Goal: Information Seeking & Learning: Learn about a topic

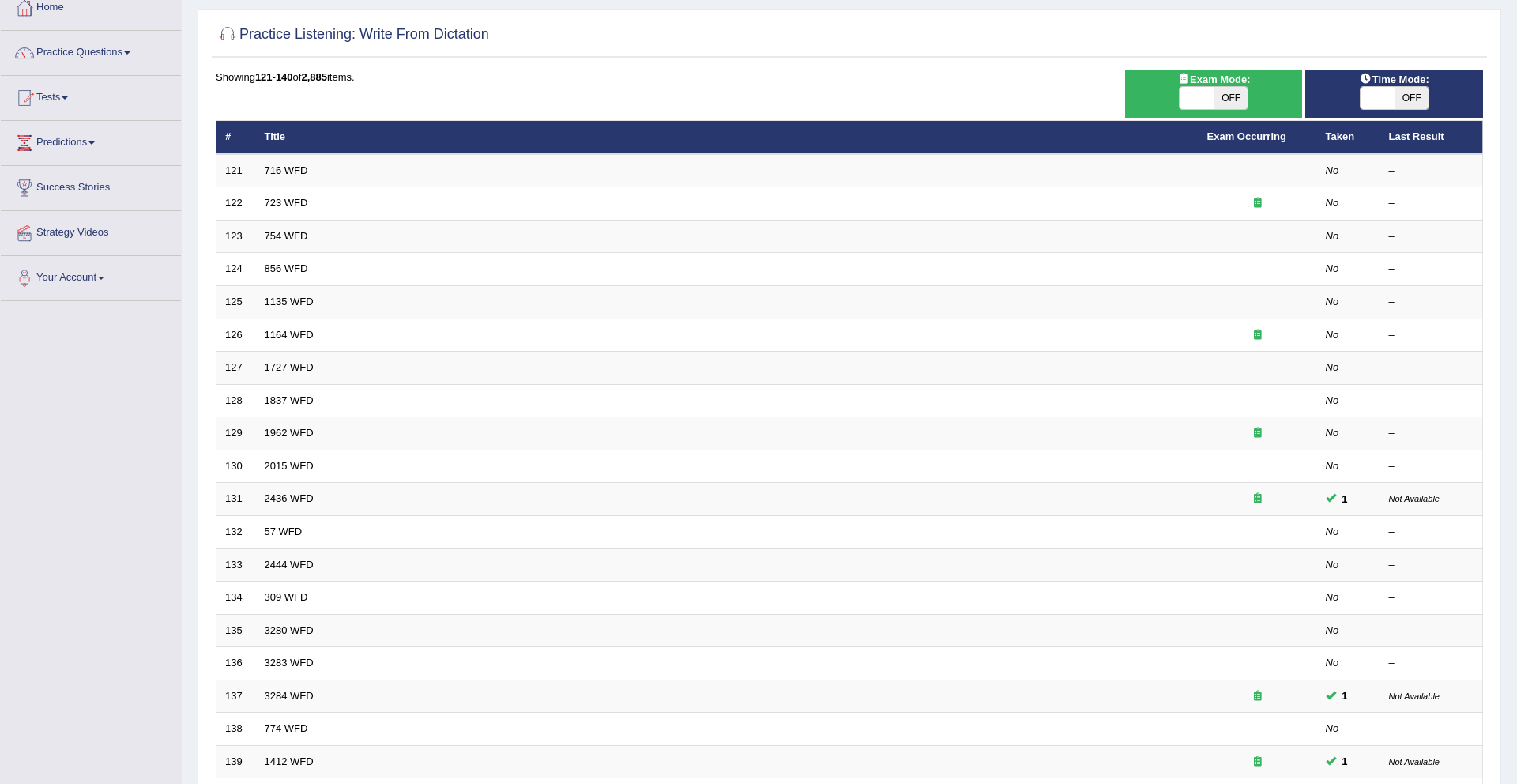
click at [1414, 101] on span "OFF" at bounding box center [1411, 98] width 34 height 22
checkbox input "true"
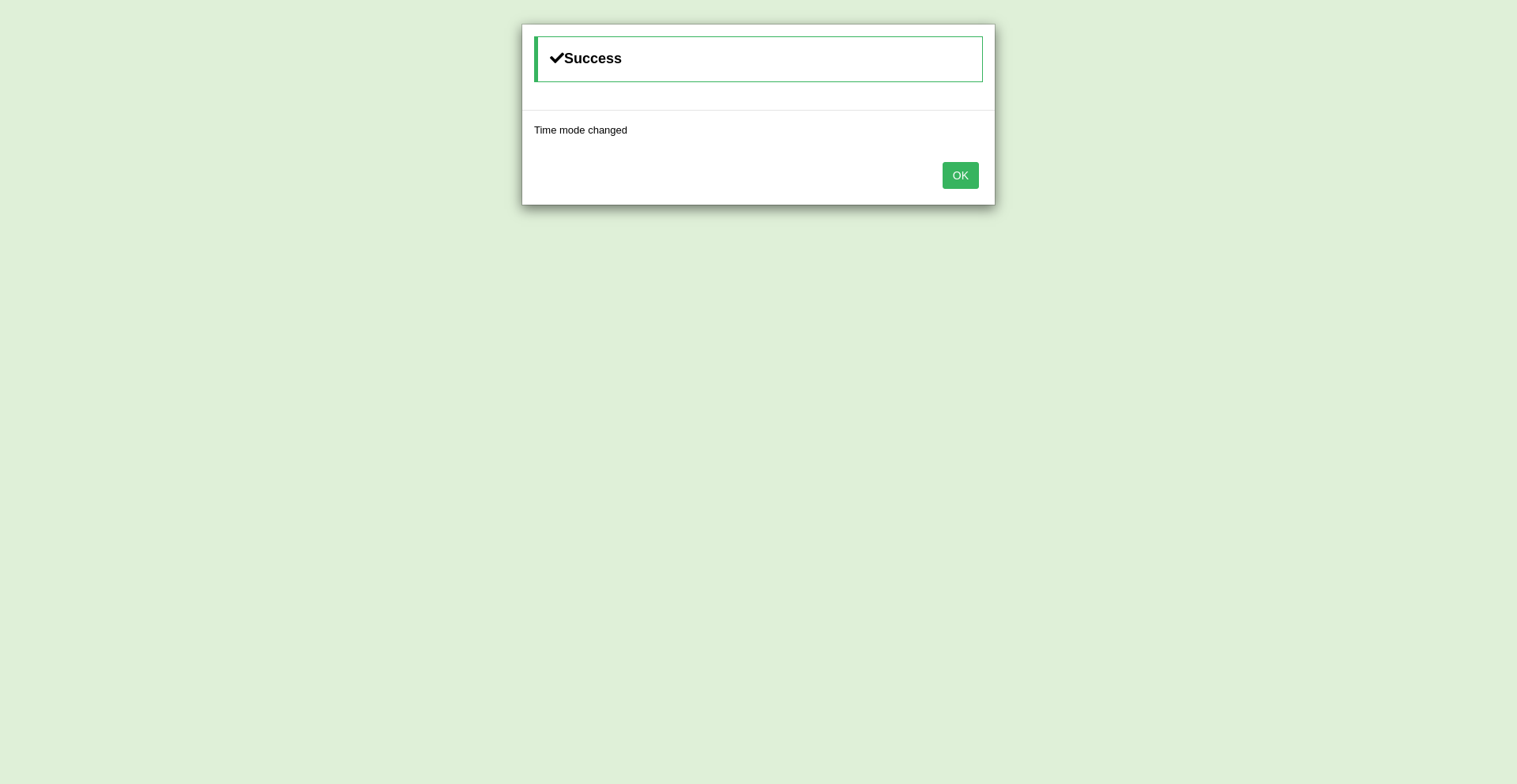
click at [969, 181] on button "OK" at bounding box center [961, 176] width 37 height 27
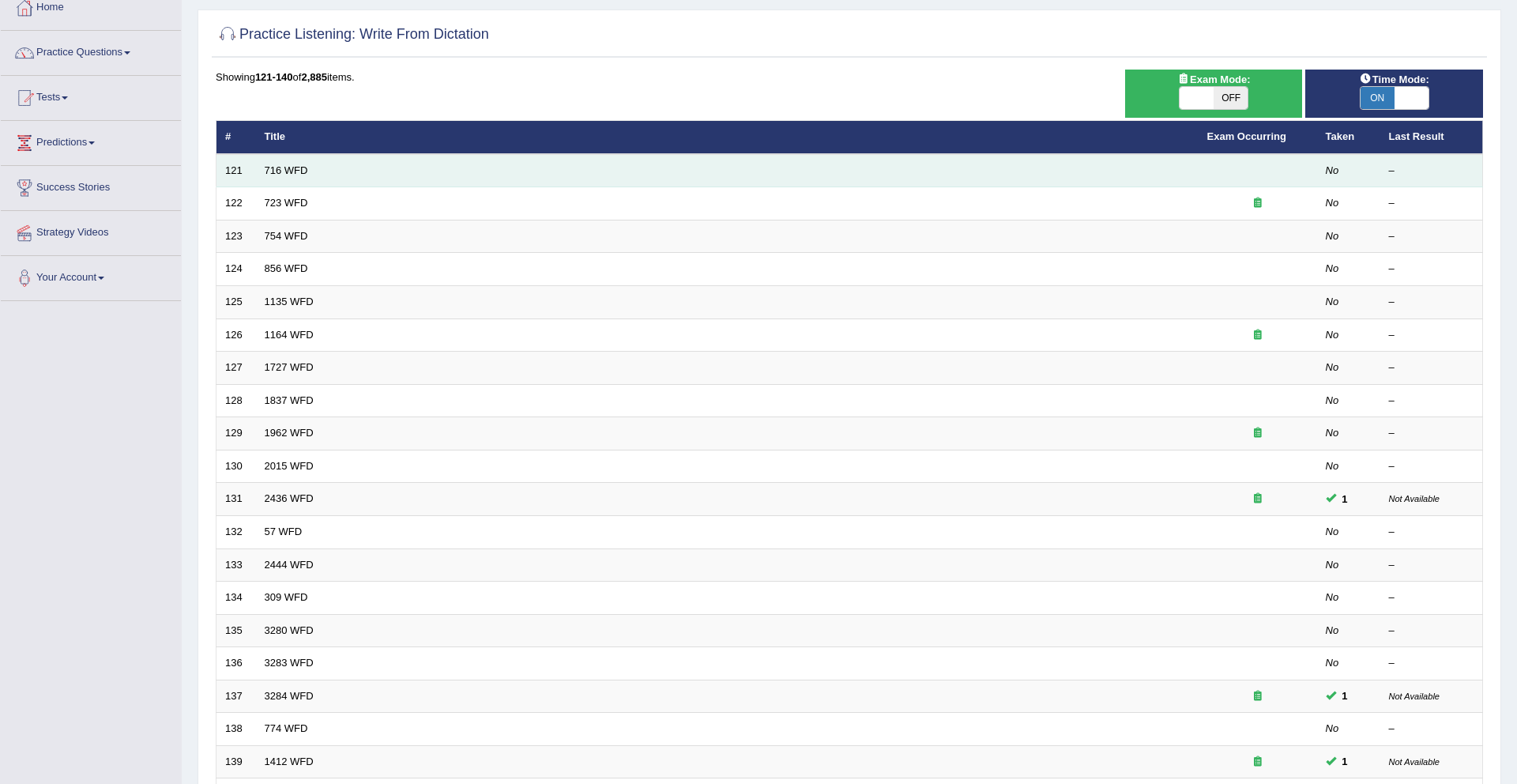
click at [275, 154] on td "716 WFD" at bounding box center [727, 171] width 942 height 33
click at [275, 165] on link "716 WFD" at bounding box center [286, 170] width 43 height 12
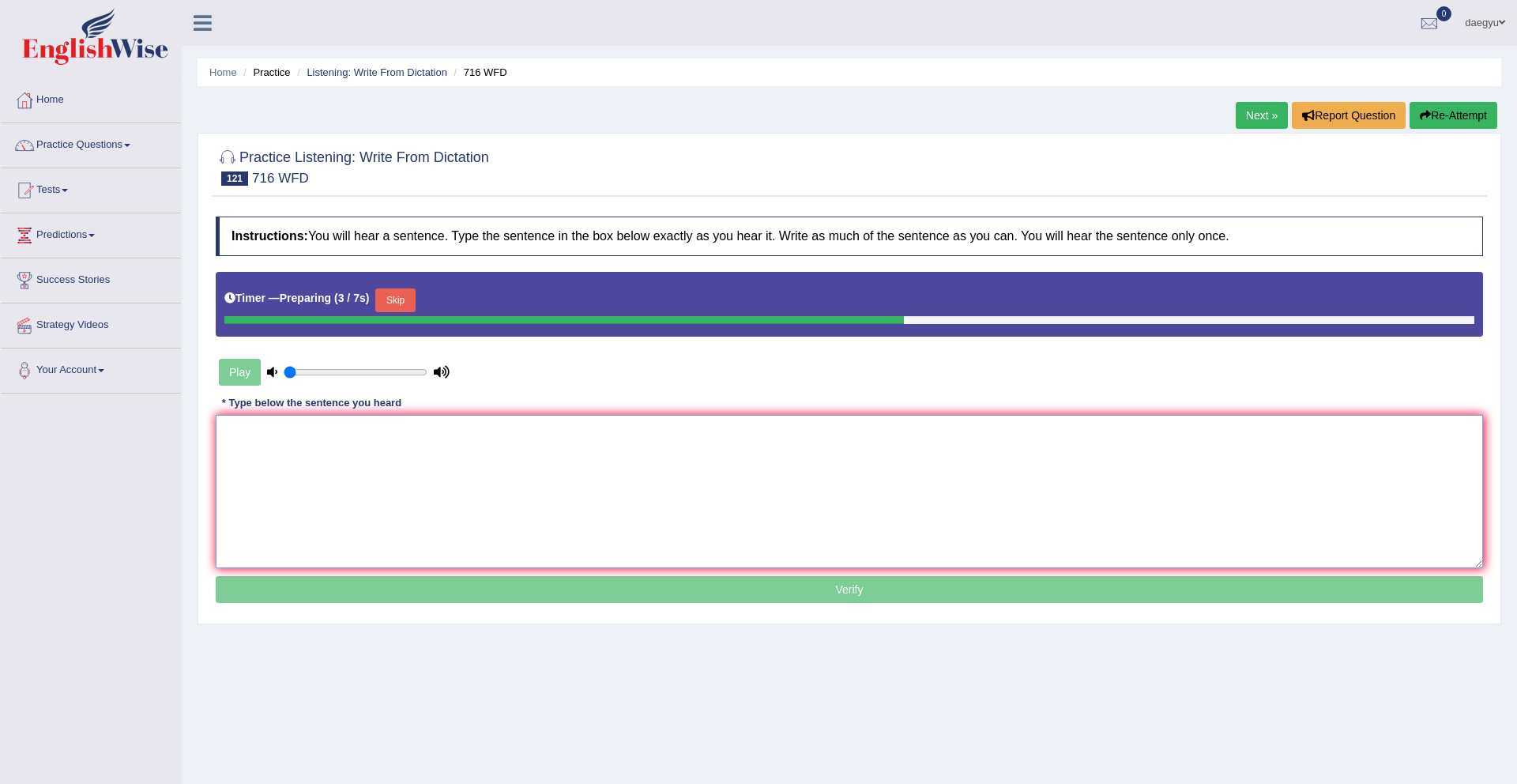
click at [347, 436] on textarea at bounding box center [849, 491] width 1267 height 154
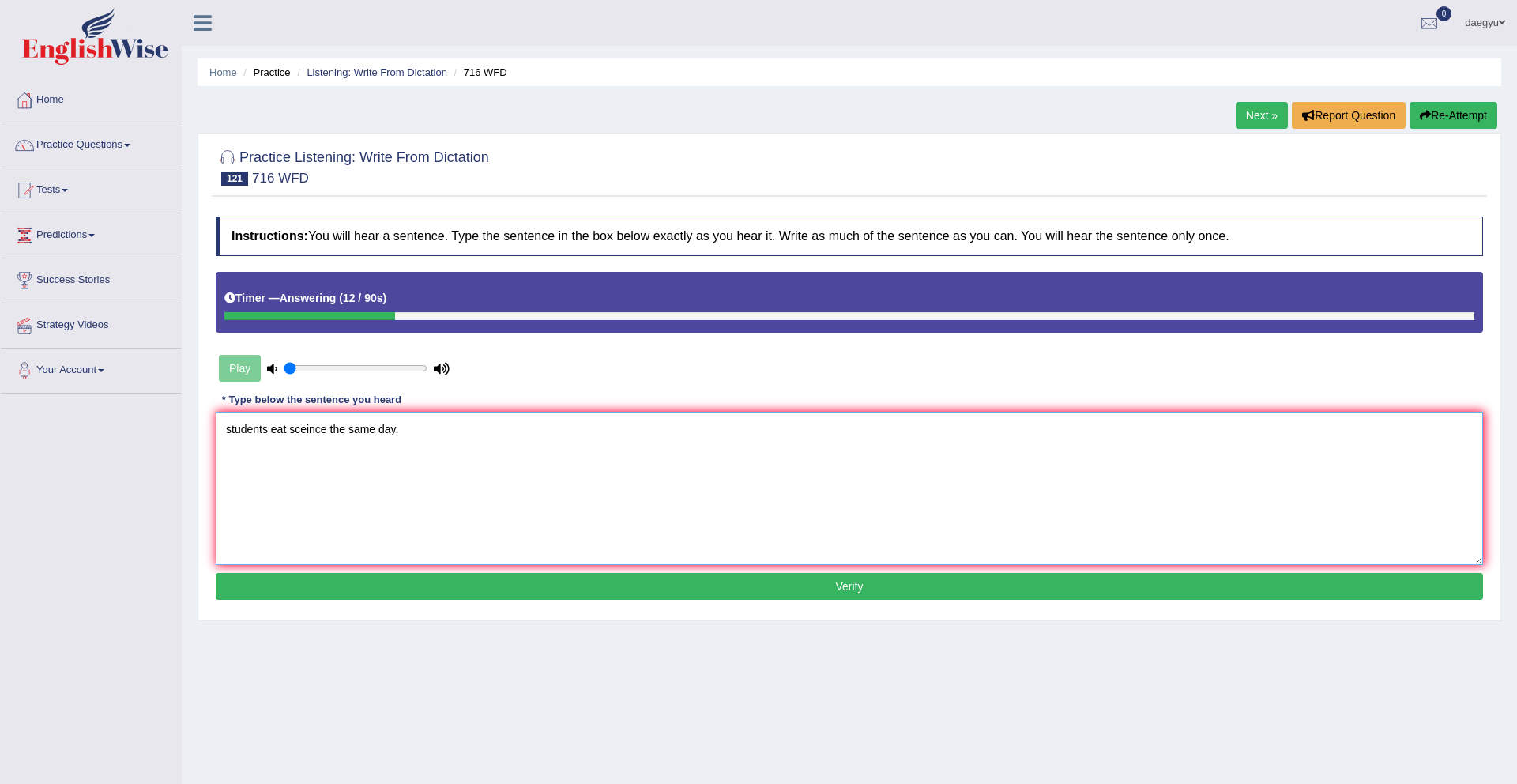
click at [284, 433] on textarea "students eat sceince the same day." at bounding box center [849, 488] width 1267 height 154
type textarea "students read the sceince book the same day."
click at [323, 599] on button "Verify" at bounding box center [849, 586] width 1267 height 27
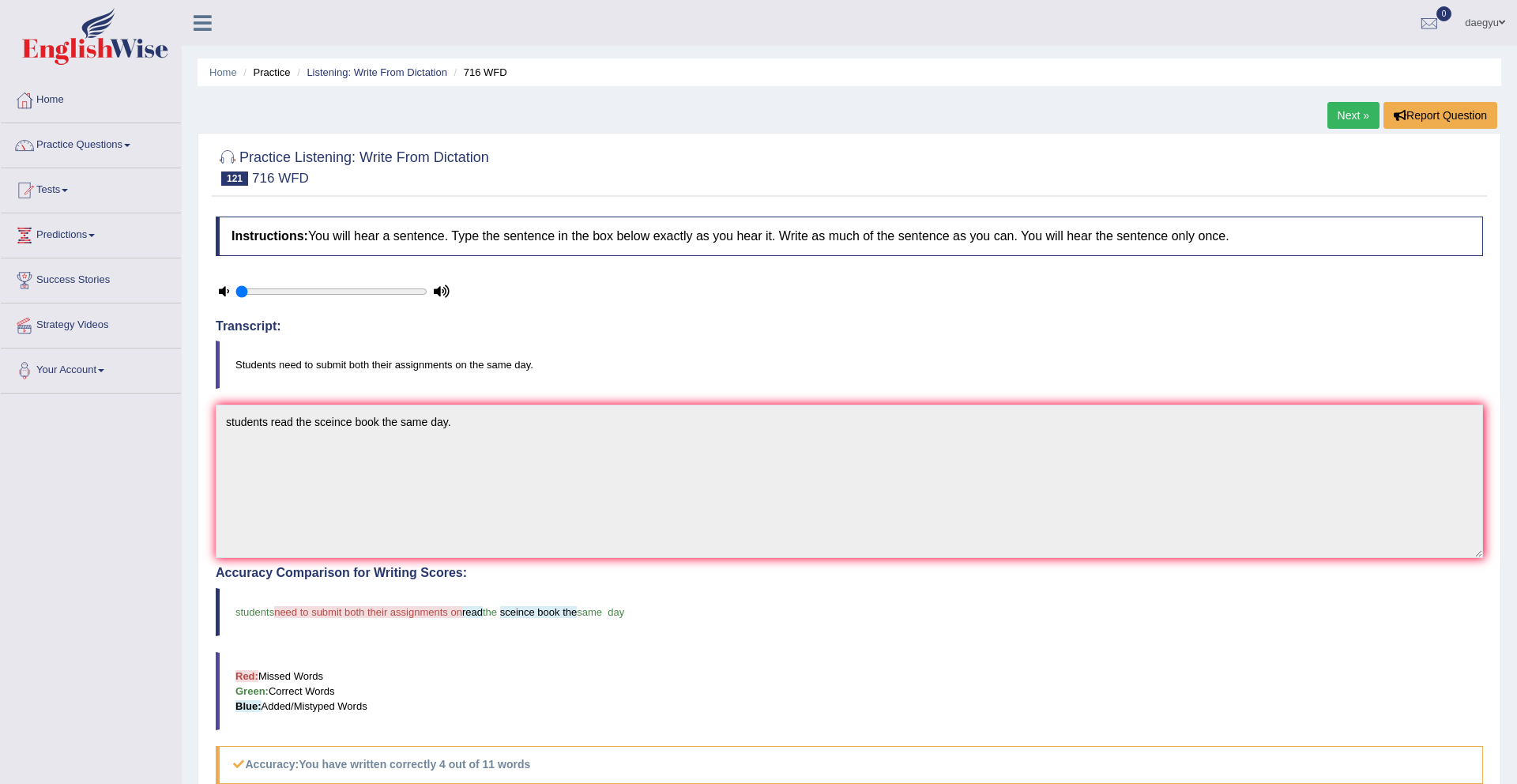
click at [1341, 122] on link "Next »" at bounding box center [1354, 116] width 52 height 27
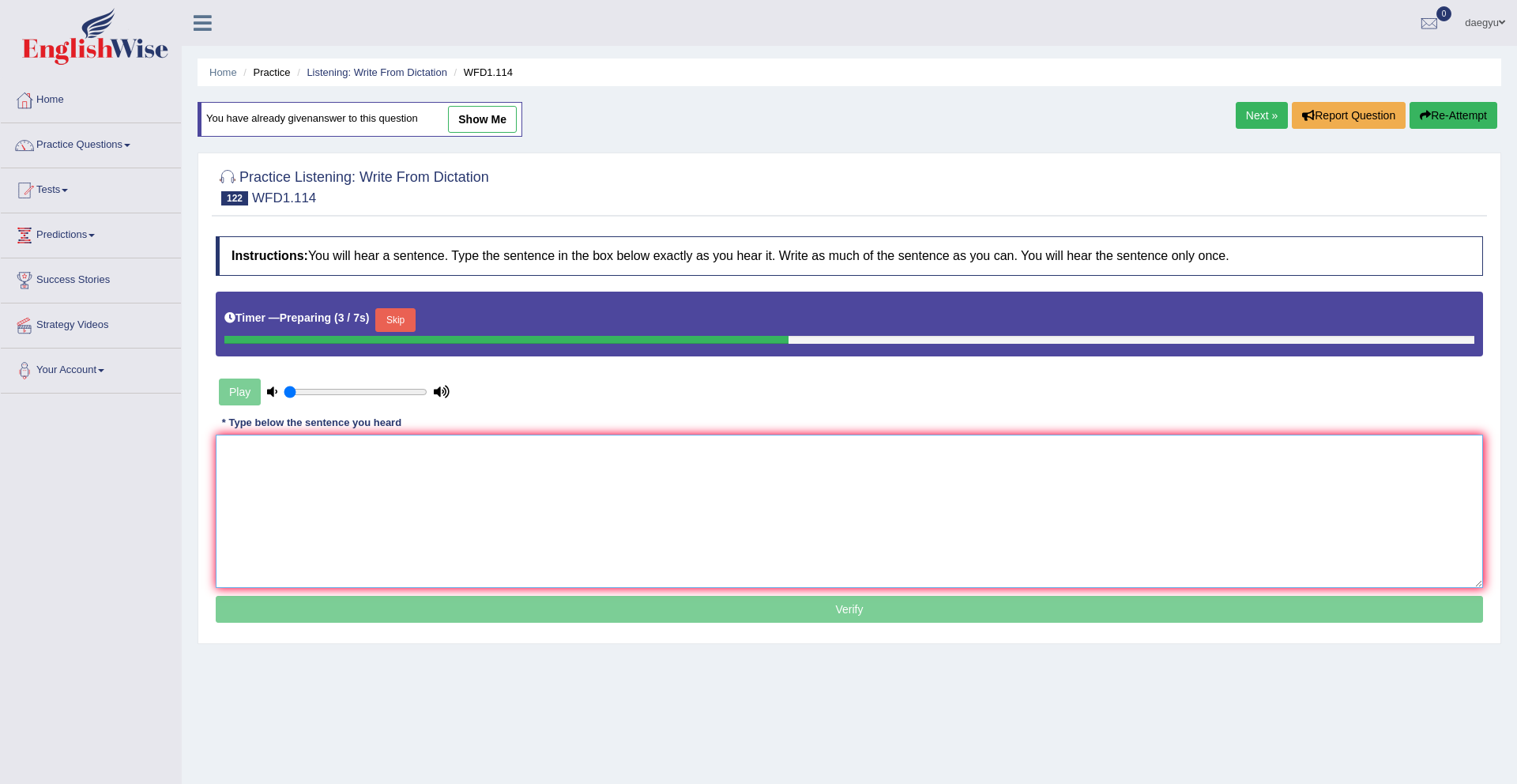
click at [897, 450] on textarea at bounding box center [849, 511] width 1267 height 154
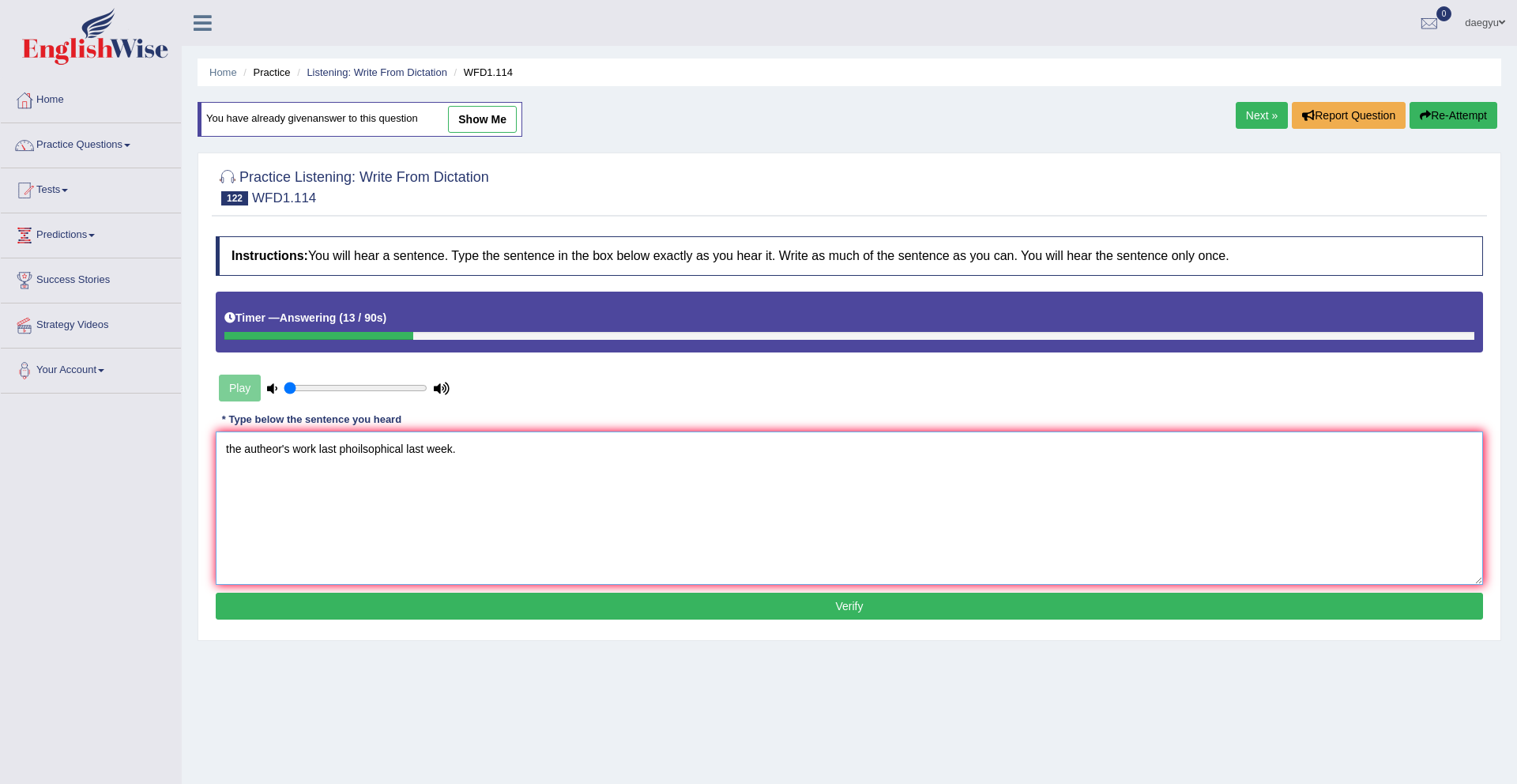
click at [294, 454] on textarea "the autheor's work last phoilsophical last week." at bounding box center [849, 508] width 1267 height 154
click at [407, 450] on textarea "the autheor's early work last phoilsophical last week." at bounding box center [849, 508] width 1267 height 154
click at [228, 451] on textarea "the autheor's early work last philosopical last week." at bounding box center [849, 508] width 1267 height 154
click at [277, 453] on textarea "The autheor's early work last philosopical last week." at bounding box center [849, 508] width 1267 height 154
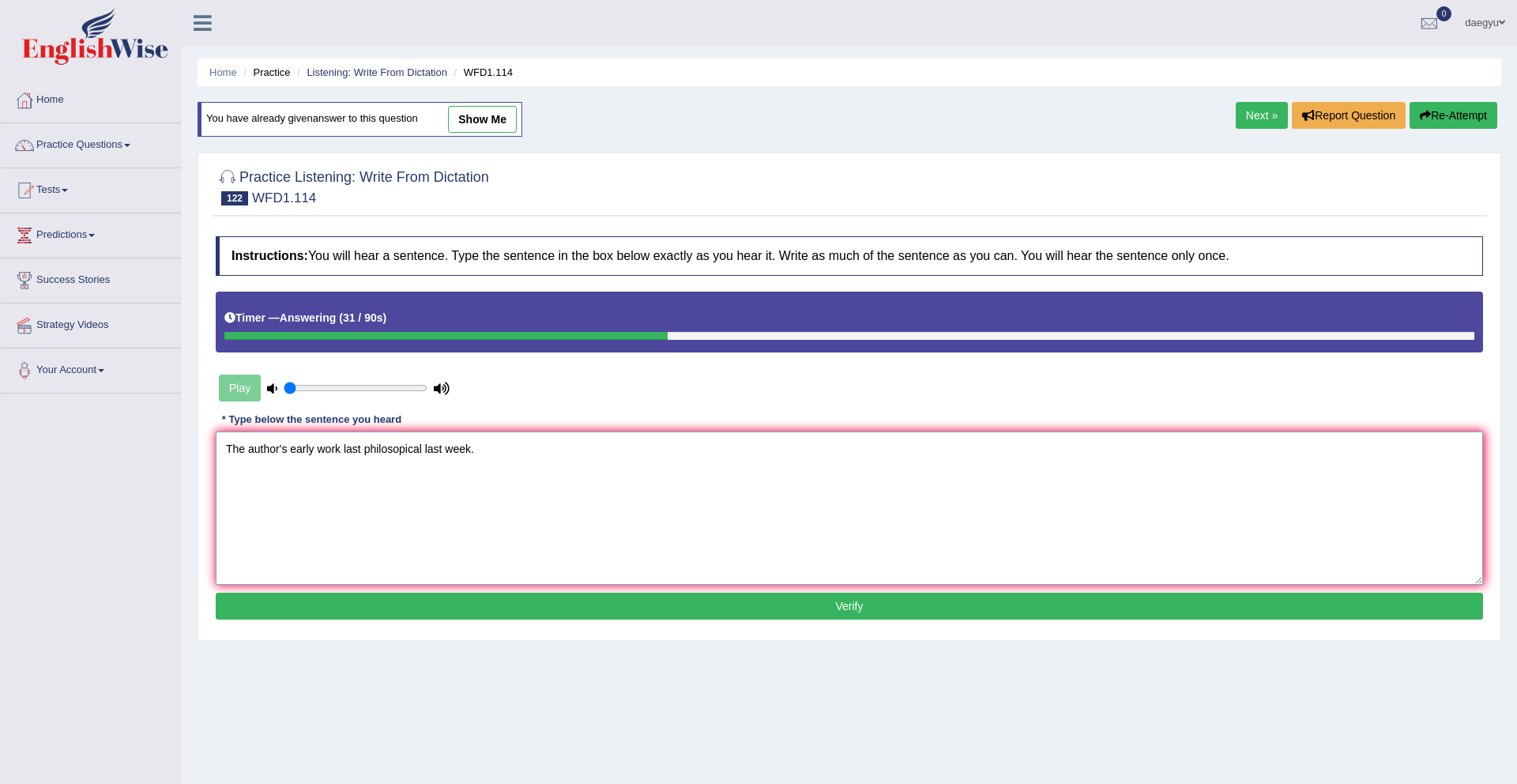
click at [397, 453] on textarea "The author's early work last philosopical last week." at bounding box center [849, 508] width 1267 height 154
click at [492, 512] on textarea "The author's early work last philoshopical last week." at bounding box center [849, 508] width 1267 height 154
click at [419, 448] on textarea "The author's early work last philoshopical last week." at bounding box center [849, 508] width 1267 height 154
type textarea "The author's early work last pilosoophical last week."
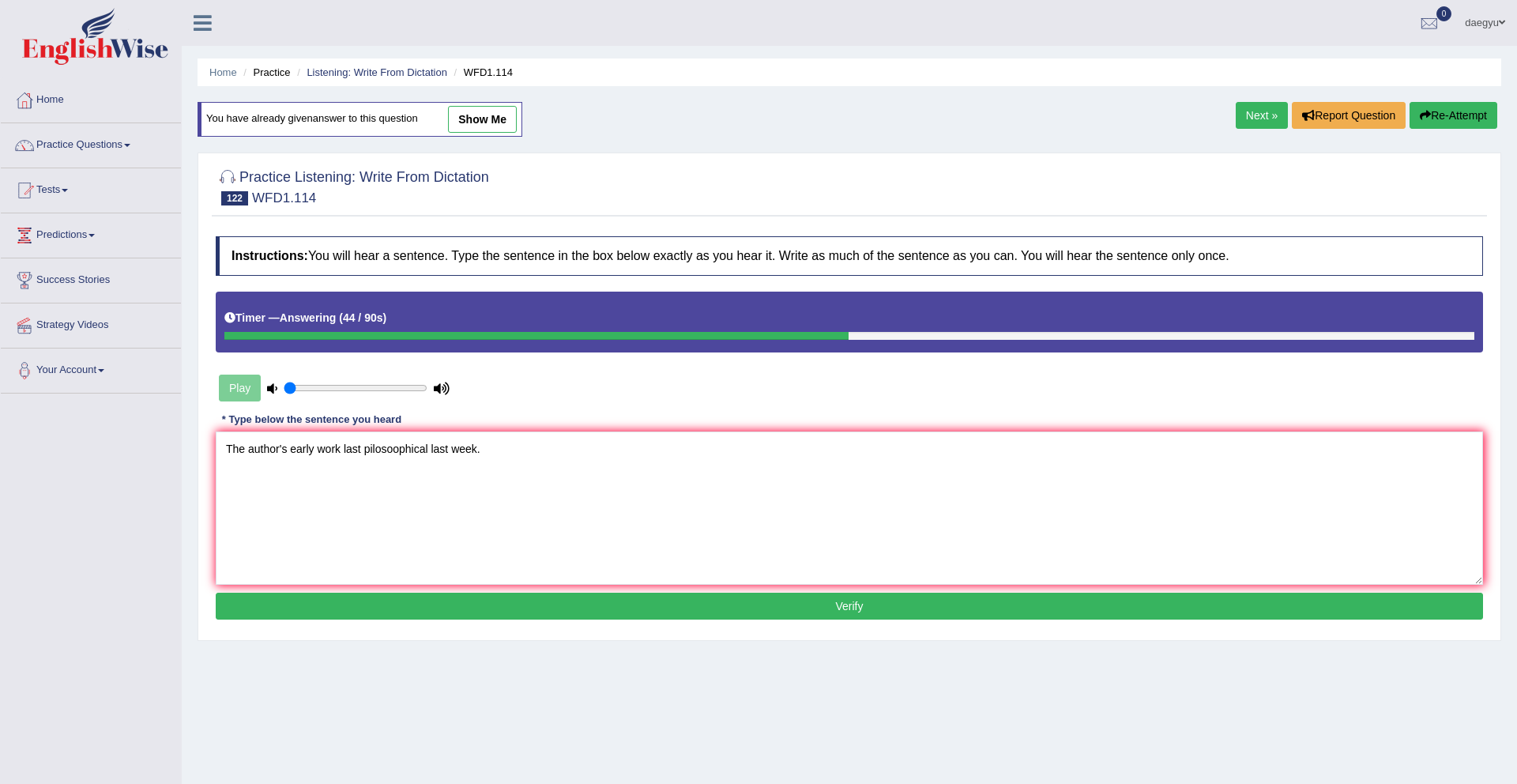
click at [453, 596] on button "Verify" at bounding box center [849, 606] width 1267 height 27
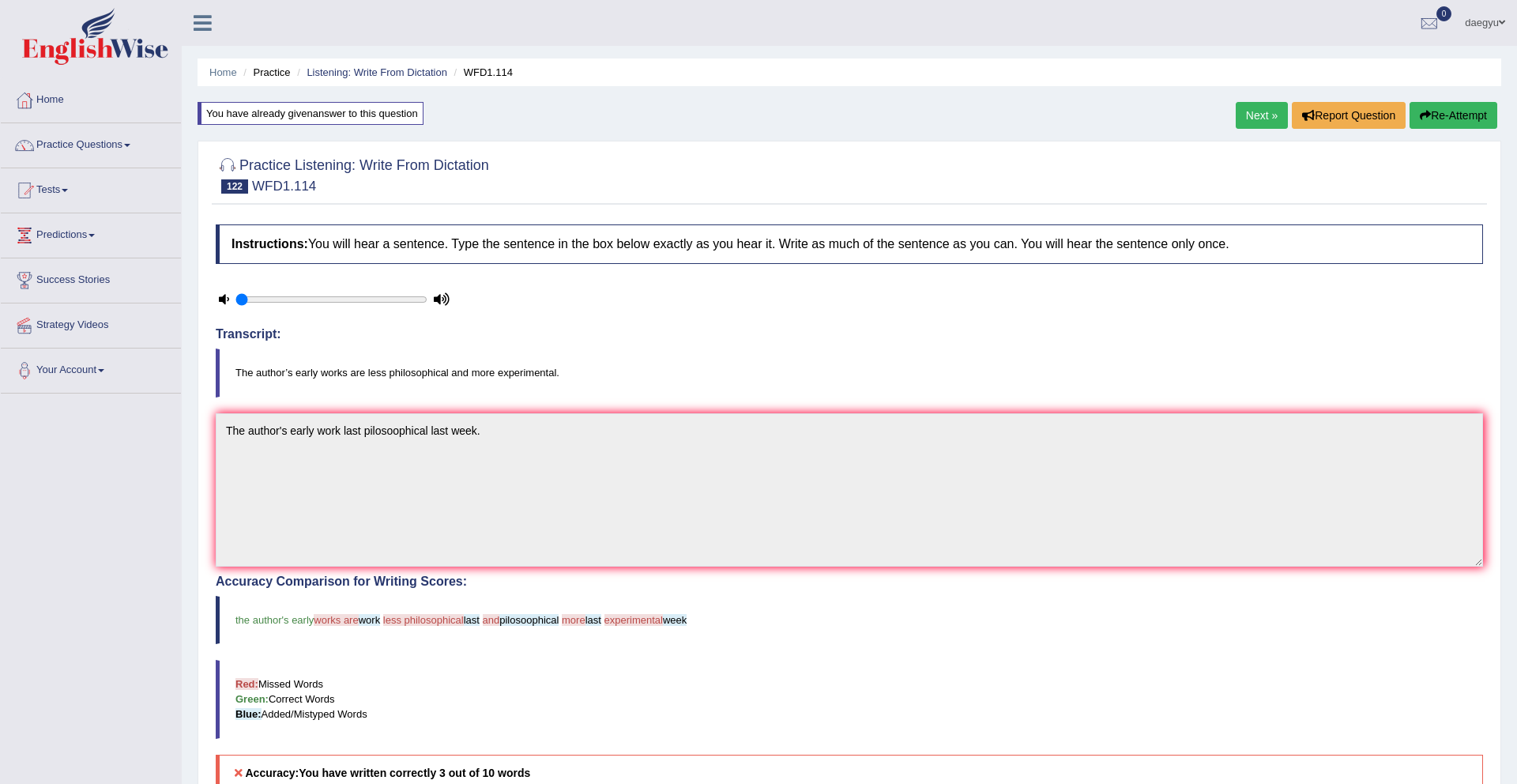
click at [1248, 114] on link "Next »" at bounding box center [1262, 116] width 52 height 27
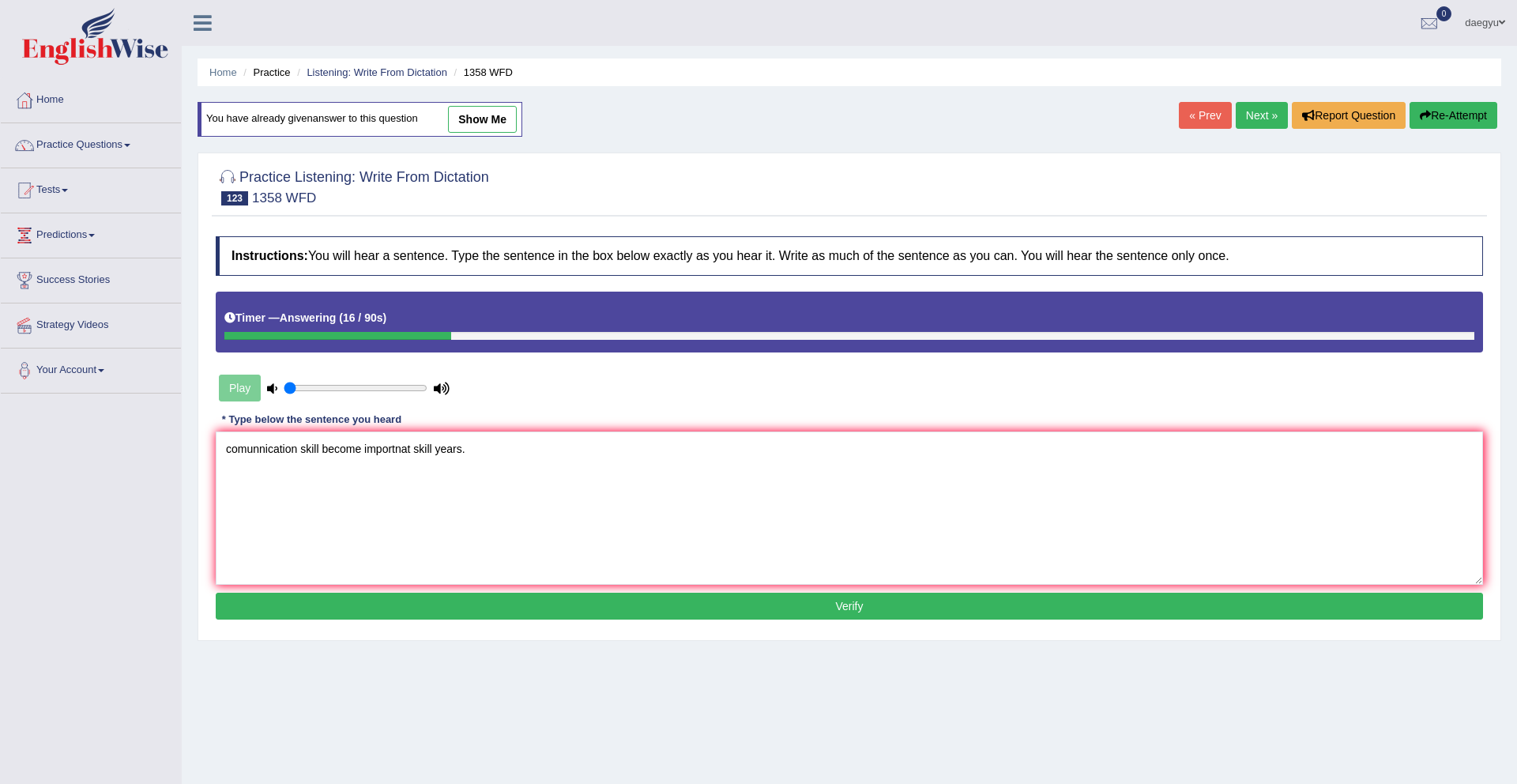
click at [231, 453] on textarea "comunnication skill become importnat skill years." at bounding box center [849, 508] width 1267 height 154
click at [253, 456] on textarea "Comunnication skill become importnat skill years." at bounding box center [849, 508] width 1267 height 154
click at [249, 454] on textarea "Comunnication skill become importnat skill years." at bounding box center [849, 508] width 1267 height 154
click at [324, 445] on textarea "Communication skill become importnat skill years." at bounding box center [849, 508] width 1267 height 154
click at [576, 575] on textarea "Communication skills become importnat skill years." at bounding box center [849, 508] width 1267 height 154
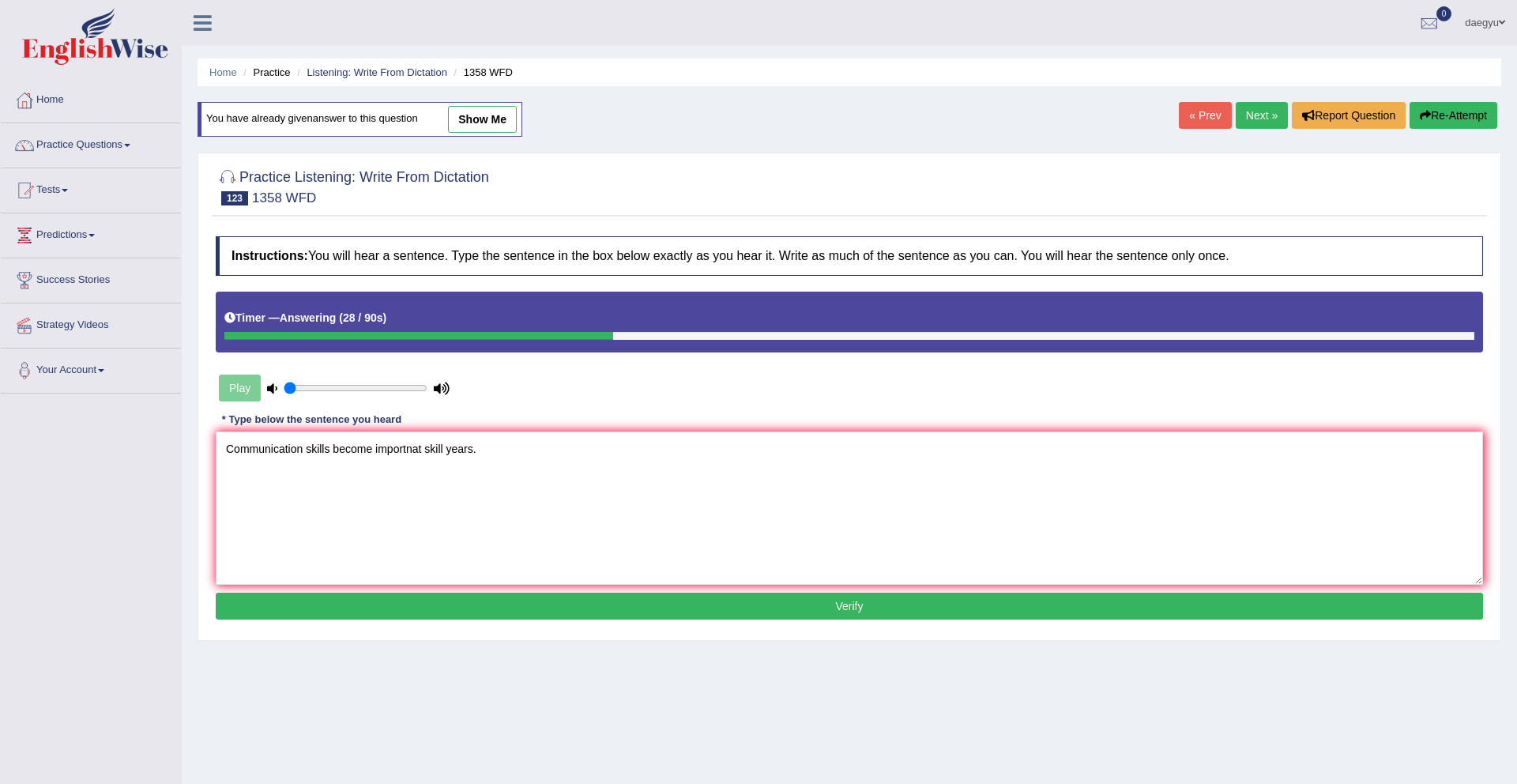
click at [398, 451] on textarea "Communication skills become importnat skill years." at bounding box center [849, 508] width 1267 height 154
type textarea "Communication skills become important skill years."
click at [480, 609] on button "Verify" at bounding box center [849, 606] width 1267 height 27
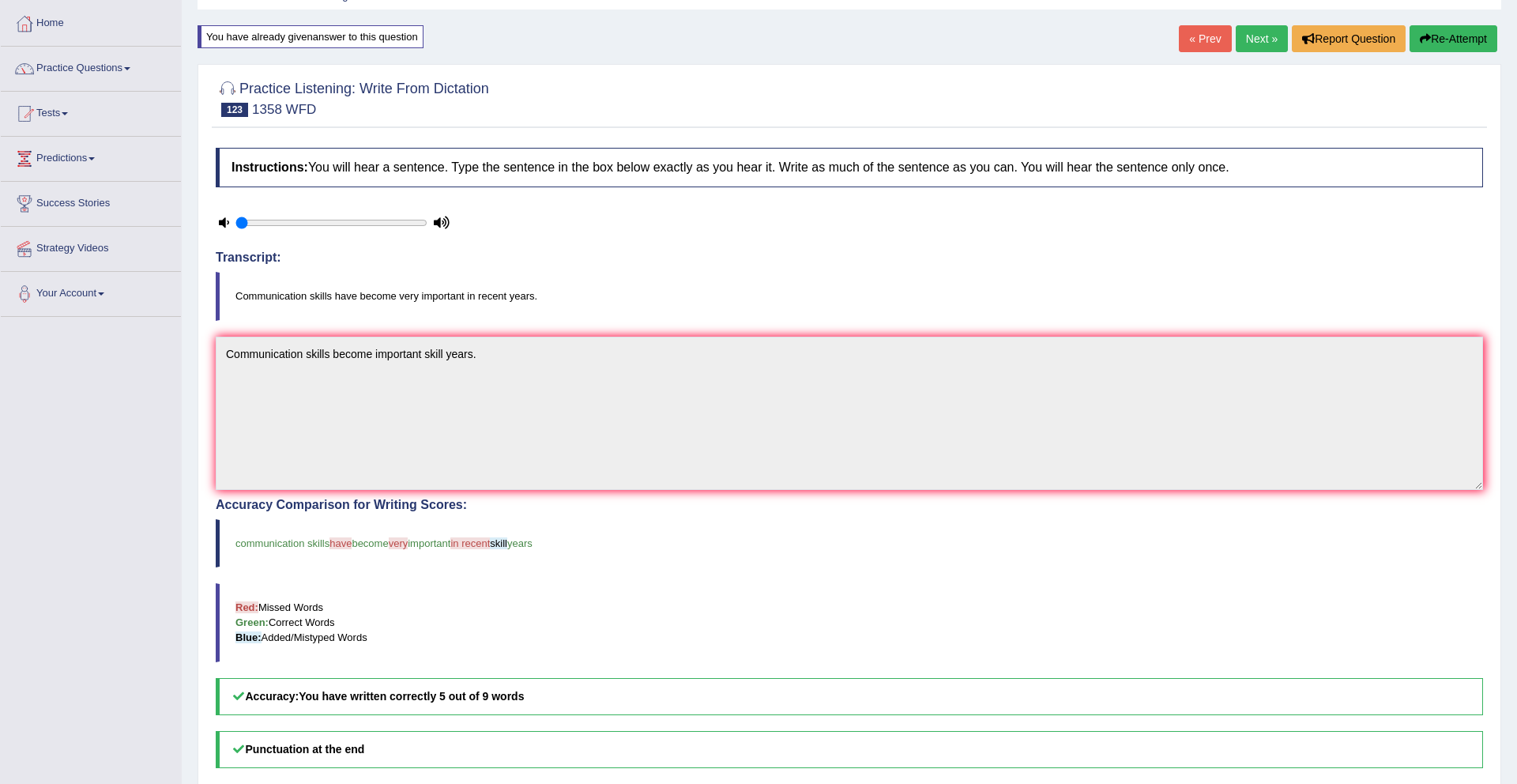
scroll to position [69, 0]
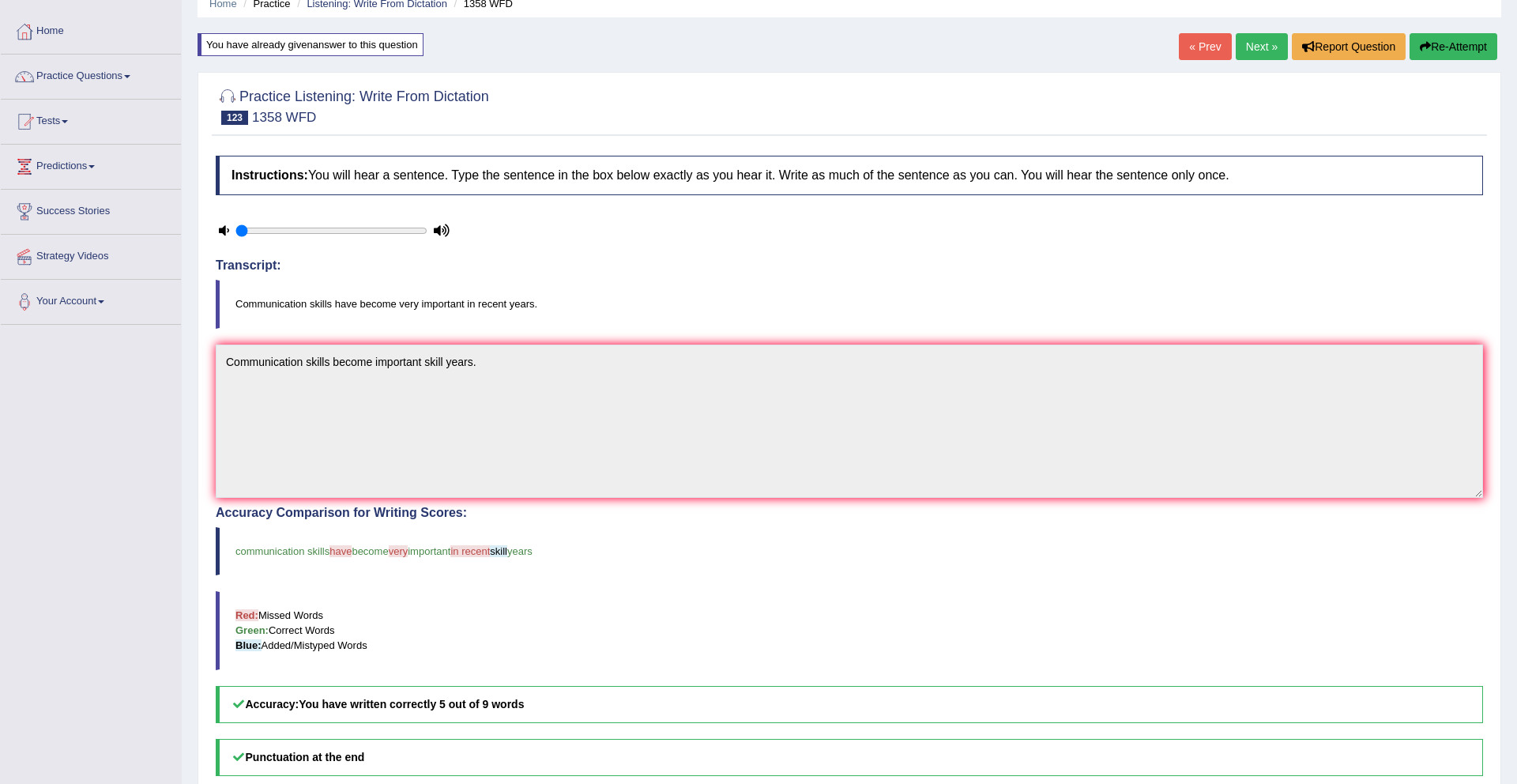
click at [1257, 59] on link "Next »" at bounding box center [1262, 46] width 52 height 27
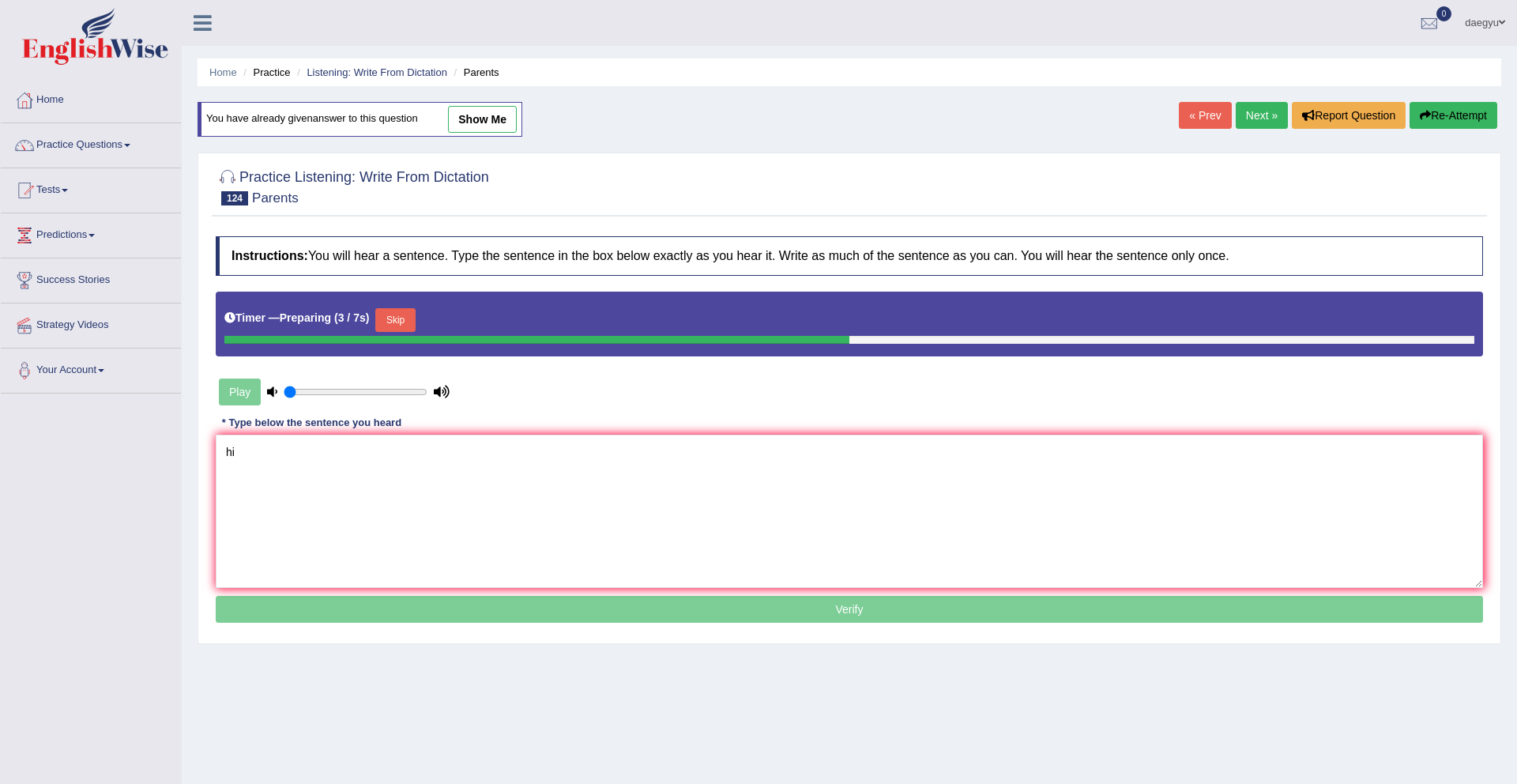
type textarea "h"
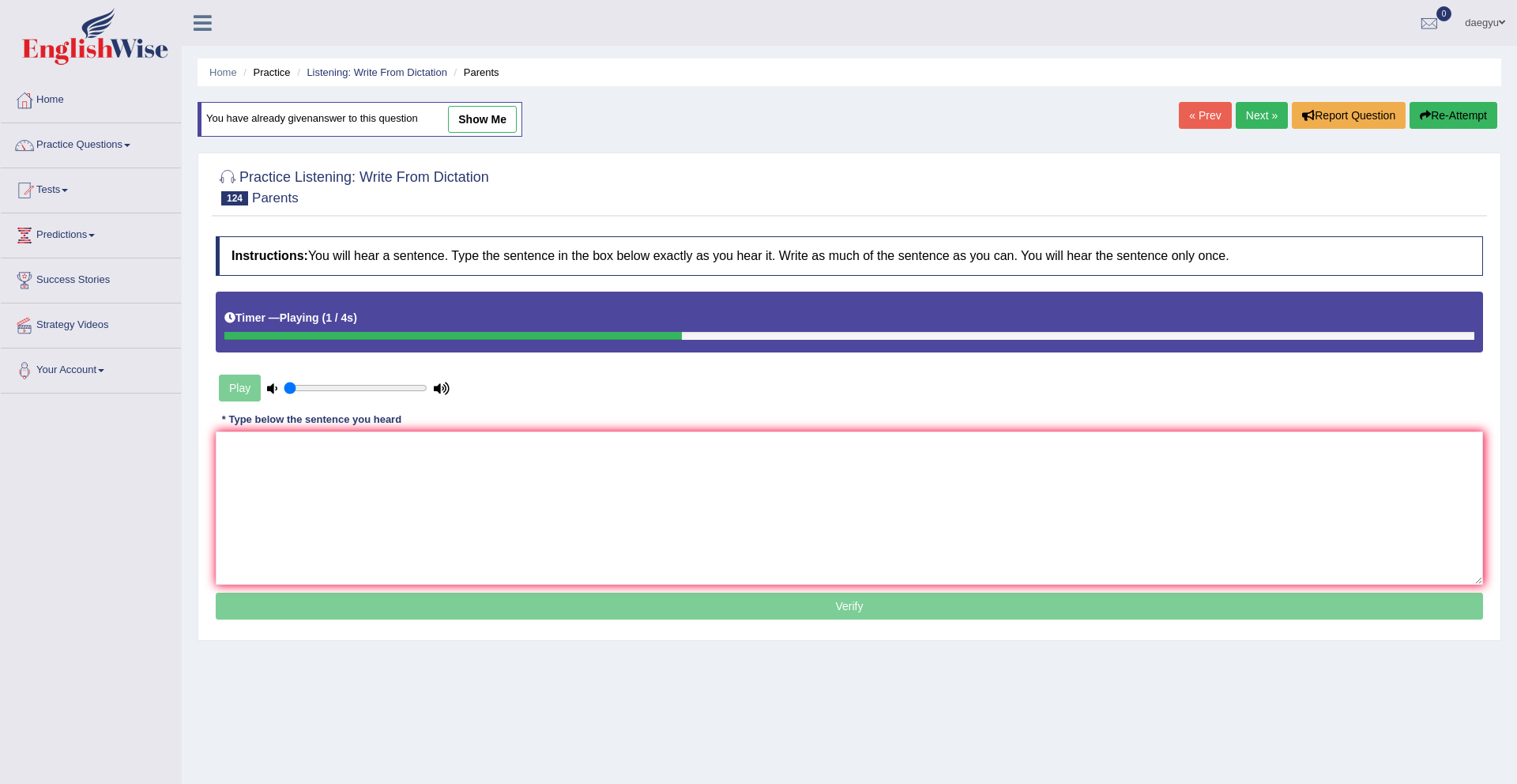
type textarea "t"
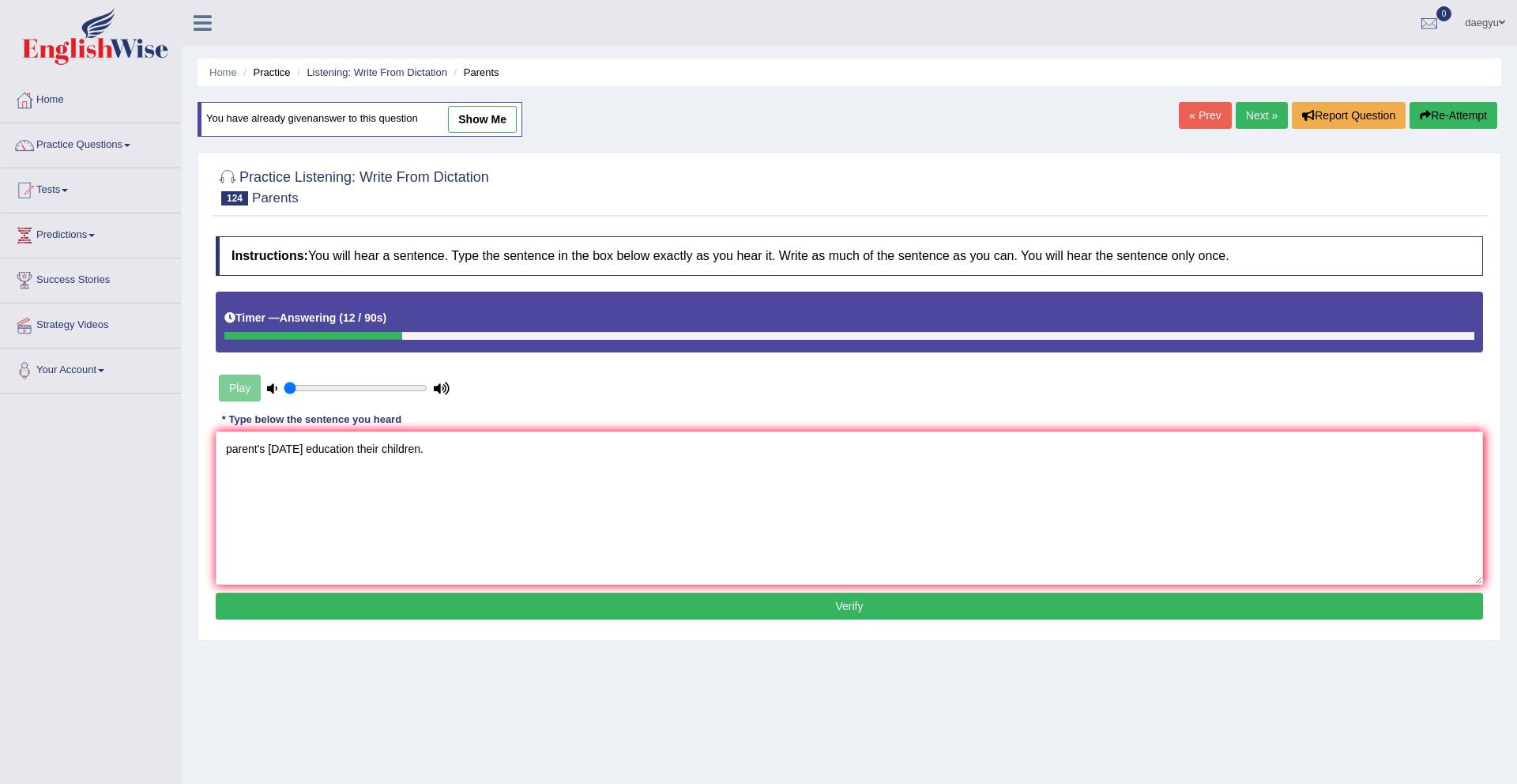
click at [353, 454] on textarea "parent's [DATE] education their children." at bounding box center [849, 508] width 1267 height 154
type textarea "parent's [DATE] education for their children."
click at [356, 606] on button "Verify" at bounding box center [849, 606] width 1267 height 27
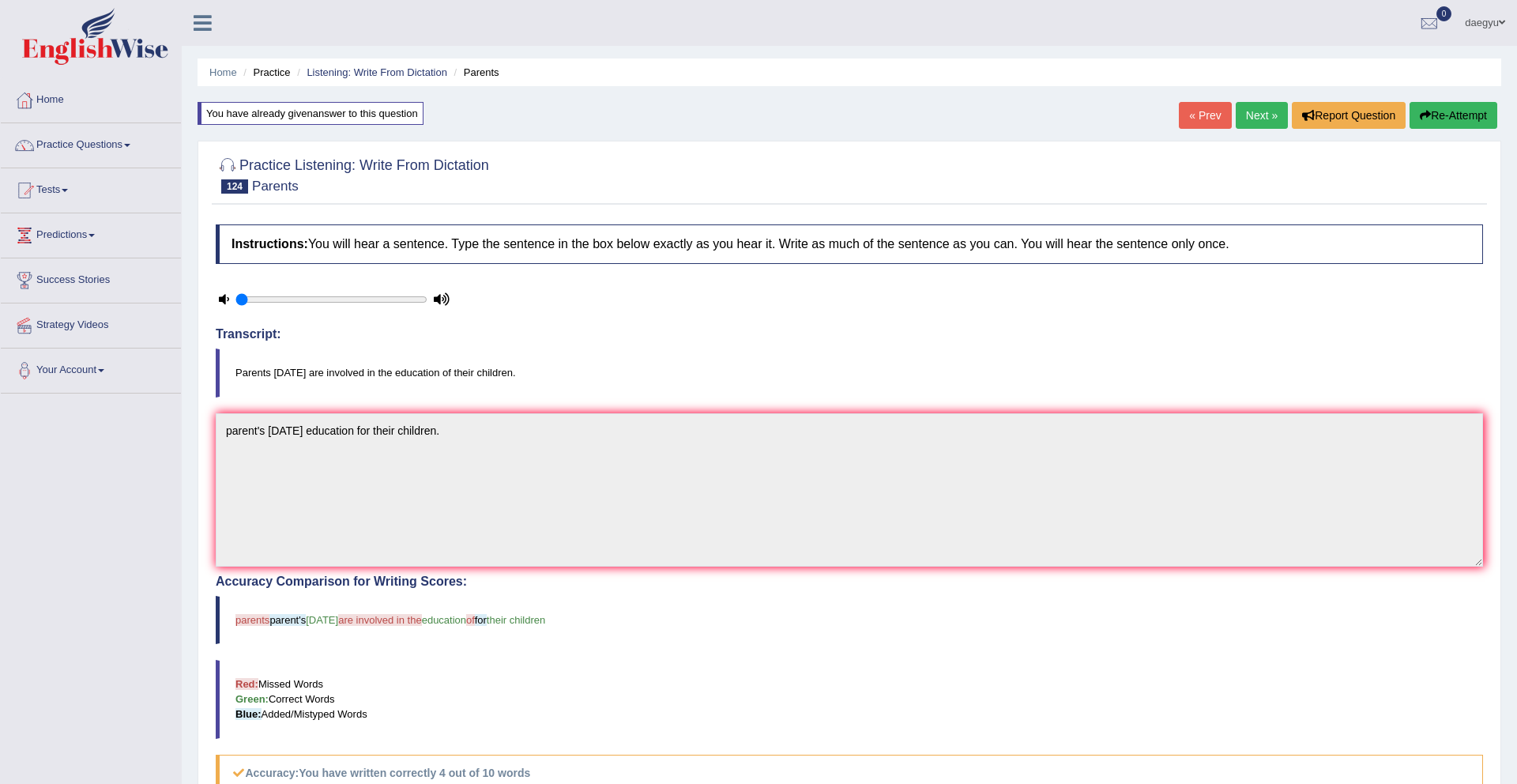
click at [1276, 113] on link "Next »" at bounding box center [1262, 116] width 52 height 27
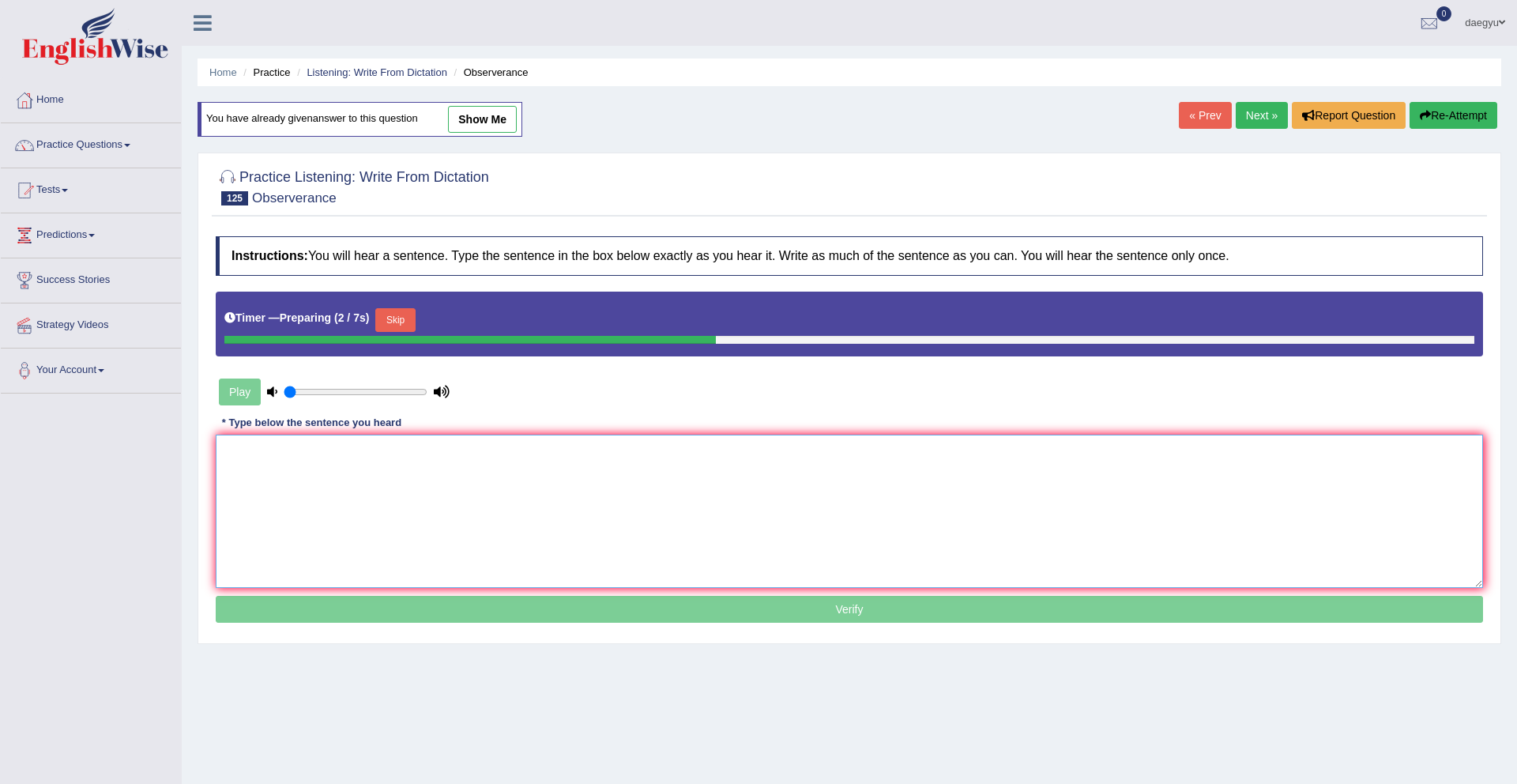
click at [1210, 447] on textarea at bounding box center [849, 511] width 1267 height 154
type textarea "j"
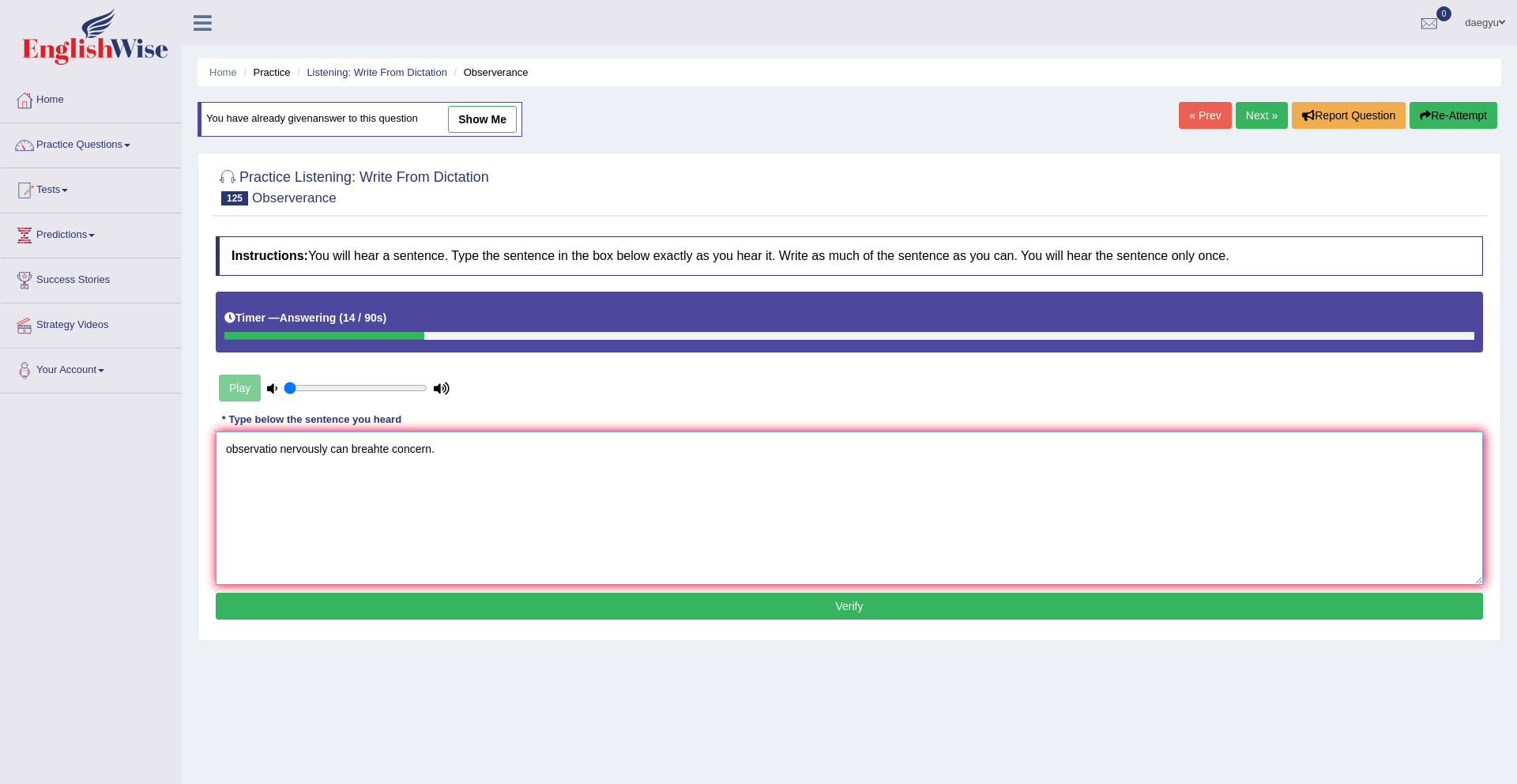
click at [241, 444] on textarea "observatio nervously can breahte concern." at bounding box center [849, 508] width 1267 height 154
click at [364, 449] on textarea "observation nervously can breahte concern." at bounding box center [849, 508] width 1267 height 154
type textarea "observation nervously can breathe concern."
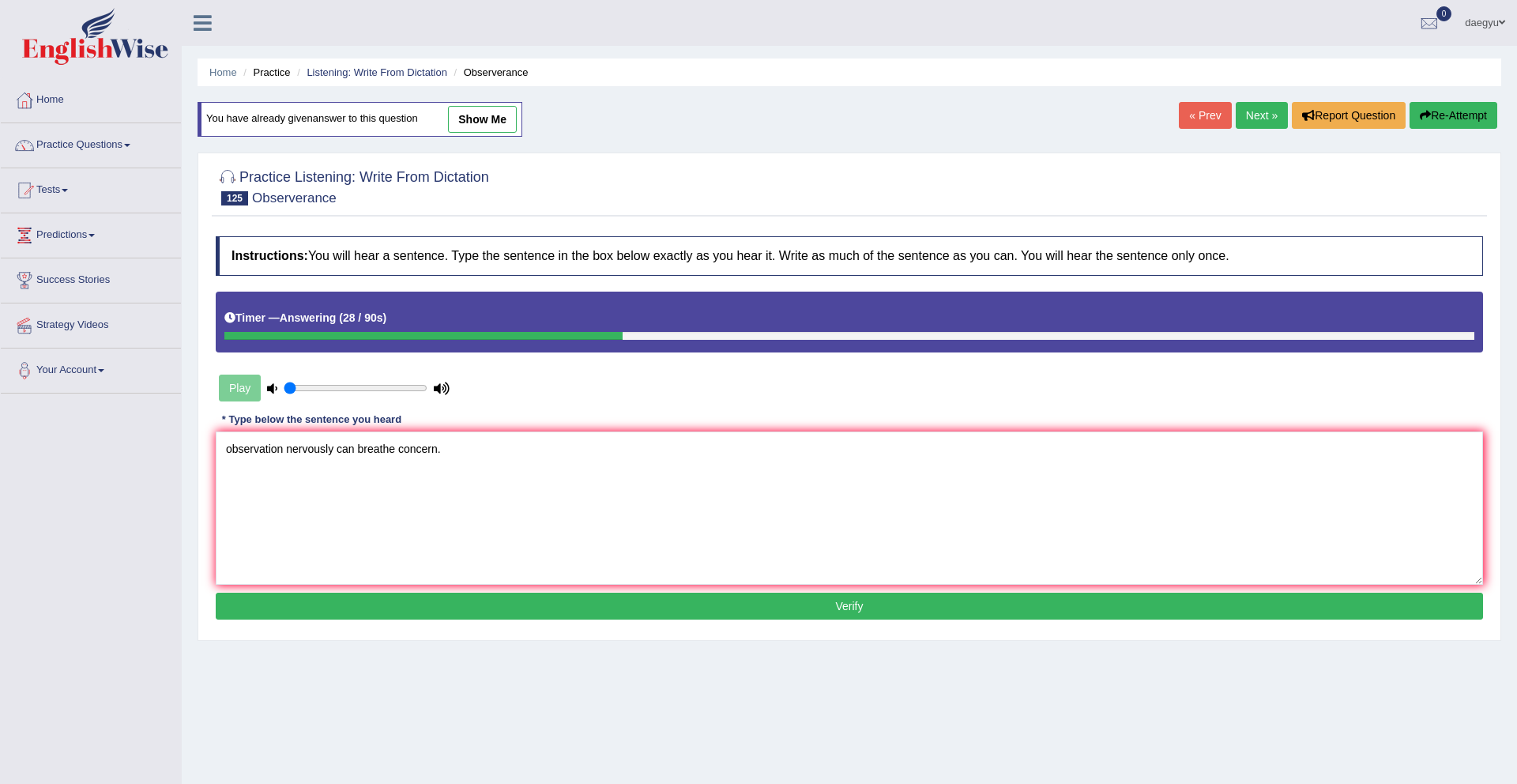
click at [371, 610] on button "Verify" at bounding box center [849, 606] width 1267 height 27
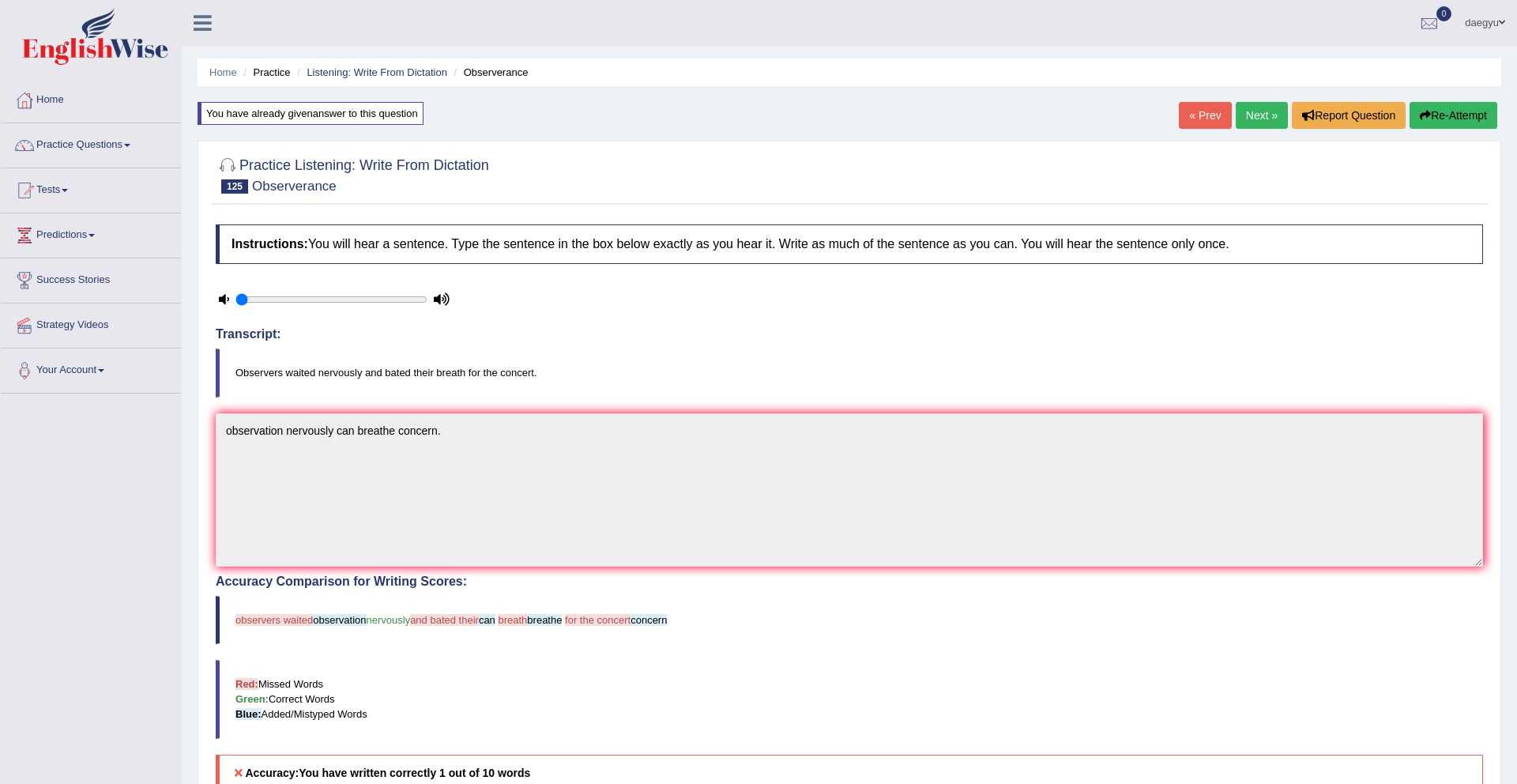
click at [1258, 115] on link "Next »" at bounding box center [1262, 116] width 52 height 27
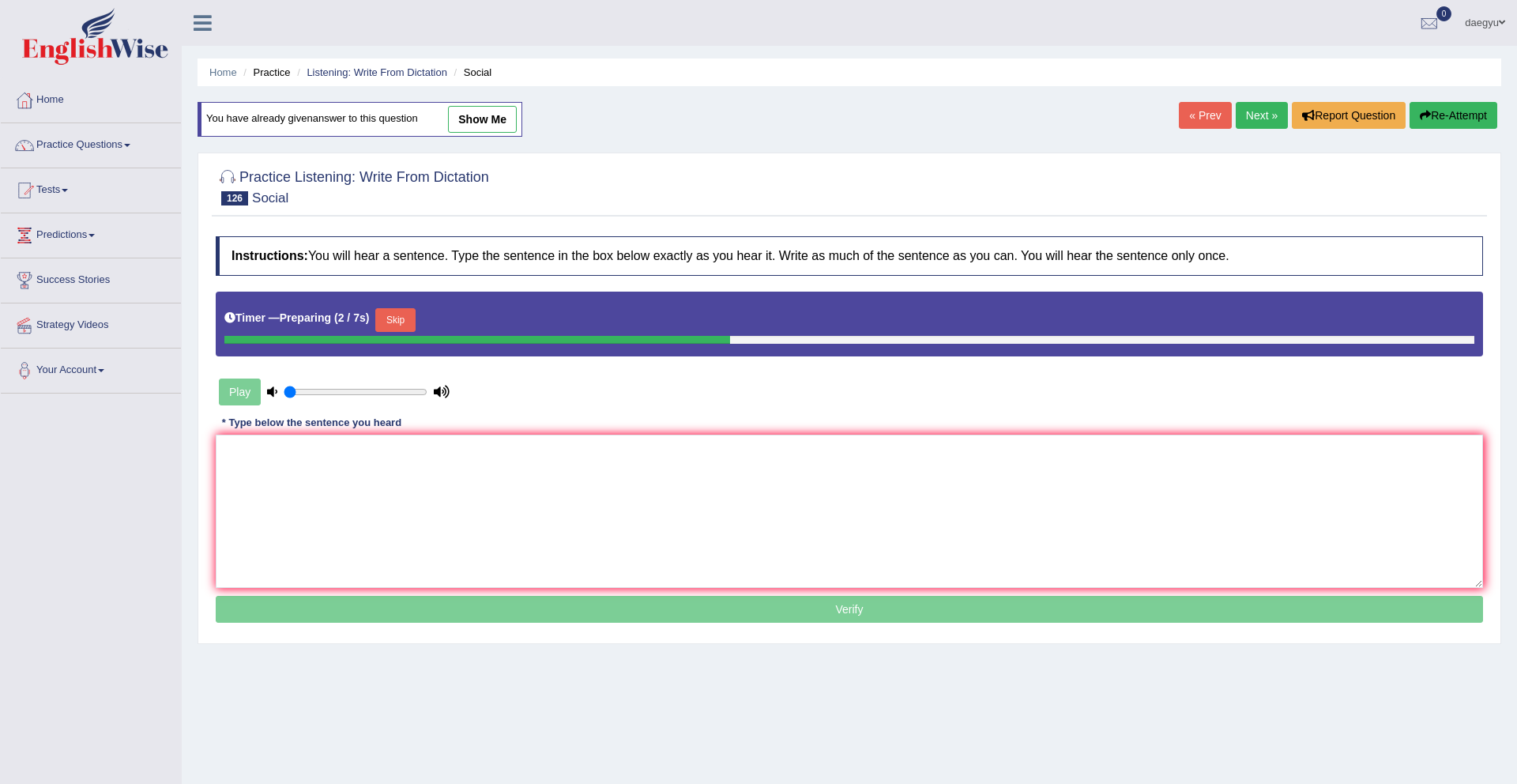
type textarea "j"
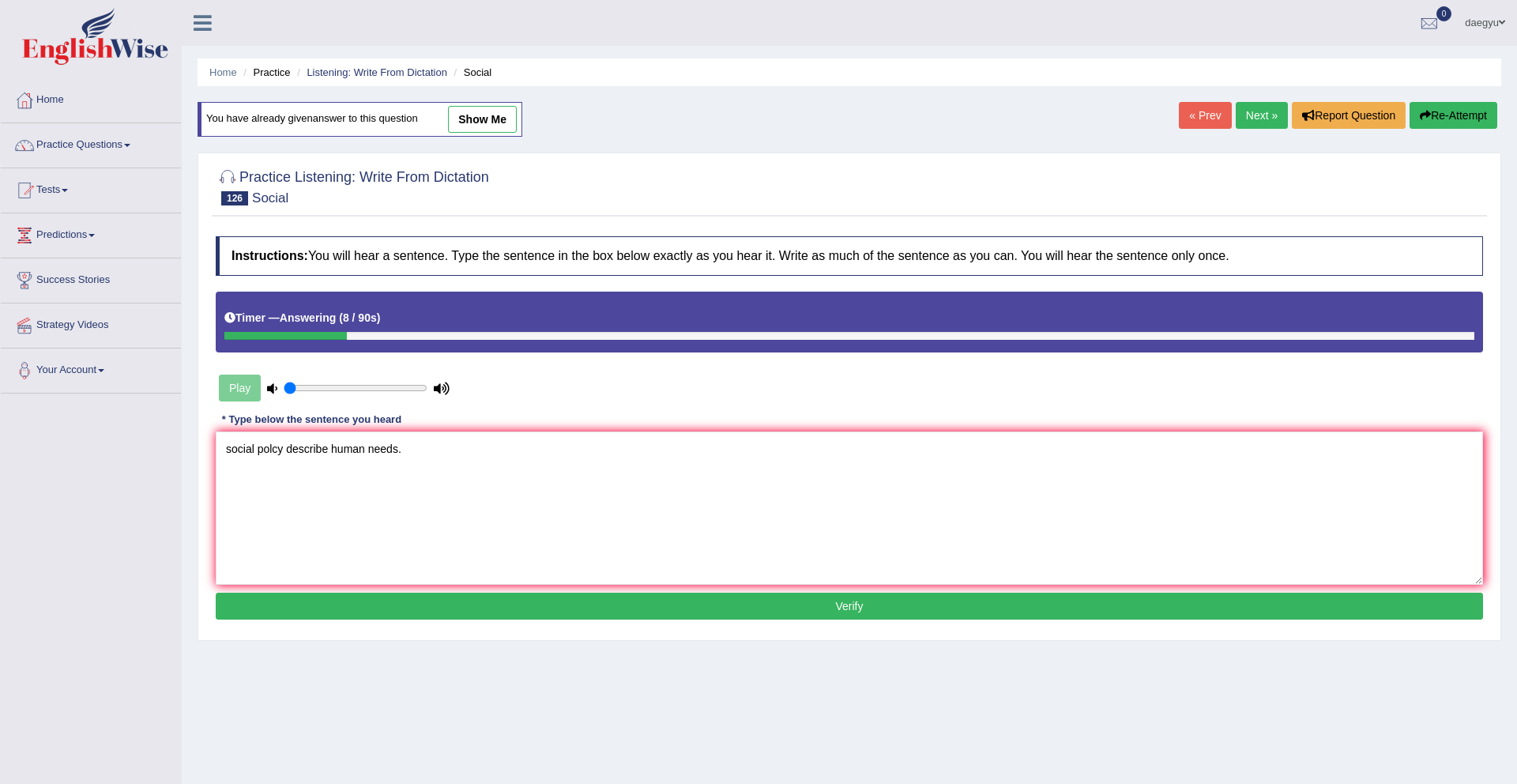
click at [272, 454] on textarea "social polcy describe human needs." at bounding box center [849, 508] width 1267 height 154
click at [273, 455] on textarea "social polciies describe human needs." at bounding box center [849, 508] width 1267 height 154
click at [416, 456] on textarea "social policiies describe human needs." at bounding box center [849, 508] width 1267 height 154
click at [345, 450] on textarea "social policiies describe human needs." at bounding box center [849, 508] width 1267 height 154
click at [344, 442] on textarea "social policiies describe the human needs." at bounding box center [849, 508] width 1267 height 154
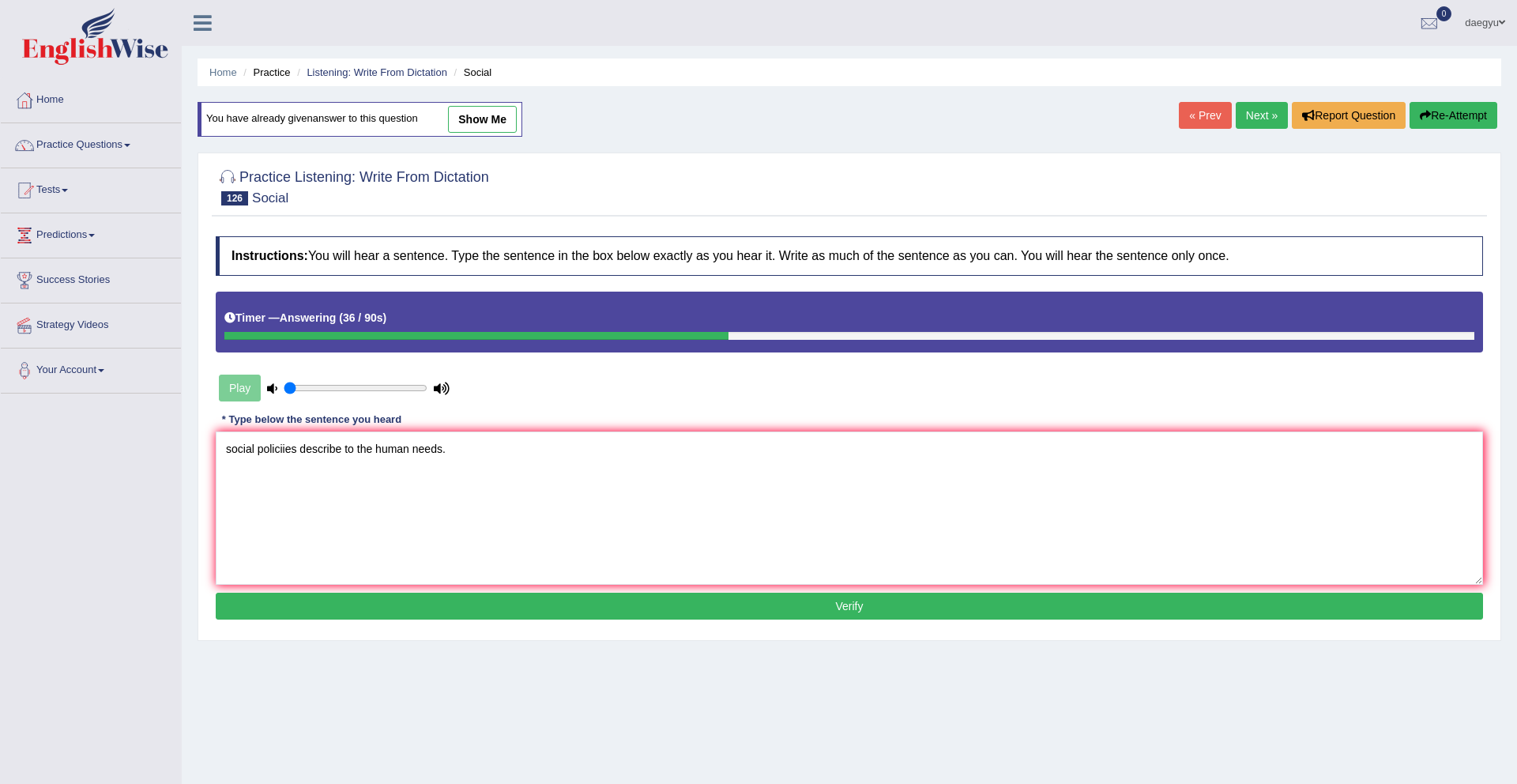
type textarea "social policiies describe to the human needs."
click at [430, 631] on div "Instructions: You will hear a sentence. Type the sentence in the box below exac…" at bounding box center [849, 429] width 1276 height 403
click at [453, 605] on button "Verify" at bounding box center [849, 606] width 1267 height 27
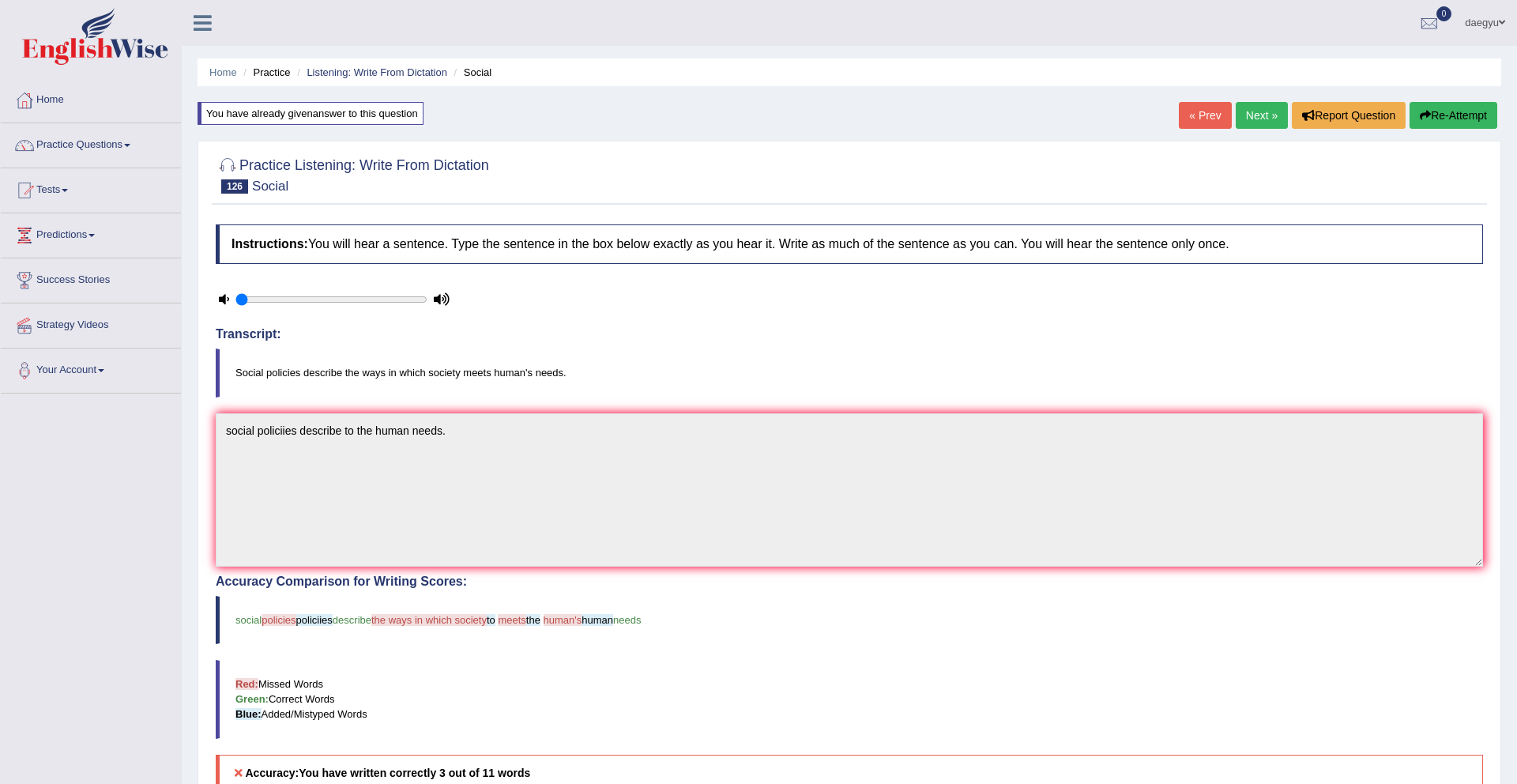
click at [1249, 117] on link "Next »" at bounding box center [1262, 116] width 52 height 27
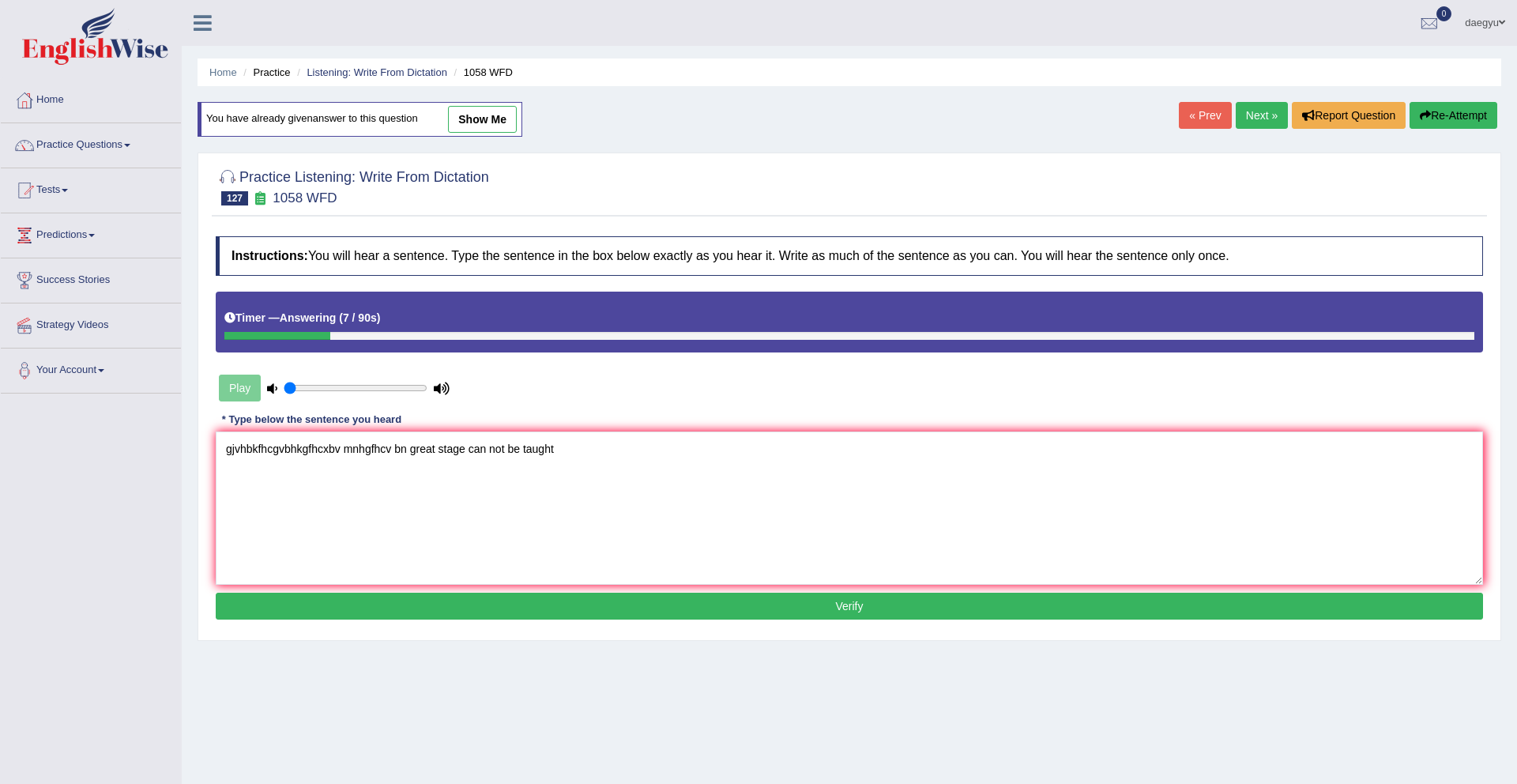
drag, startPoint x: 411, startPoint y: 457, endPoint x: 45, endPoint y: 471, distance: 366.3
click at [45, 471] on div "Toggle navigation Home Practice Questions Speaking Practice Read Aloud Repeat S…" at bounding box center [758, 410] width 1517 height 822
click at [363, 452] on textarea "gjvhbkfhcgvbhkgfhcxbv mnhgfhcv bn great stage can not be taught" at bounding box center [849, 508] width 1267 height 154
drag, startPoint x: 410, startPoint y: 456, endPoint x: 147, endPoint y: 454, distance: 263.0
click at [147, 454] on div "Toggle navigation Home Practice Questions Speaking Practice Read Aloud Repeat S…" at bounding box center [758, 410] width 1517 height 822
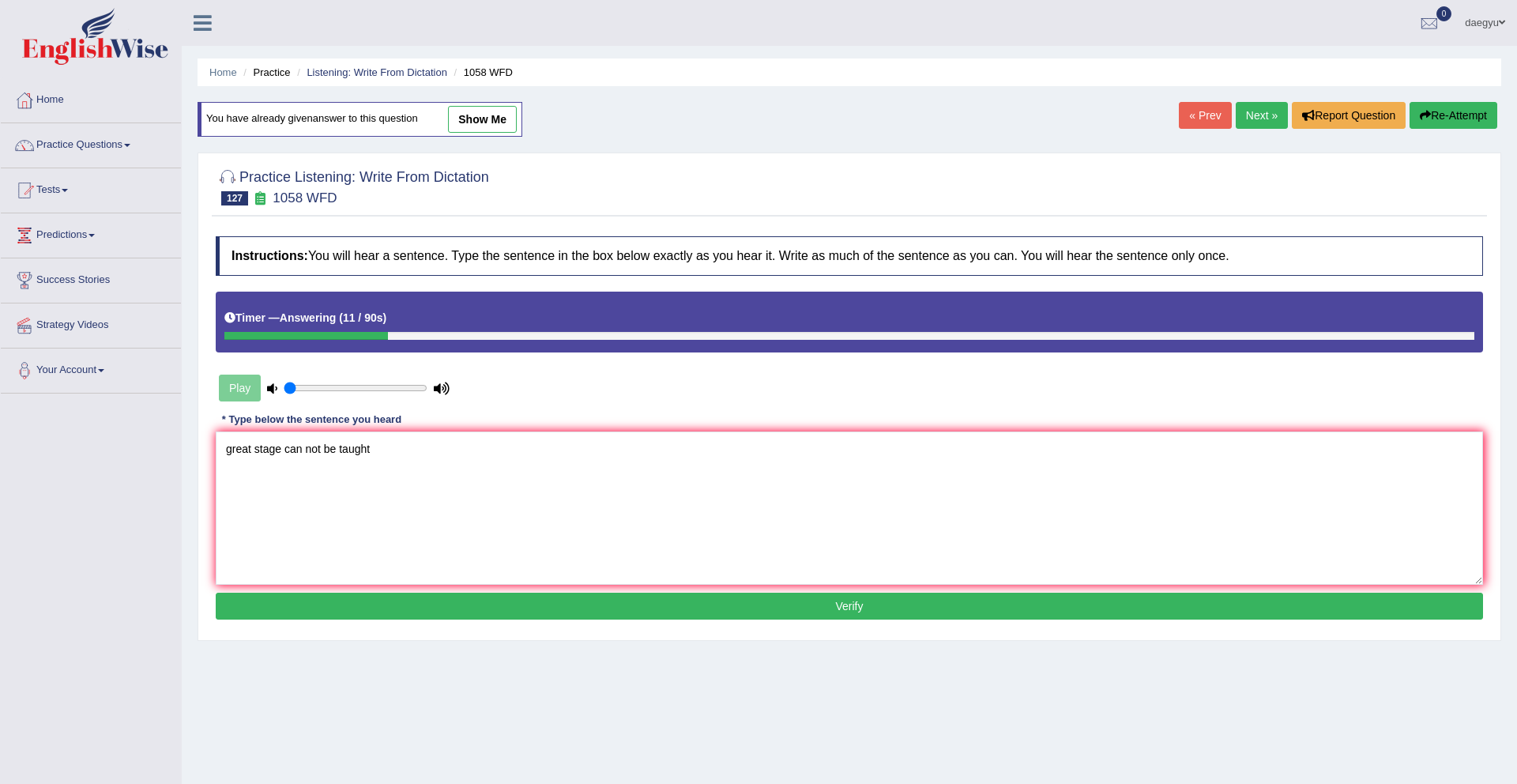
click at [426, 476] on textarea "great stage can not be taught" at bounding box center [849, 508] width 1267 height 154
type textarea "great stage can not be taught."
click at [353, 615] on button "Verify" at bounding box center [849, 606] width 1267 height 27
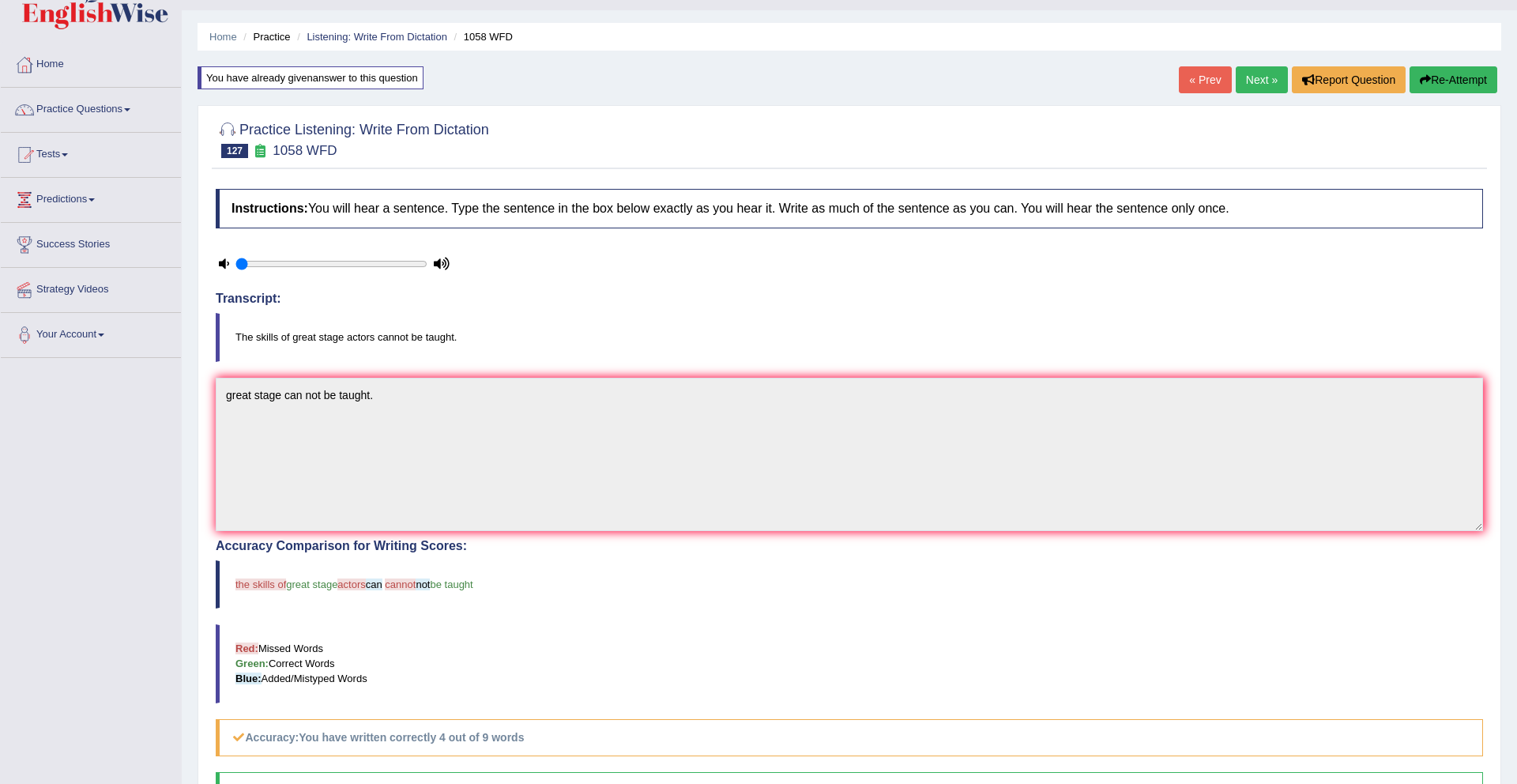
scroll to position [27, 0]
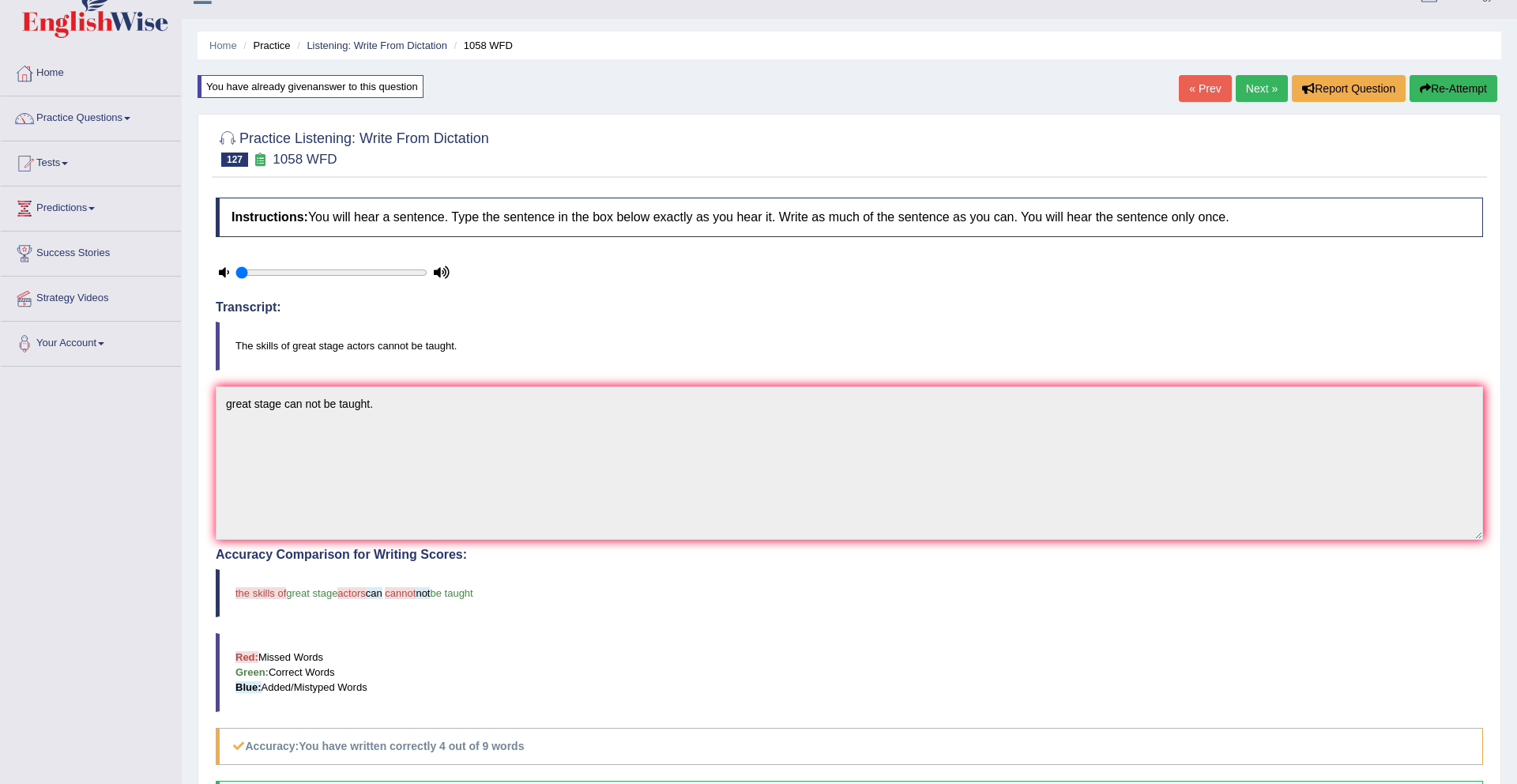
click at [1245, 91] on link "Next »" at bounding box center [1262, 89] width 52 height 27
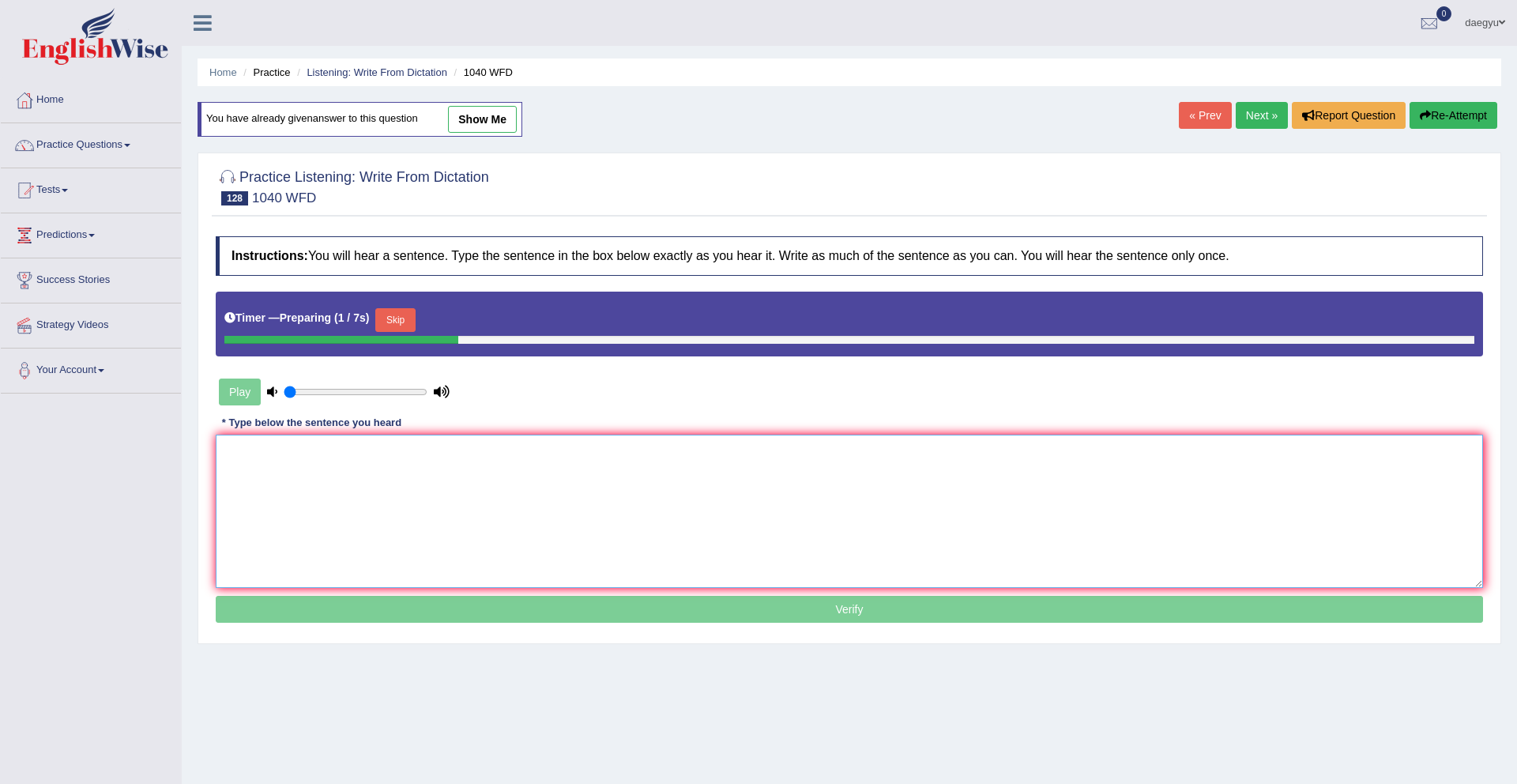
click at [368, 515] on textarea at bounding box center [849, 511] width 1267 height 154
type textarea "k"
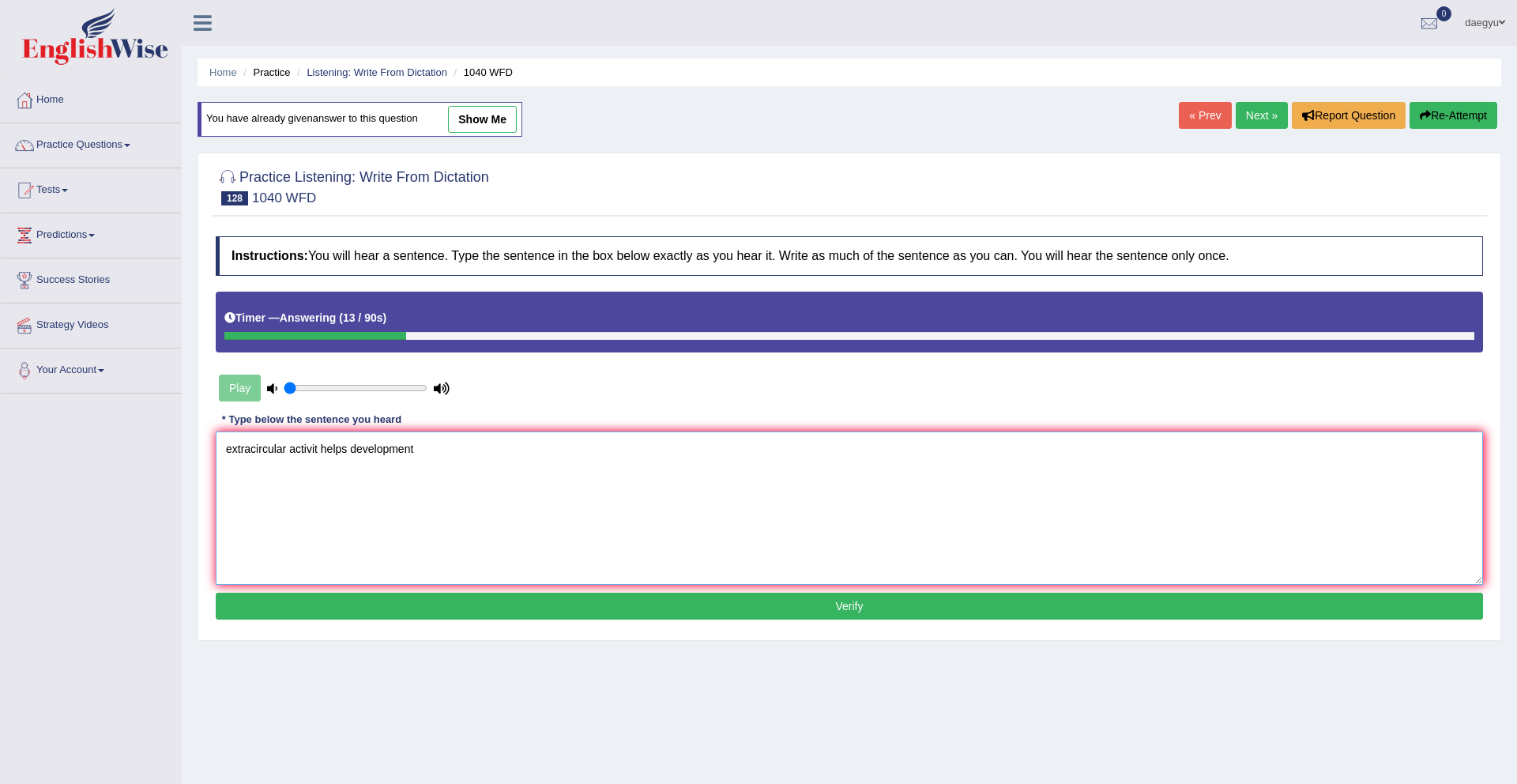
click at [356, 455] on textarea "extracircular activit helps development" at bounding box center [849, 508] width 1267 height 154
click at [352, 454] on textarea "extracircular activit helps development" at bounding box center [849, 508] width 1267 height 154
click at [483, 459] on textarea "extracircular activit helps students development" at bounding box center [849, 508] width 1267 height 154
click at [273, 458] on textarea "extracircular activit helps students development." at bounding box center [849, 508] width 1267 height 154
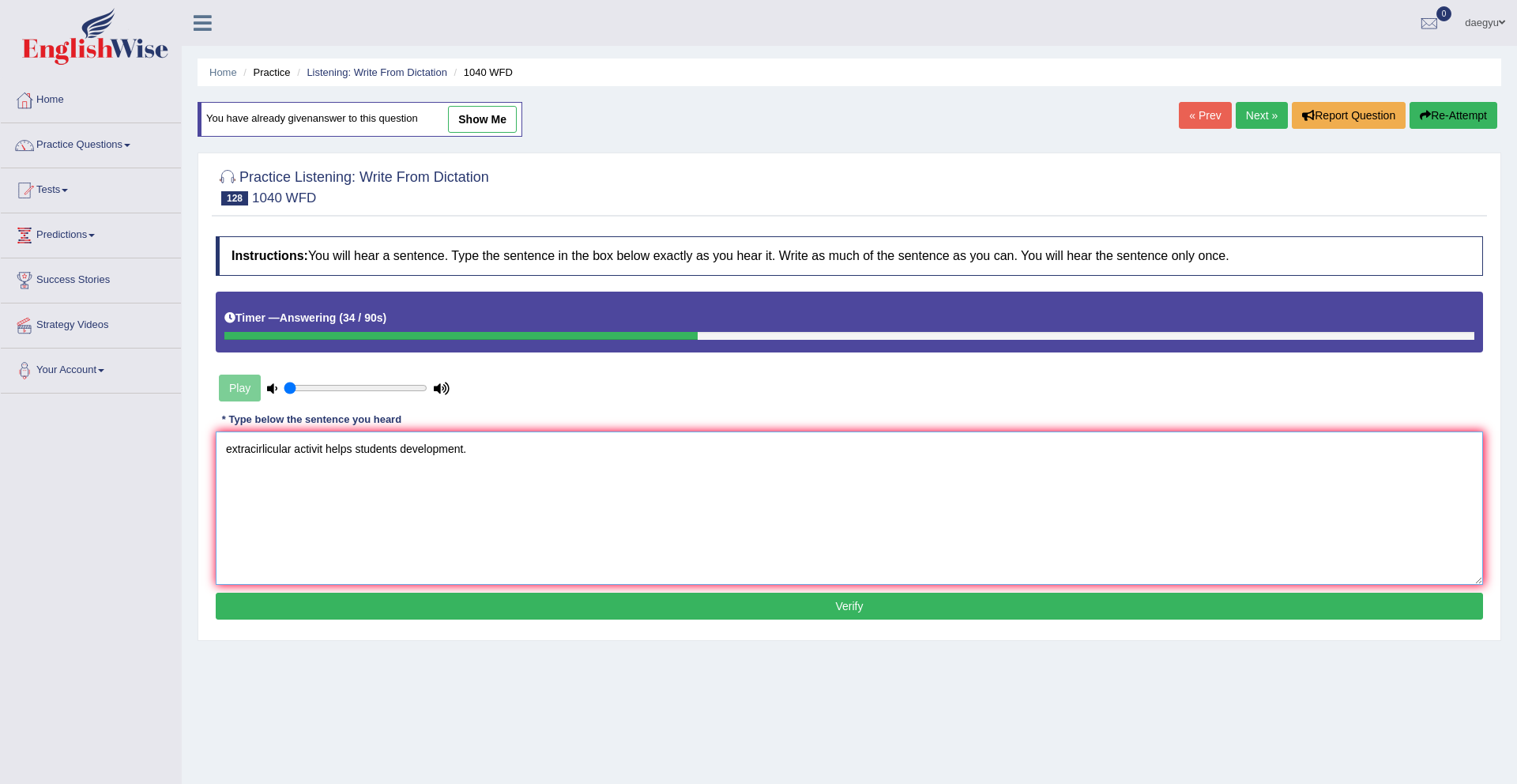
click at [313, 451] on textarea "extracirlicular activit helps students development." at bounding box center [849, 508] width 1267 height 154
click at [376, 454] on textarea "extracirlicular activits can helps students development." at bounding box center [849, 508] width 1267 height 154
click at [230, 451] on textarea "extracirlicular activits can help students development." at bounding box center [849, 508] width 1267 height 154
type textarea "Extracirlicular activits can help students development."
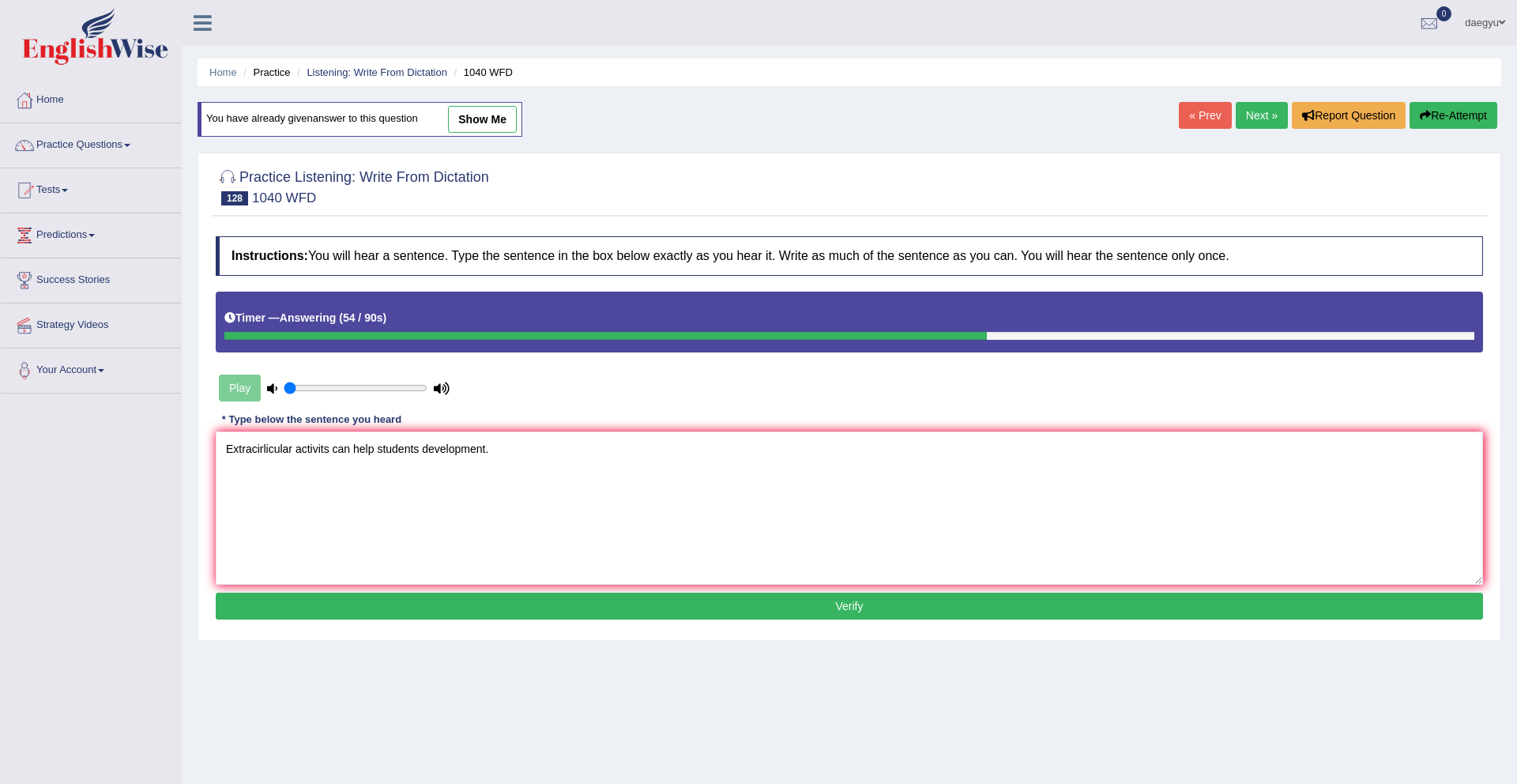
click at [589, 604] on button "Verify" at bounding box center [849, 606] width 1267 height 27
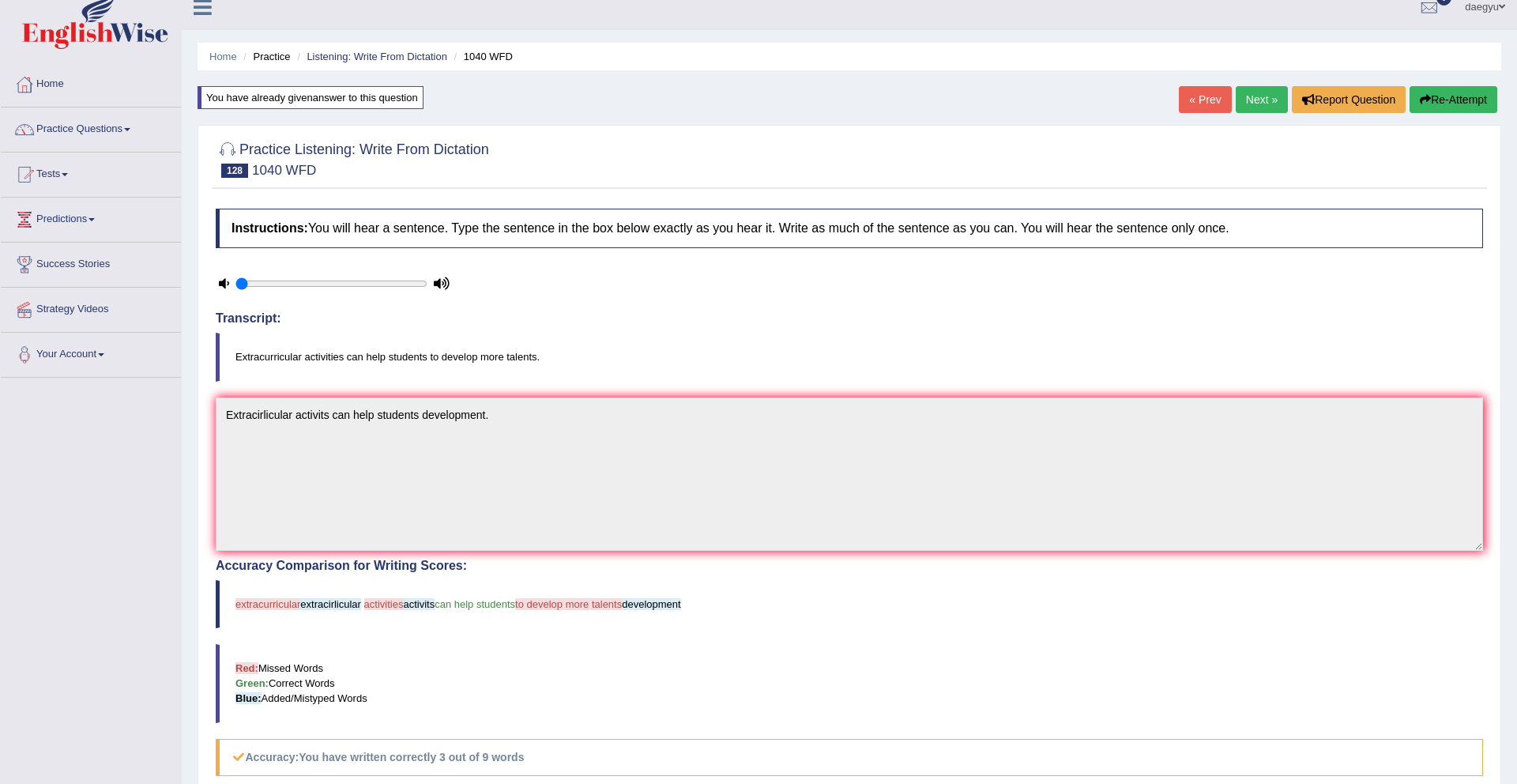
scroll to position [13, 0]
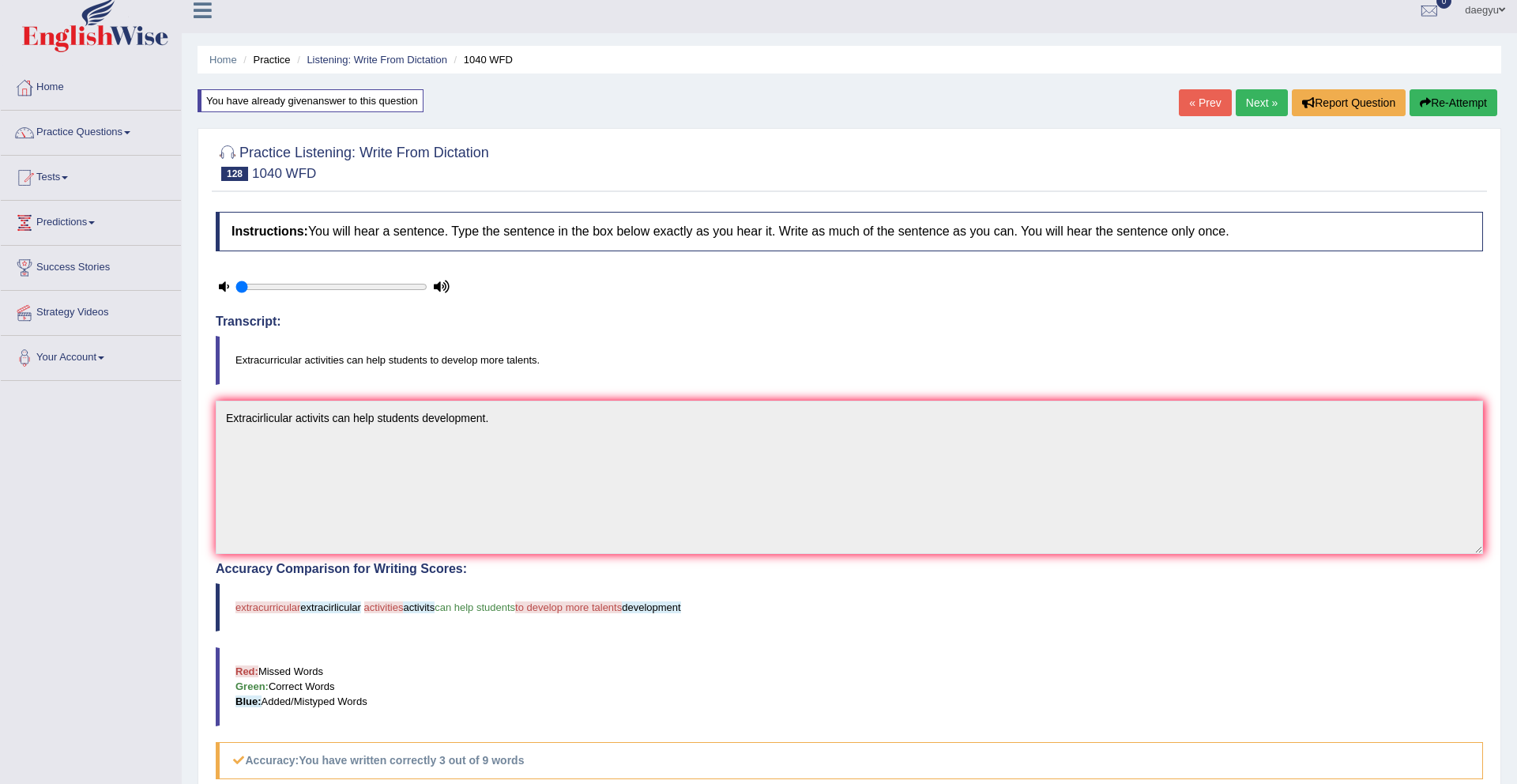
click at [1251, 101] on link "Next »" at bounding box center [1262, 102] width 52 height 27
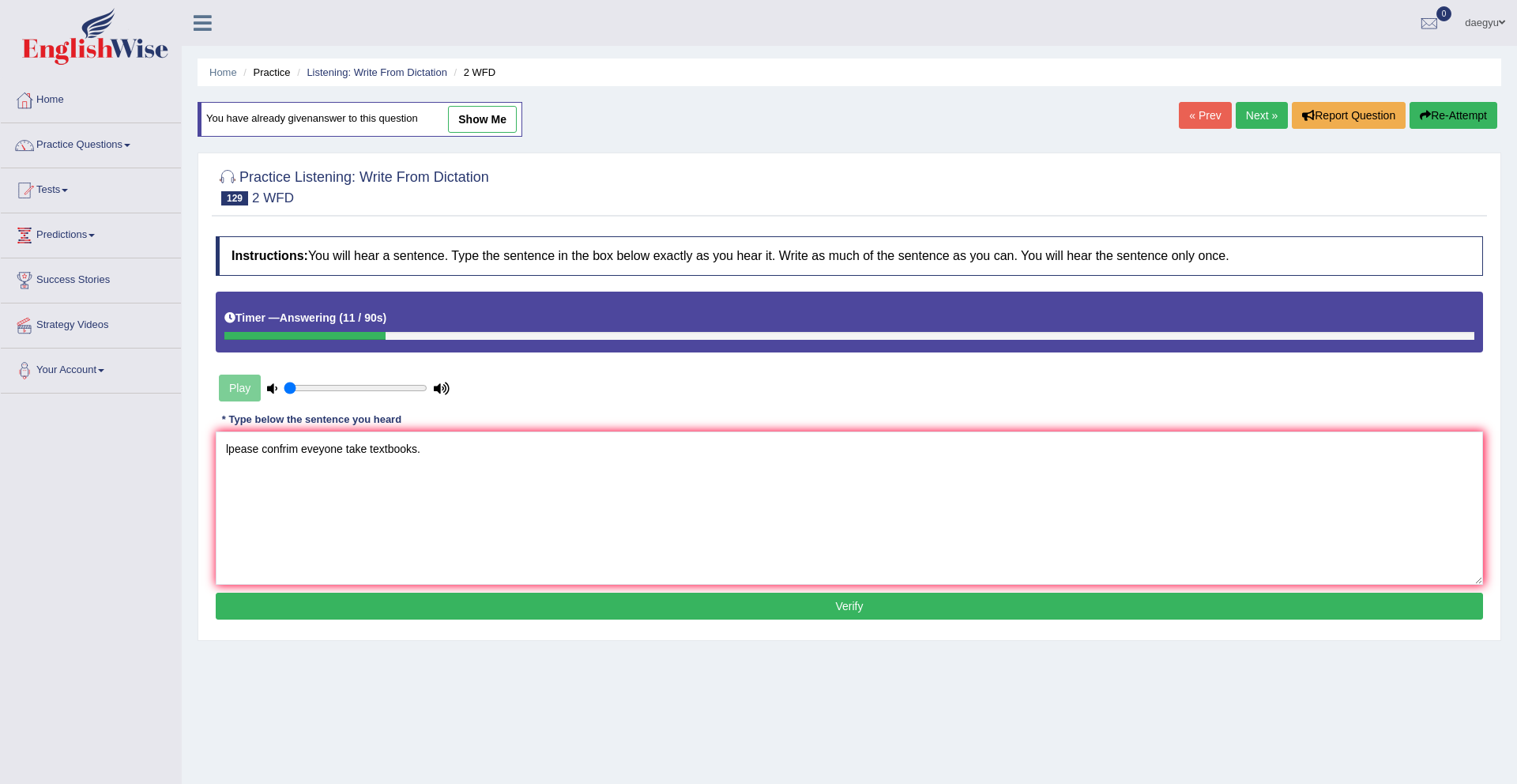
click at [229, 452] on textarea "lpease confrim eveyone take textbooks." at bounding box center [849, 508] width 1267 height 154
click at [299, 454] on textarea "[PERSON_NAME] confrim eveyone take textbooks." at bounding box center [849, 508] width 1267 height 154
click at [388, 452] on textarea "[PERSON_NAME] confrim the eveyone take textbooks." at bounding box center [849, 508] width 1267 height 154
type textarea "[PERSON_NAME] confrim the eveyone take textbook."
click at [405, 618] on button "Verify" at bounding box center [849, 606] width 1267 height 27
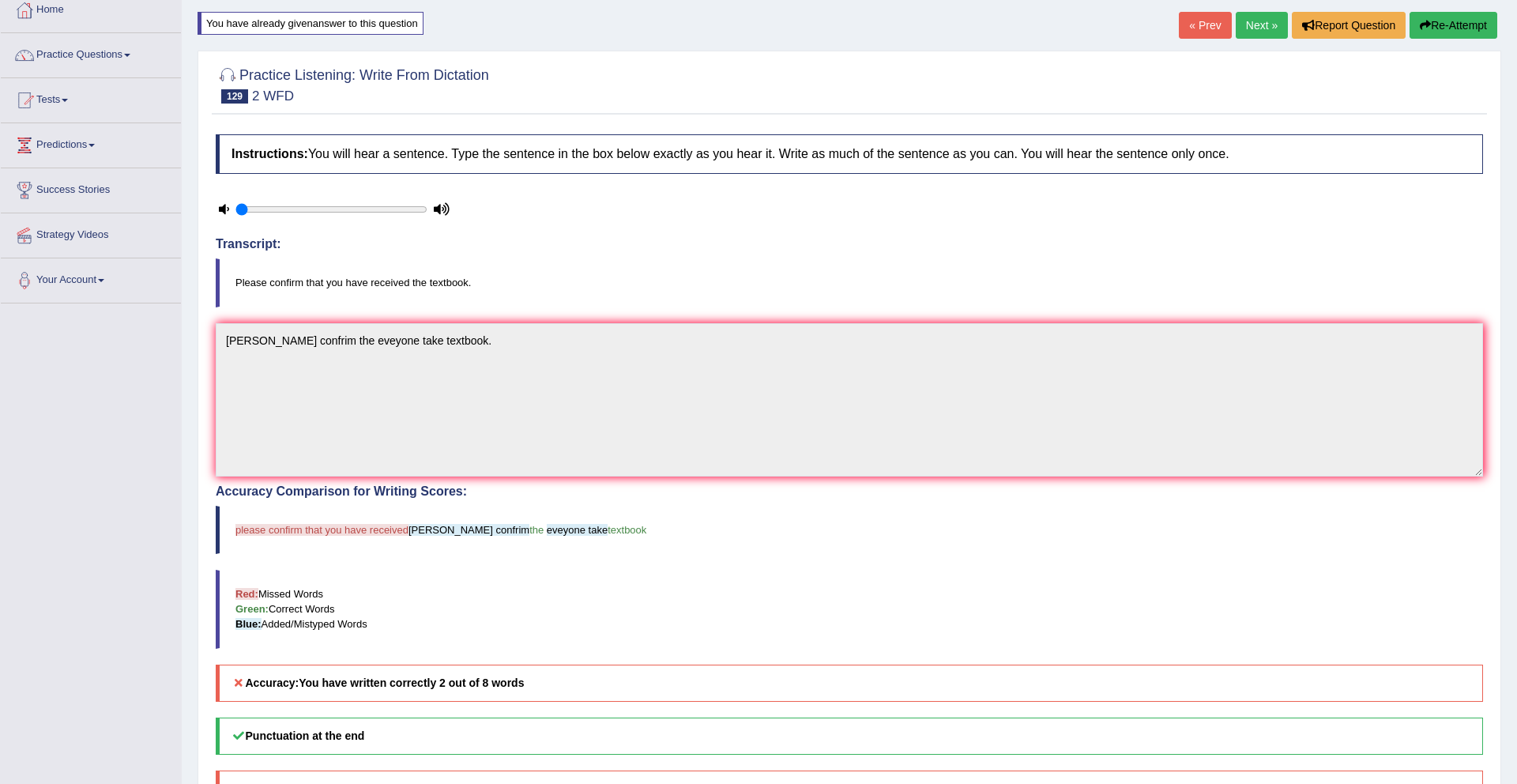
scroll to position [89, 0]
click at [1262, 41] on div "« Prev Next » Report Question Re-Attempt" at bounding box center [1340, 28] width 323 height 31
click at [1256, 31] on link "Next »" at bounding box center [1262, 26] width 52 height 27
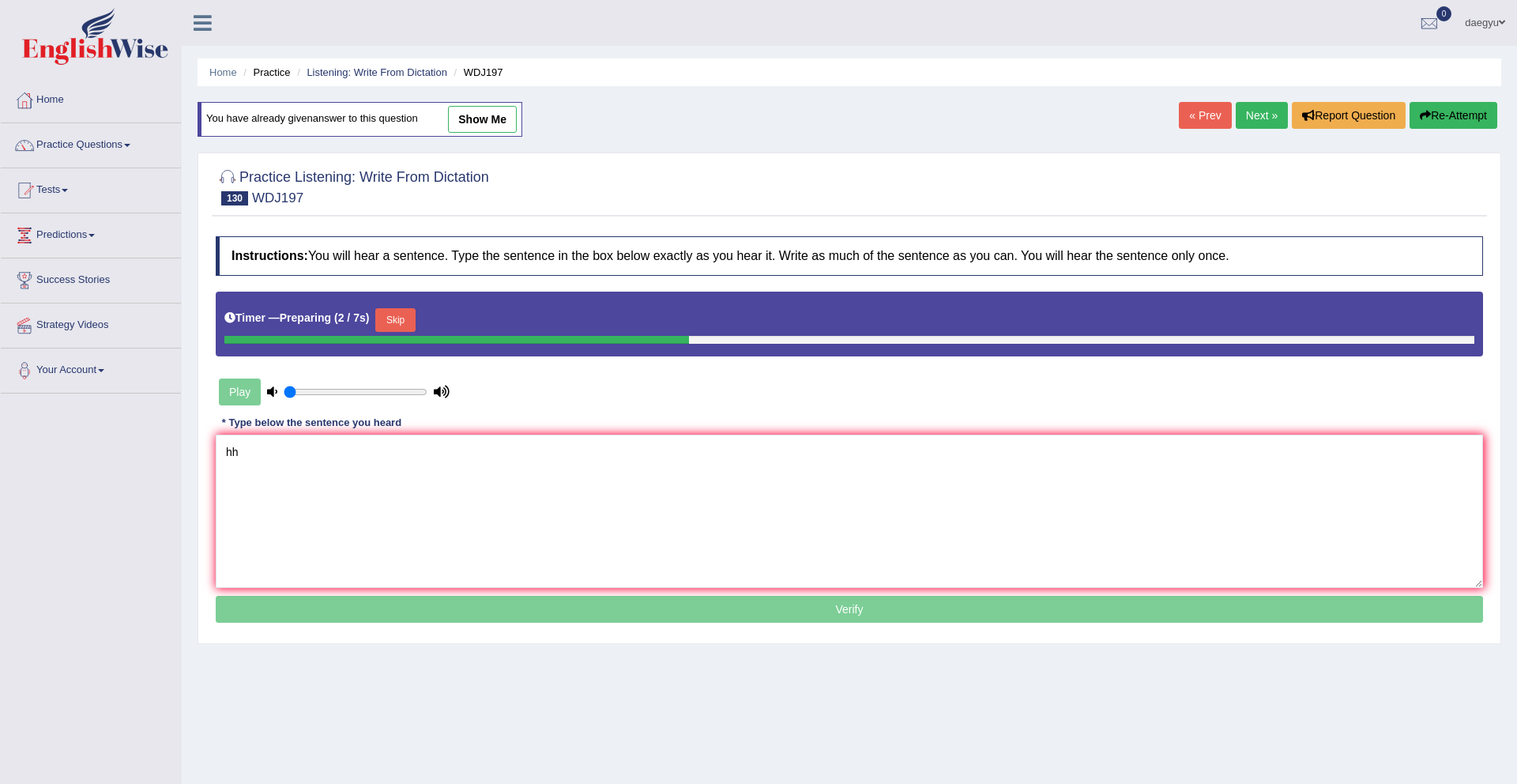
type textarea "h"
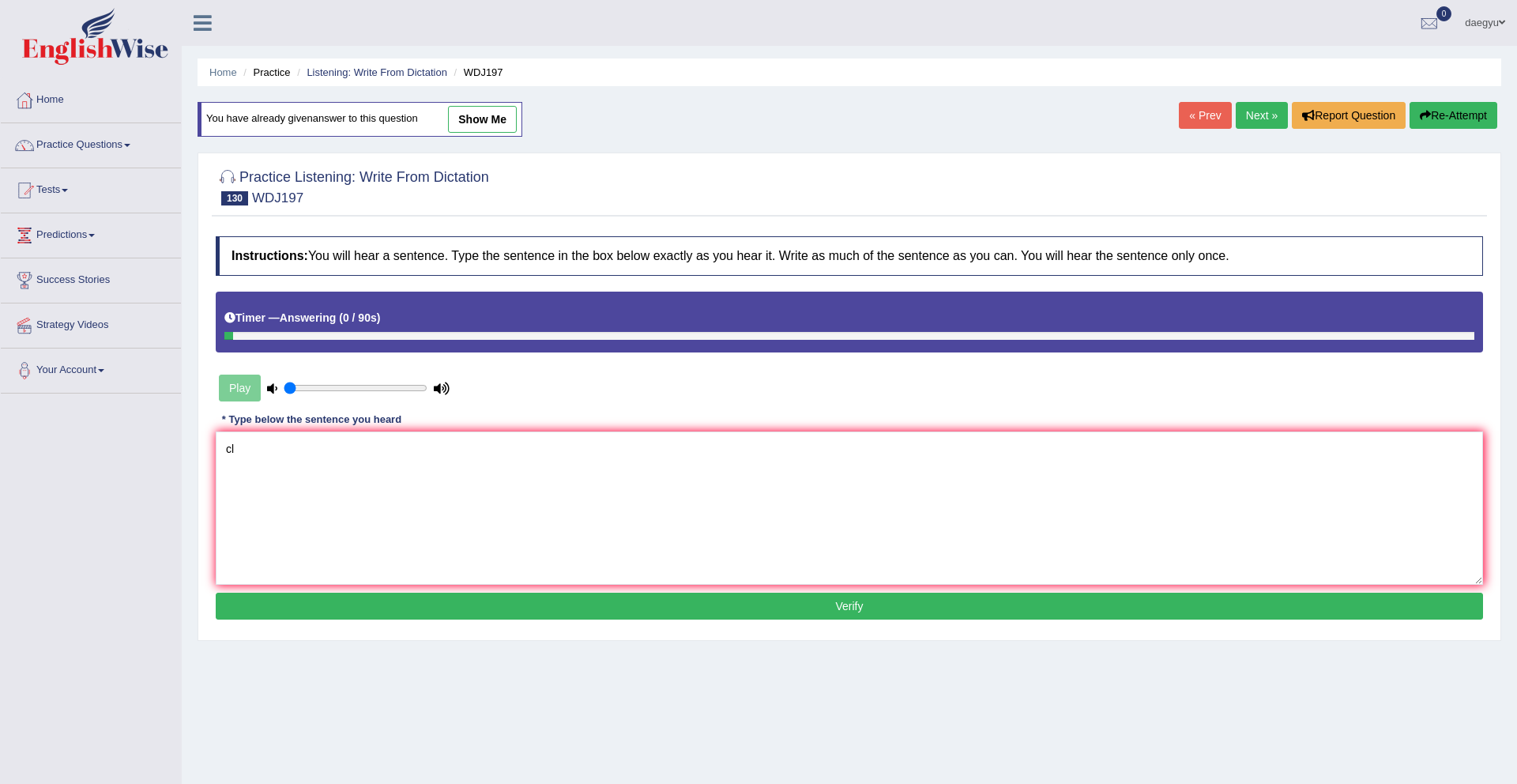
type textarea "c"
click at [267, 458] on textarea "clebrate a good controvarsy." at bounding box center [849, 508] width 1267 height 154
type textarea "clebrity is a good controvarsy."
click at [314, 595] on button "Verify" at bounding box center [849, 606] width 1267 height 27
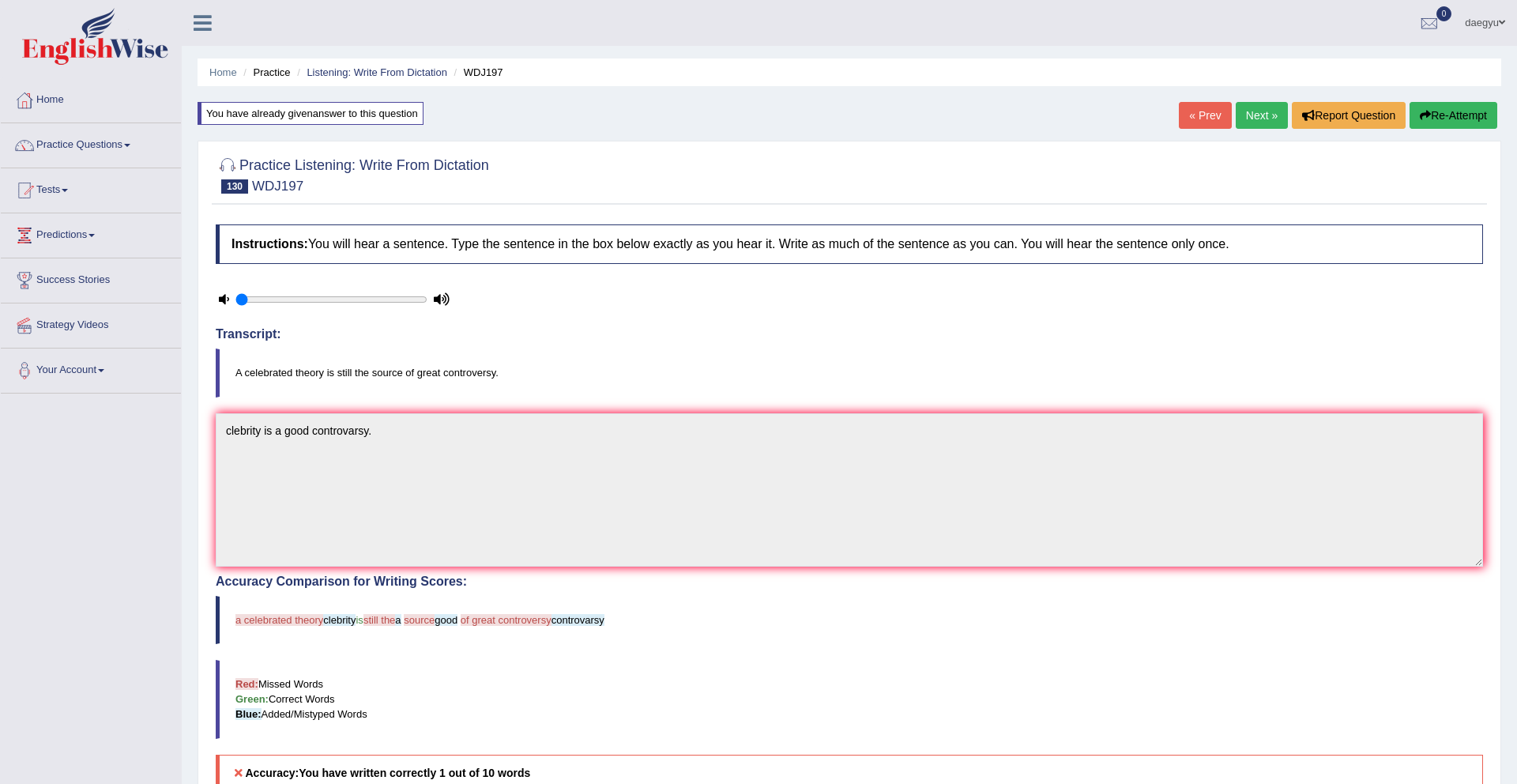
click at [1263, 116] on link "Next »" at bounding box center [1262, 116] width 52 height 27
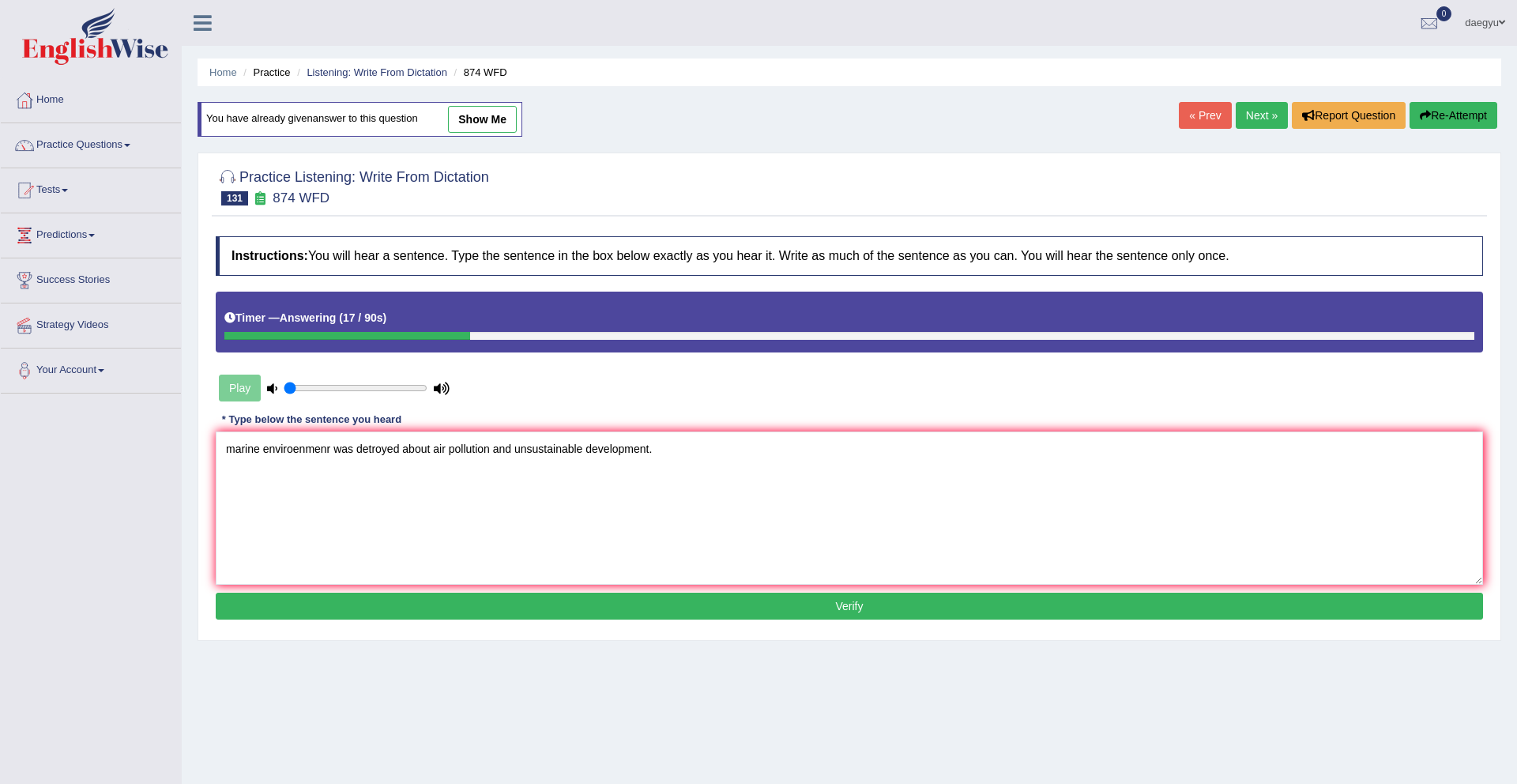
click at [297, 455] on textarea "marine enviroenmenr was detroyed about air pollution and unsustainable developm…" at bounding box center [849, 508] width 1267 height 154
click at [323, 453] on textarea "marine environmenr was detroyed about air pollution and unsustainable developme…" at bounding box center [849, 508] width 1267 height 154
click at [312, 449] on textarea "marine environment was detroyed about air pollution and unsustainable developme…" at bounding box center [849, 508] width 1267 height 154
type textarea "marine environment was detroyed about air pollution and unsustainable developme…"
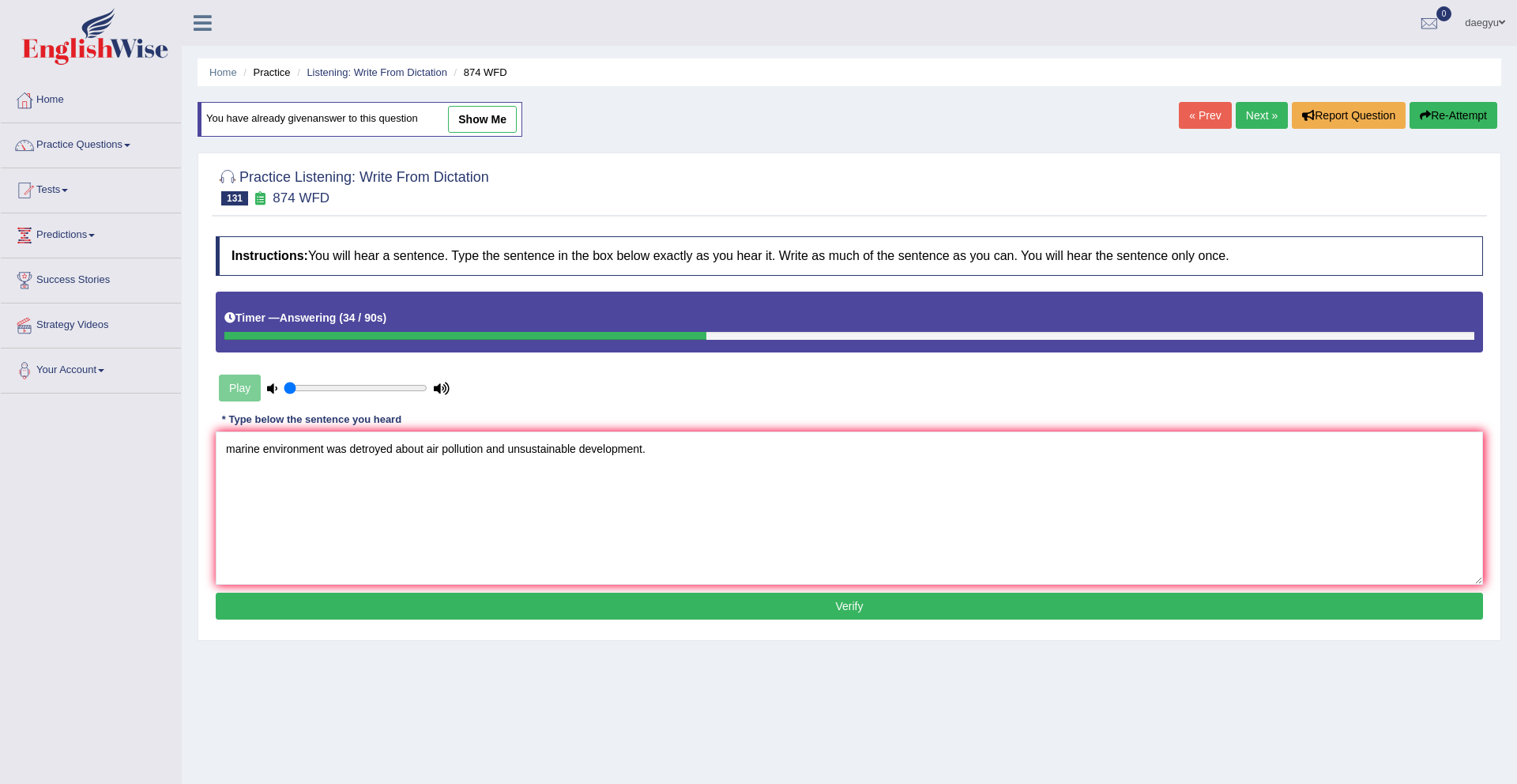
click at [441, 601] on button "Verify" at bounding box center [849, 606] width 1267 height 27
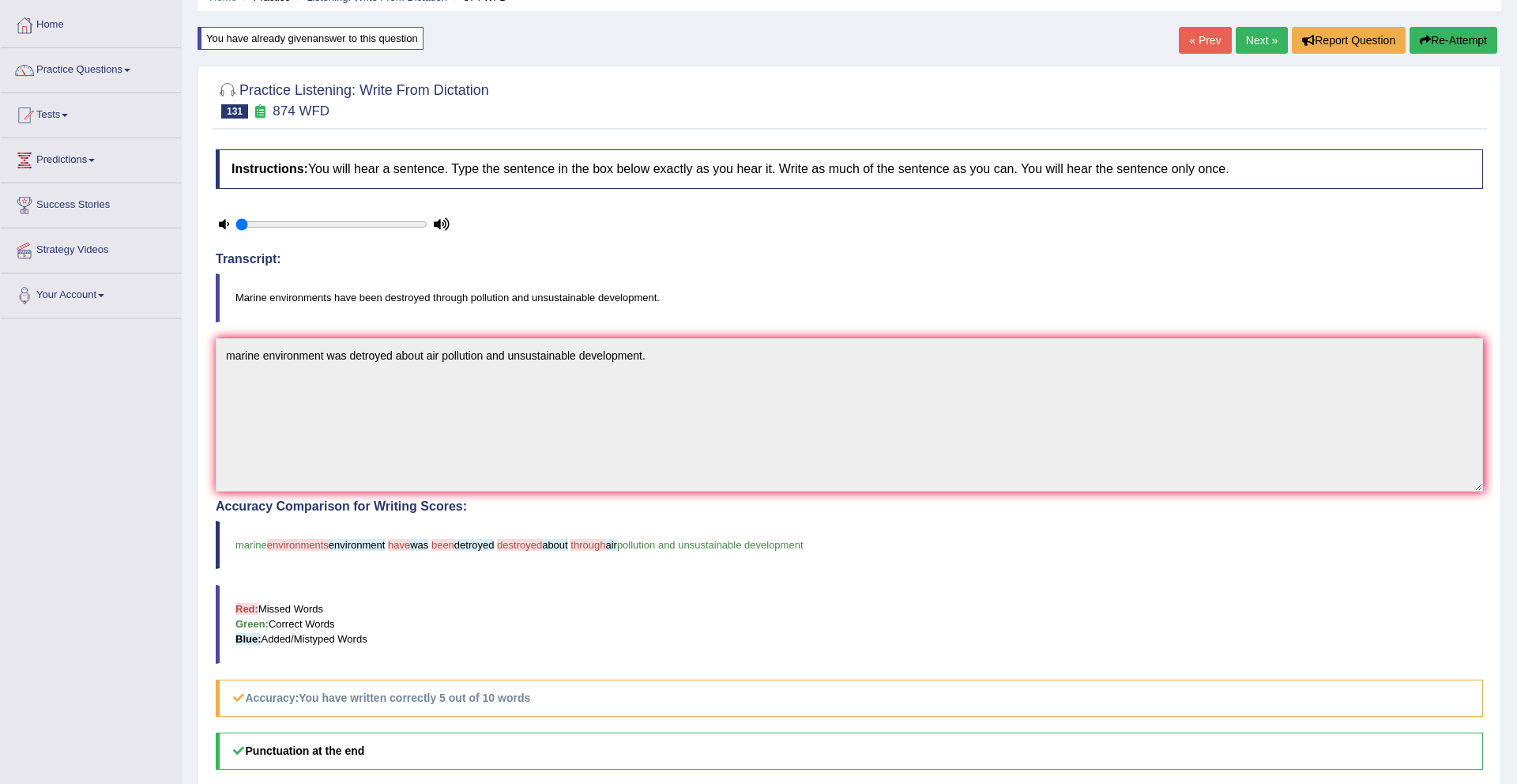
scroll to position [44, 0]
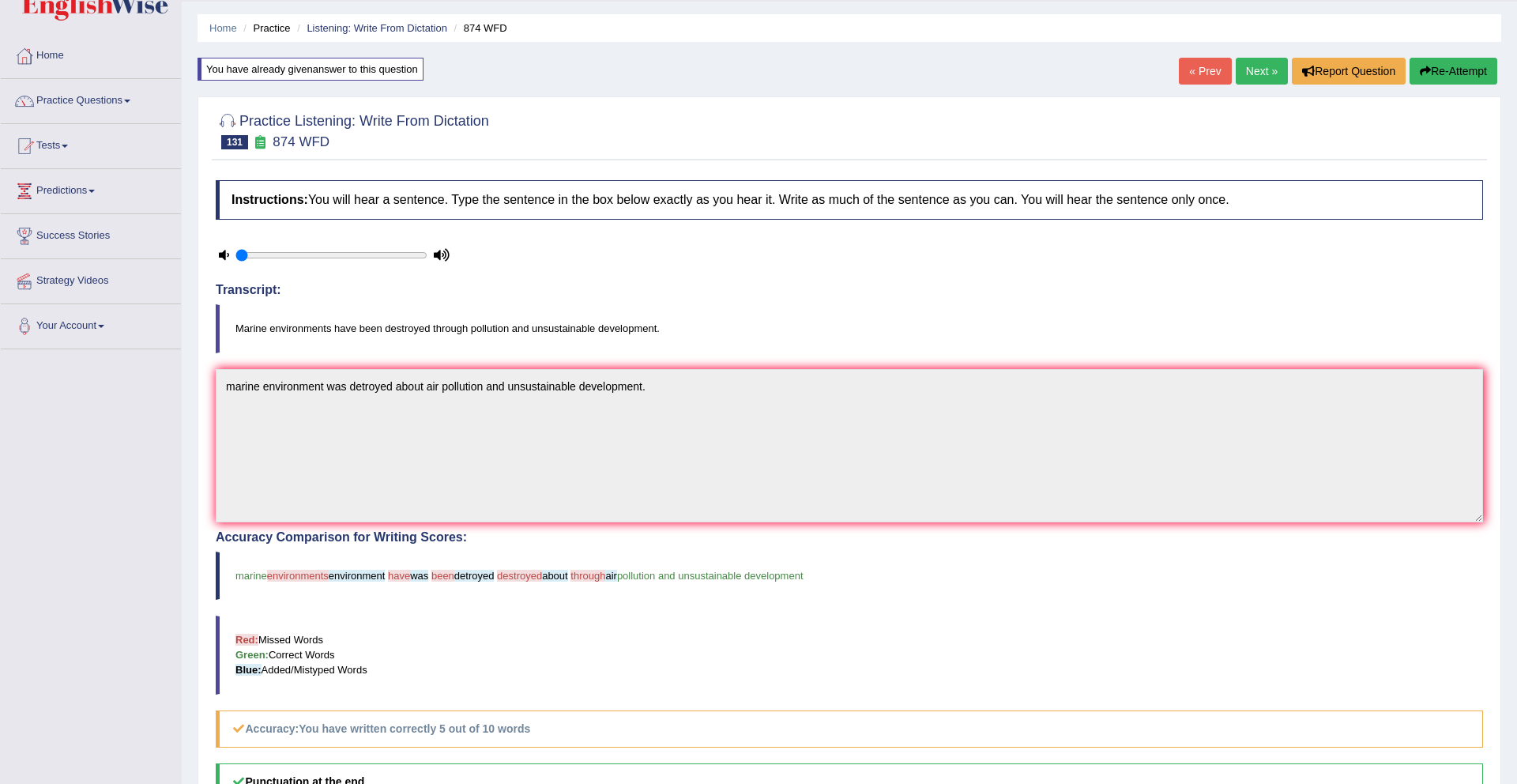
click at [1245, 72] on link "Next »" at bounding box center [1262, 71] width 52 height 27
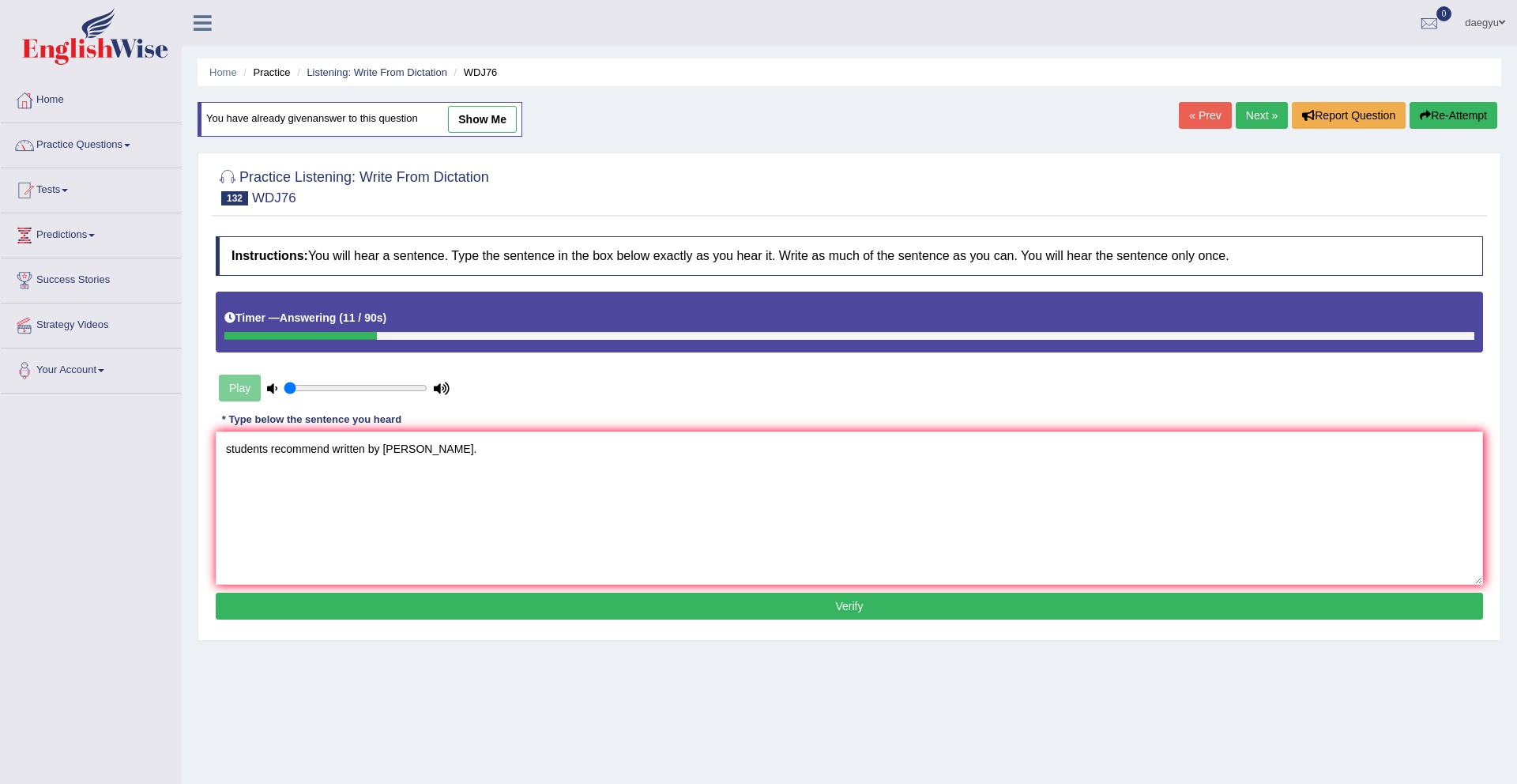
click at [336, 457] on textarea "students recommend written by [PERSON_NAME]." at bounding box center [849, 508] width 1267 height 154
click at [228, 454] on textarea "students recommend to read a book written by proffesor Jones." at bounding box center [849, 508] width 1267 height 154
click at [332, 458] on textarea "Students recommend to read a book written by proffesor Jones." at bounding box center [849, 508] width 1267 height 154
type textarea "Students recommended to read a book written by proffesor Jones."
click at [329, 596] on button "Verify" at bounding box center [849, 606] width 1267 height 27
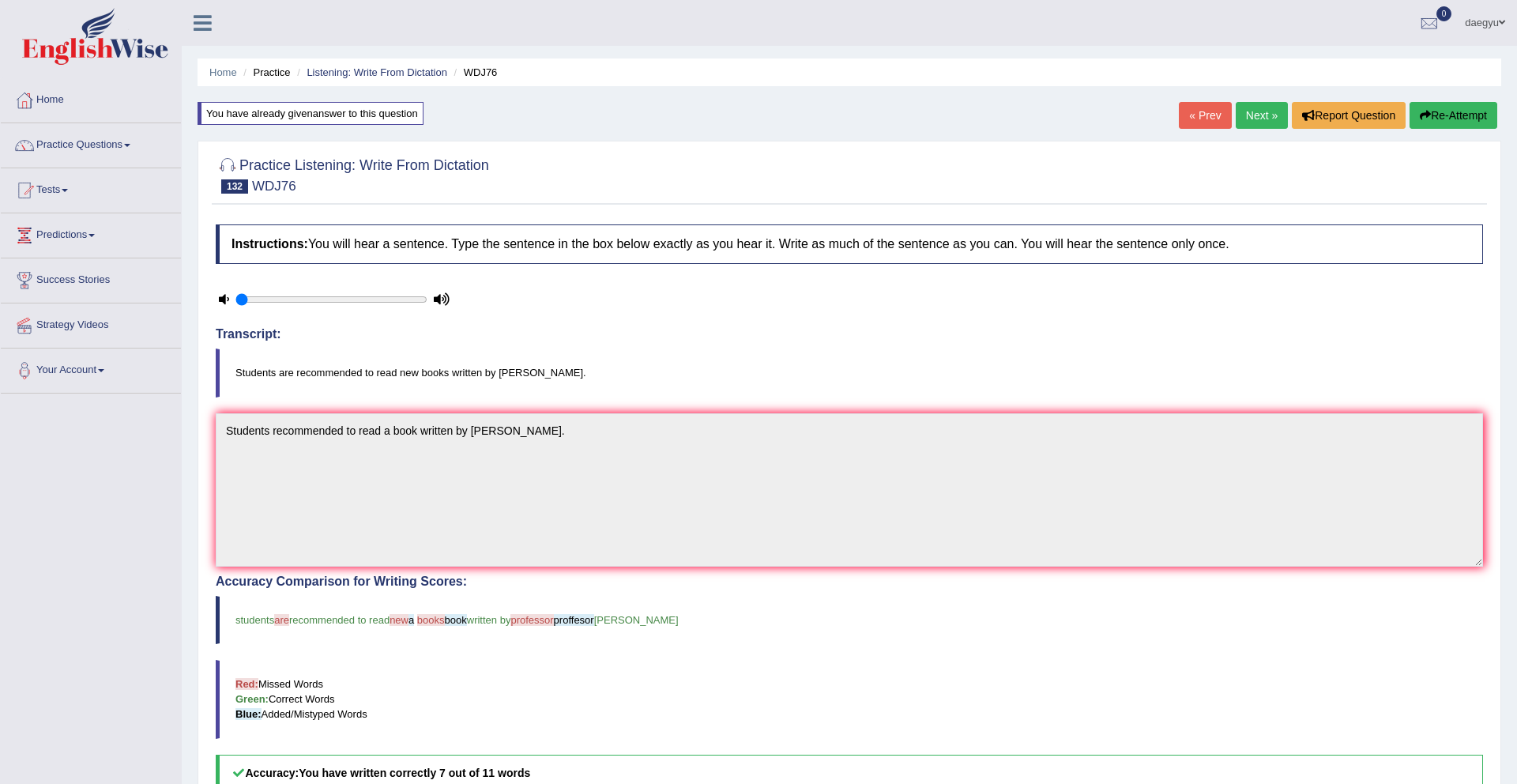
scroll to position [1, 0]
click at [1257, 111] on link "Next »" at bounding box center [1262, 115] width 52 height 27
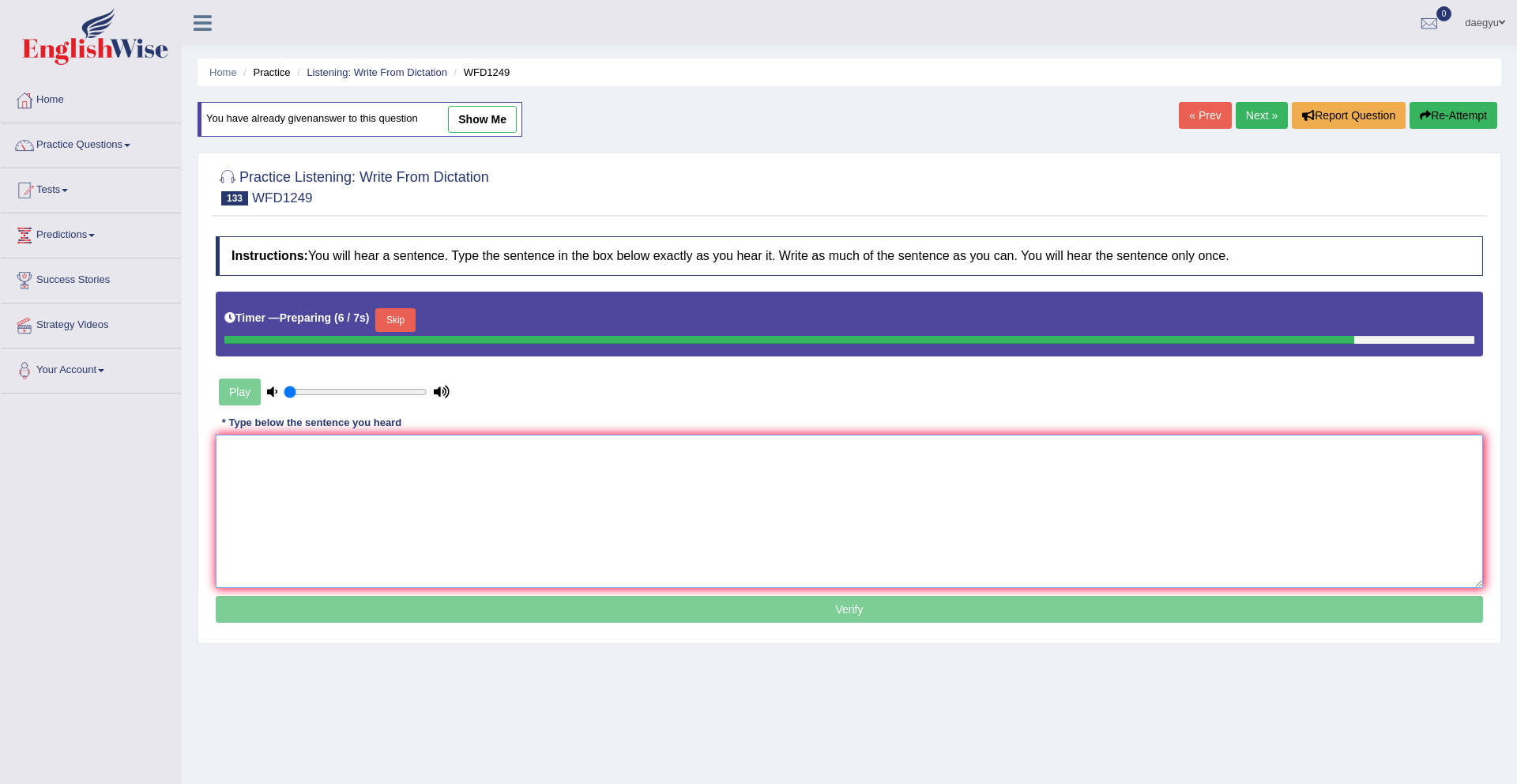
click at [1053, 459] on textarea at bounding box center [849, 511] width 1267 height 154
type textarea "j"
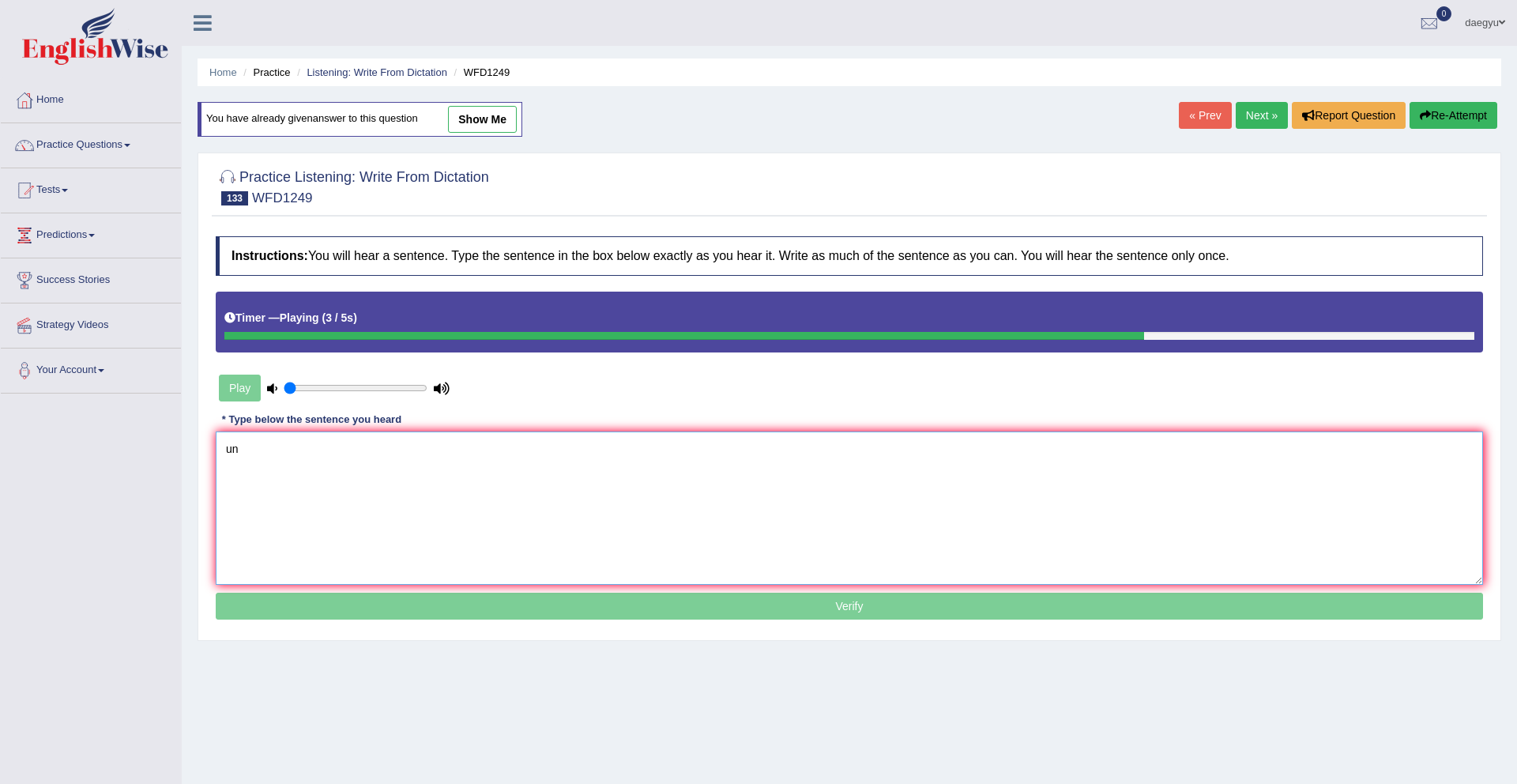
type textarea "u"
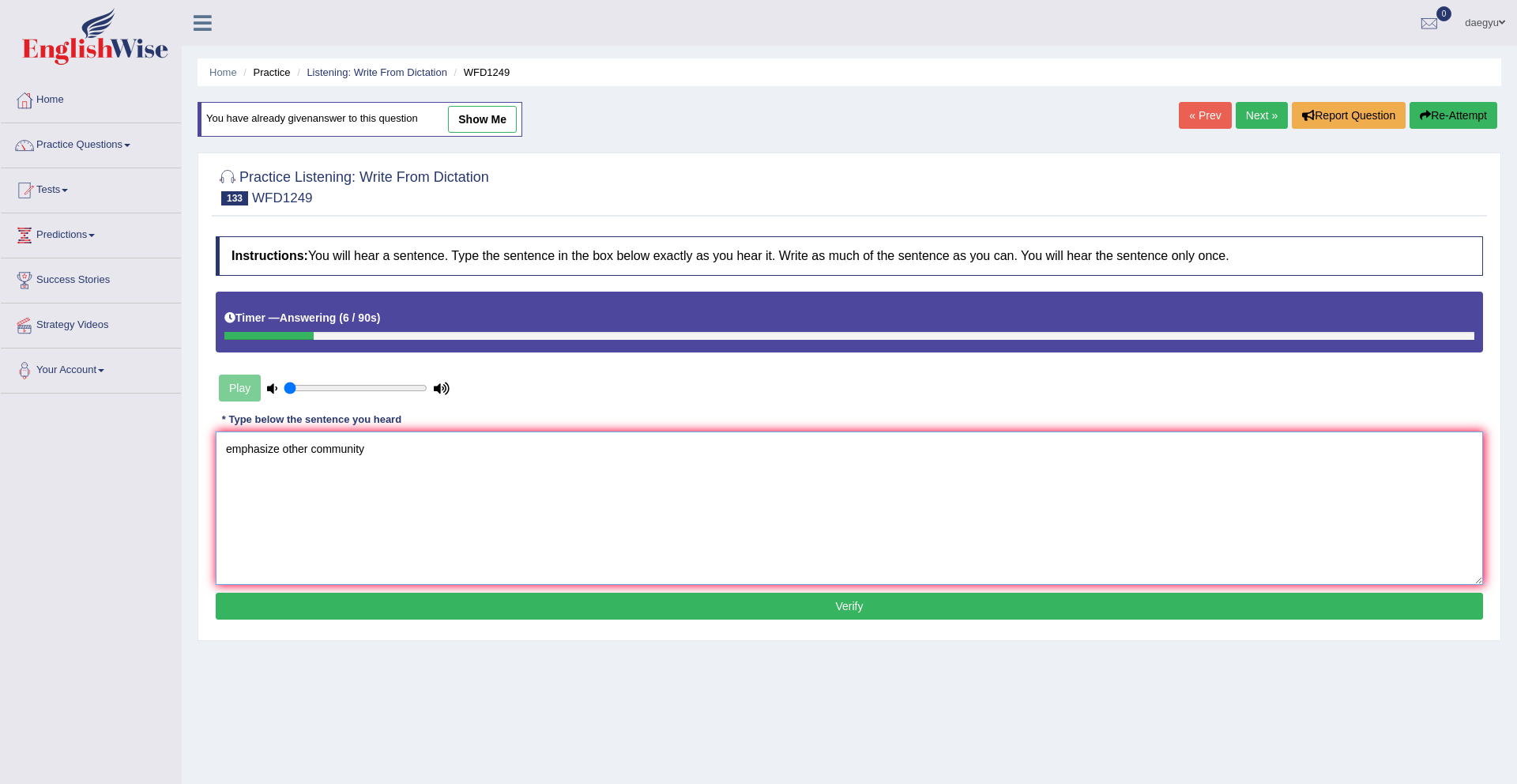
click at [223, 465] on textarea "emphasize other community" at bounding box center [849, 508] width 1267 height 154
click at [223, 457] on textarea "emphasize other community" at bounding box center [849, 508] width 1267 height 154
click at [367, 445] on textarea "underlization and emphasize other community" at bounding box center [849, 508] width 1267 height 154
type textarea "underlization and emphasize and other community"
click at [374, 604] on button "Verify" at bounding box center [849, 606] width 1267 height 27
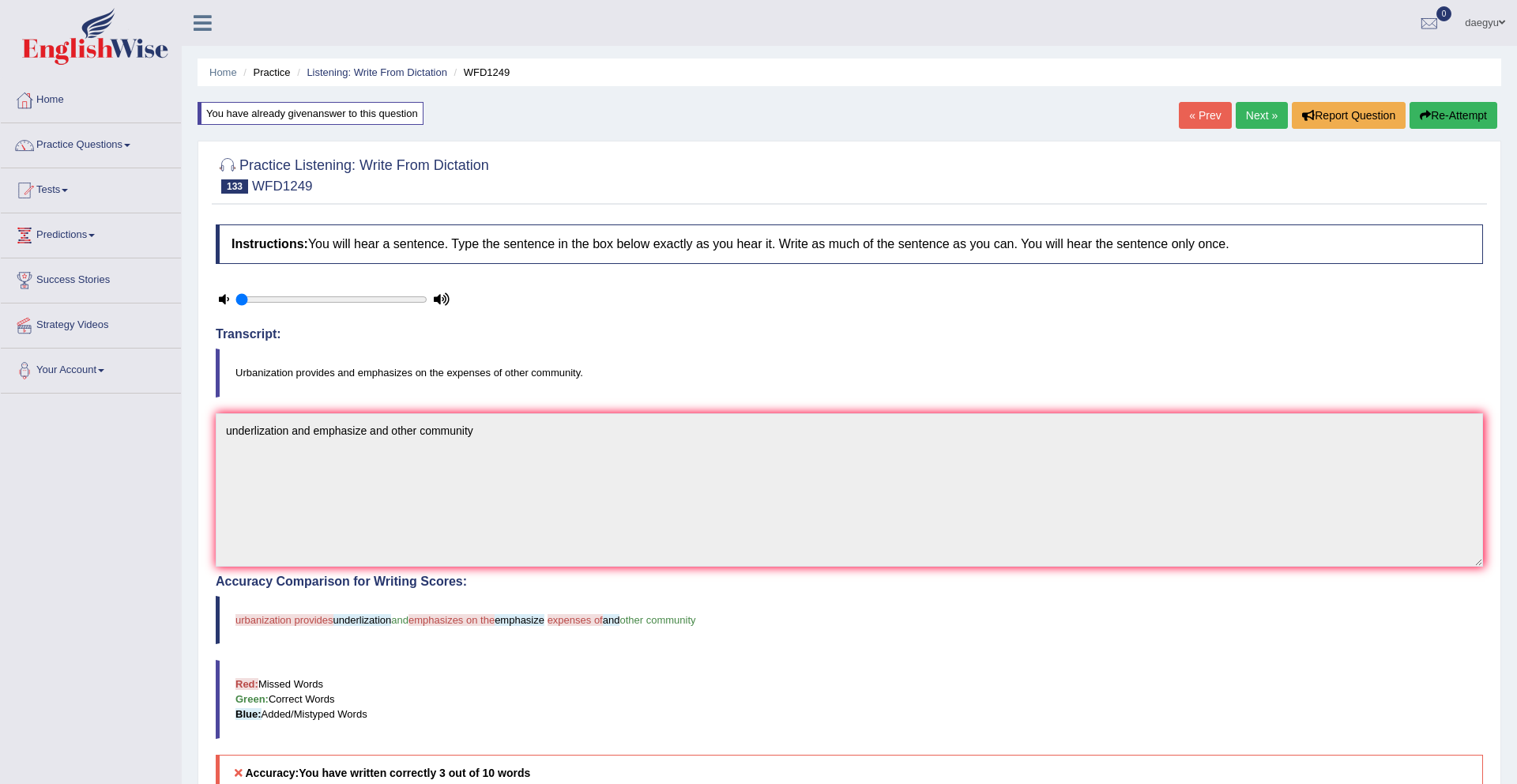
click at [1245, 128] on link "Next »" at bounding box center [1262, 116] width 52 height 27
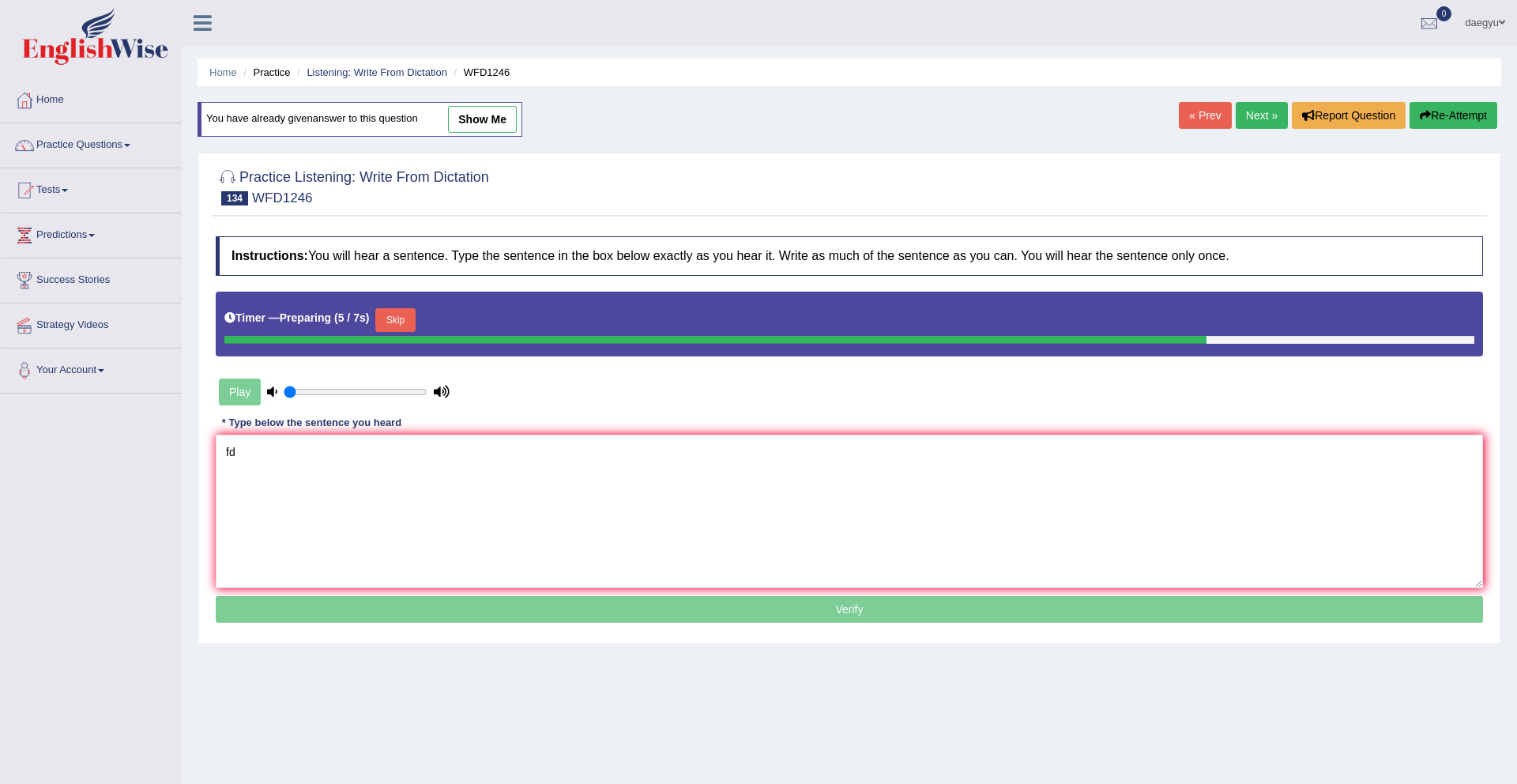
type textarea "f"
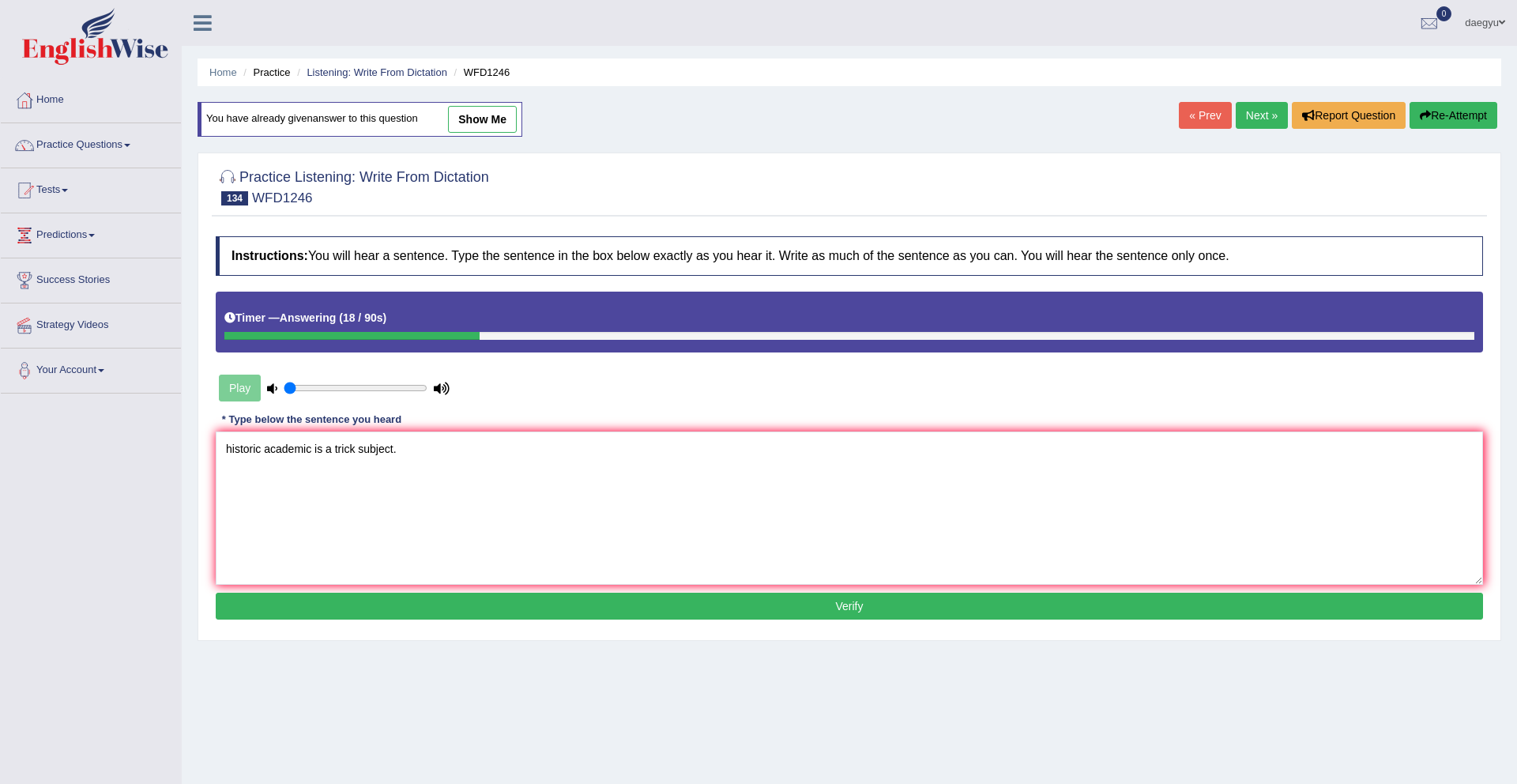
click at [315, 452] on textarea "historic academic is a trick subject." at bounding box center [849, 508] width 1267 height 154
click at [297, 460] on textarea "historic academic is a trick subject." at bounding box center [849, 508] width 1267 height 154
click at [361, 455] on textarea "historic academic is a trick subject." at bounding box center [849, 508] width 1267 height 154
click at [230, 450] on textarea "historic academic is a trick of the subject." at bounding box center [849, 508] width 1267 height 154
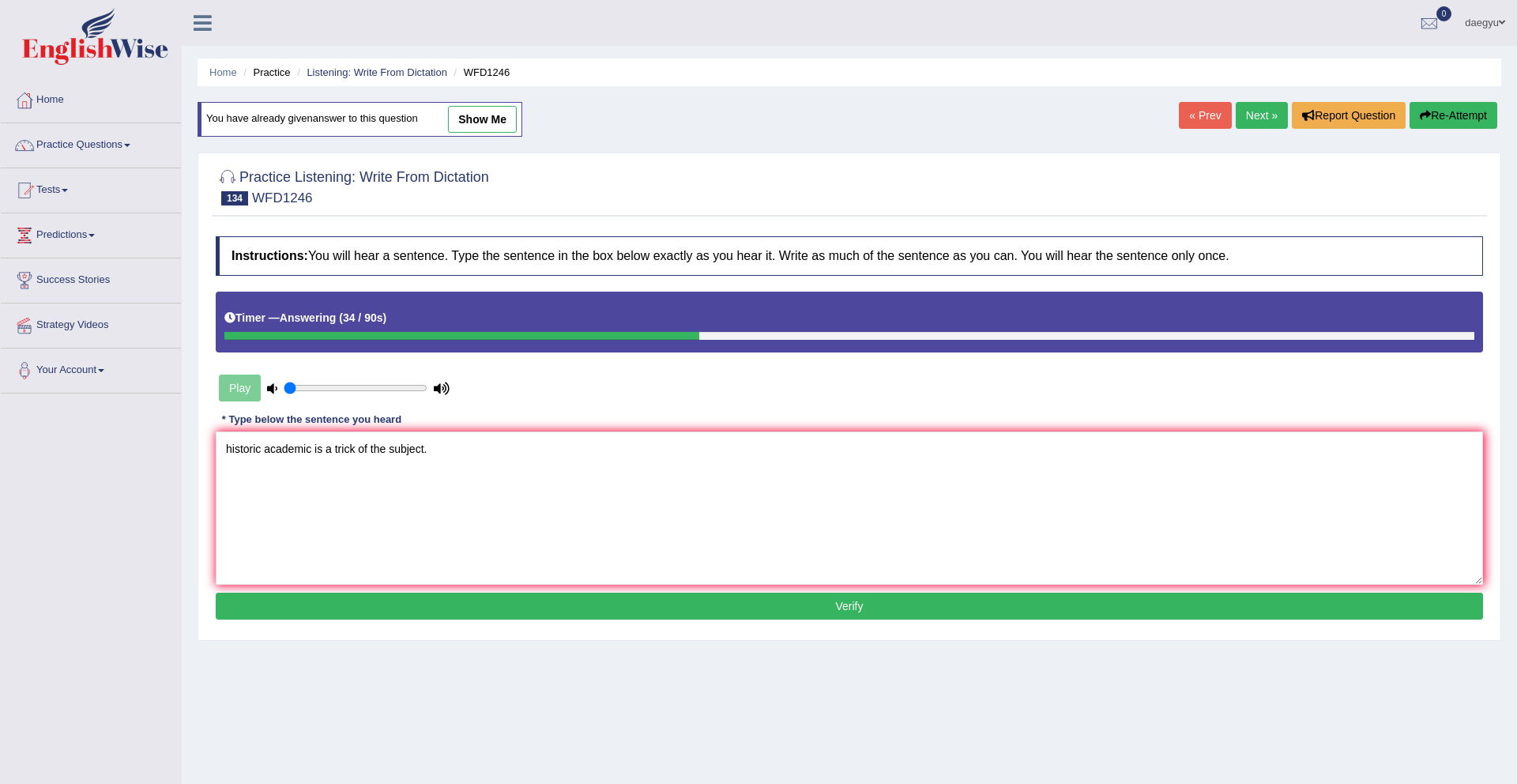
click at [388, 457] on textarea "historic academic is a trick of the subject." at bounding box center [849, 508] width 1267 height 154
click at [233, 456] on textarea "historic academic is a trick of a subject." at bounding box center [849, 508] width 1267 height 154
click at [312, 459] on textarea "Historic academic is a trick of a subject." at bounding box center [849, 508] width 1267 height 154
click at [317, 453] on textarea "Historic academic economic economy is a trick of a subject." at bounding box center [849, 508] width 1267 height 154
type textarea "Historic academic academy economic economy is a trick of a subject."
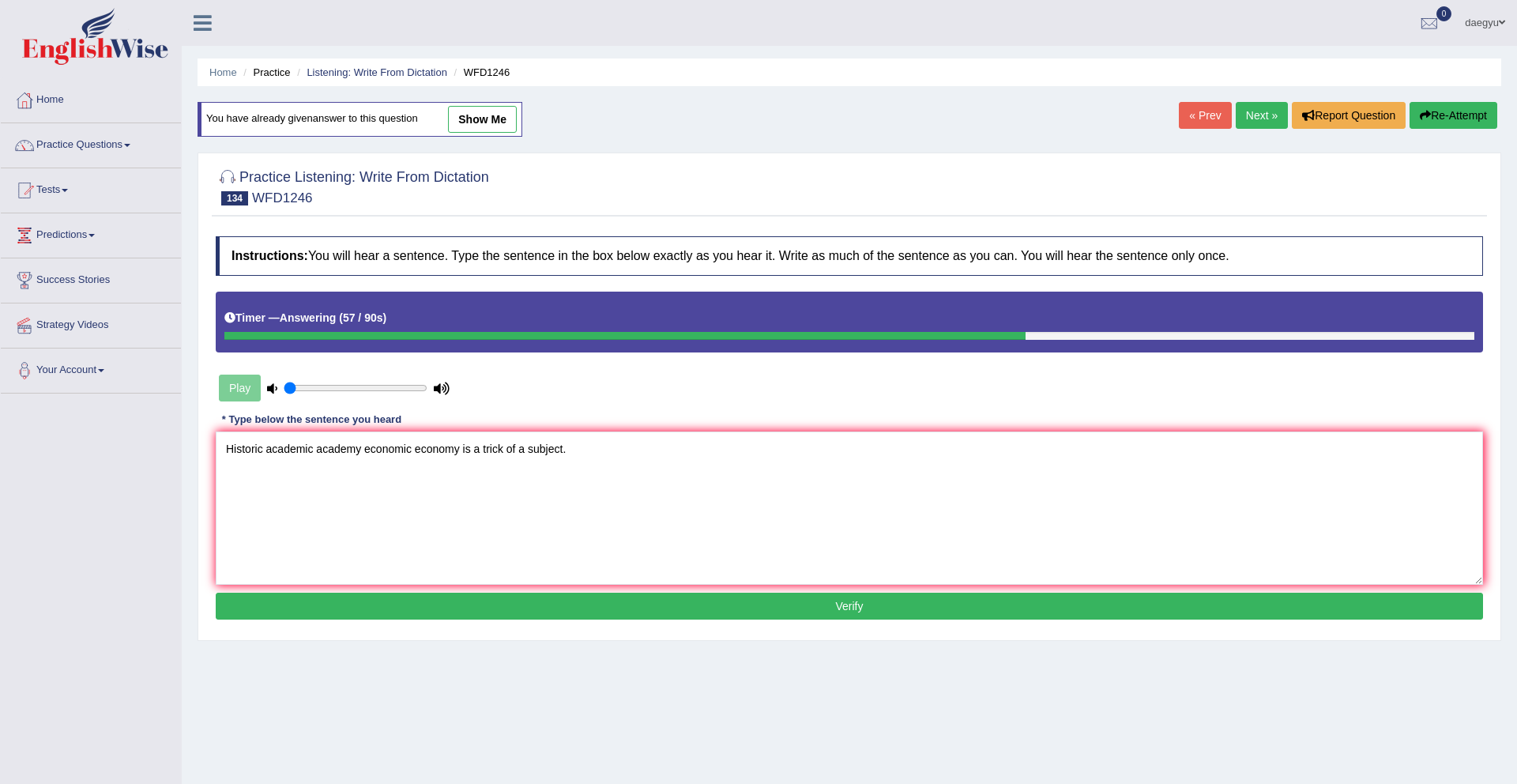
click at [353, 610] on button "Verify" at bounding box center [849, 606] width 1267 height 27
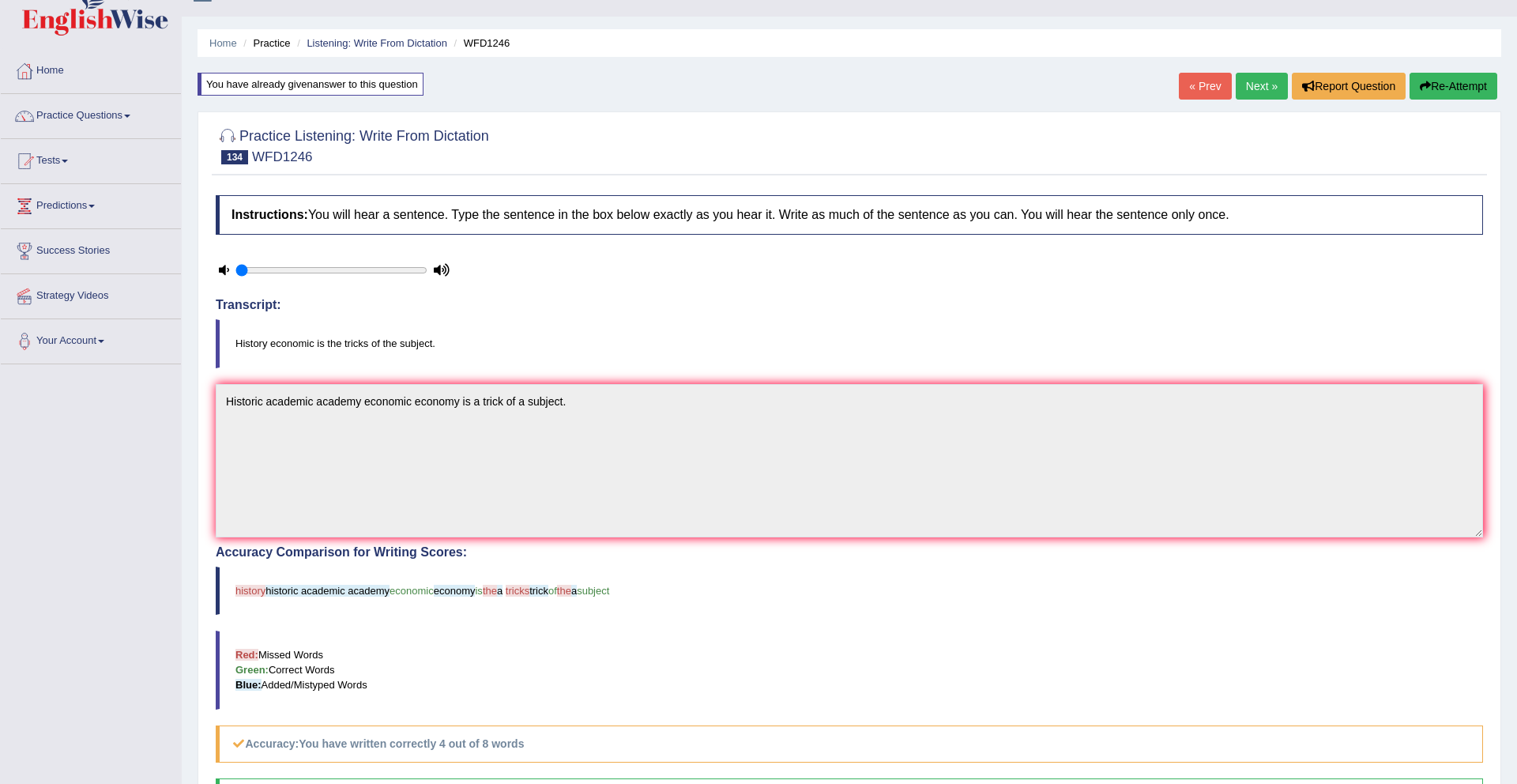
scroll to position [70, 0]
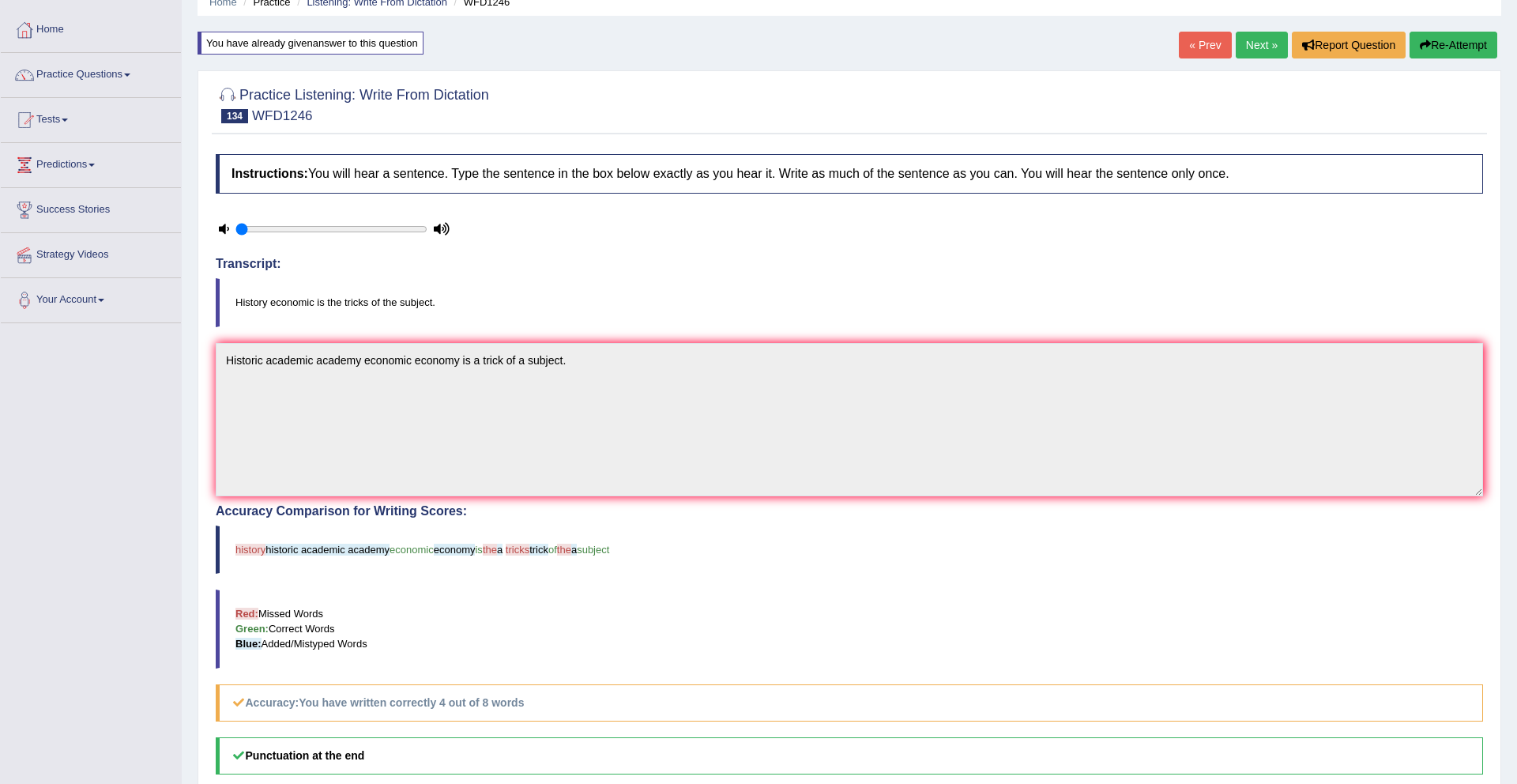
drag, startPoint x: 446, startPoint y: 554, endPoint x: 411, endPoint y: 563, distance: 36.1
click at [411, 563] on blockquote "history historic academic academy economic economy is the a tricks trick of the…" at bounding box center [849, 549] width 1267 height 48
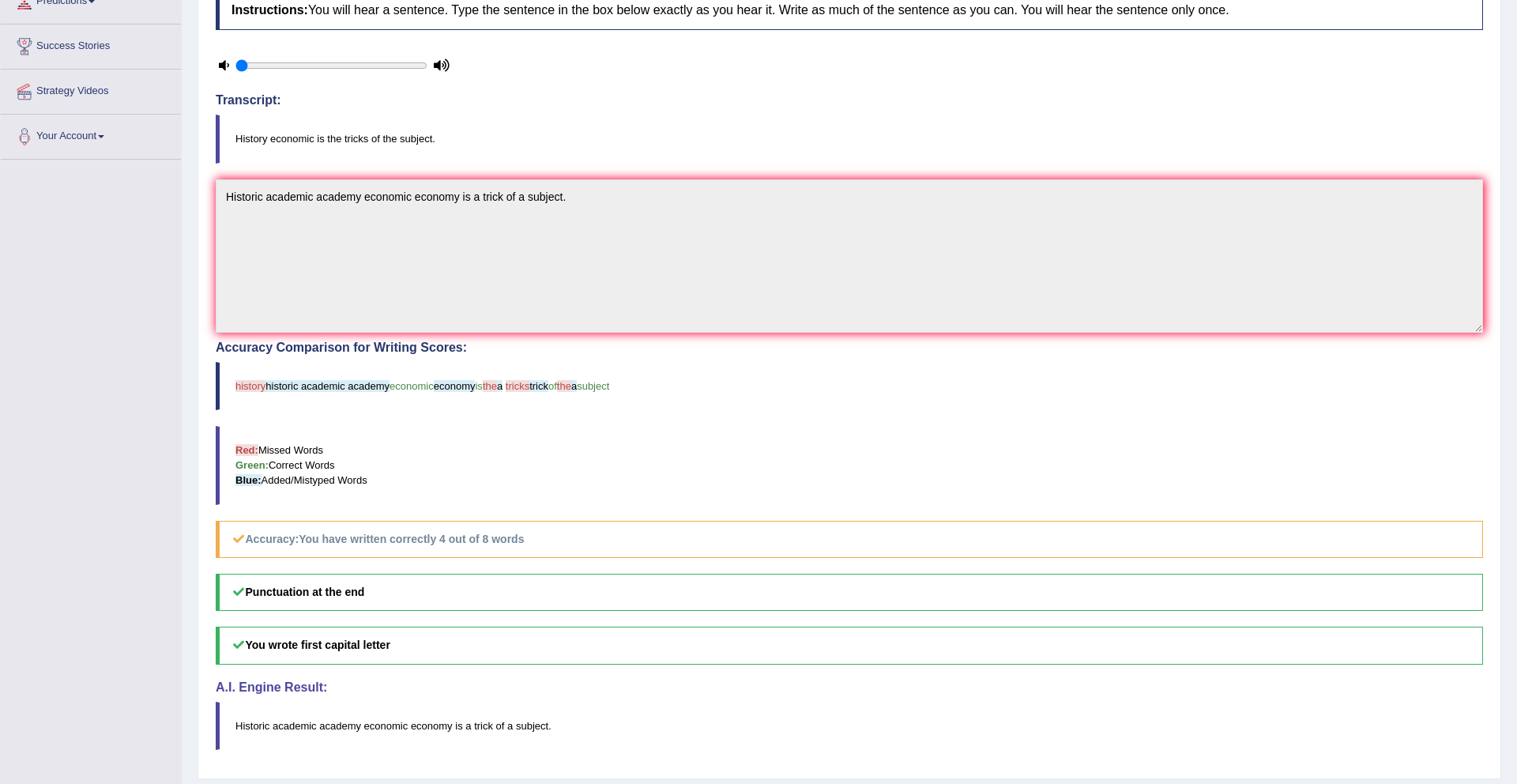
scroll to position [0, 0]
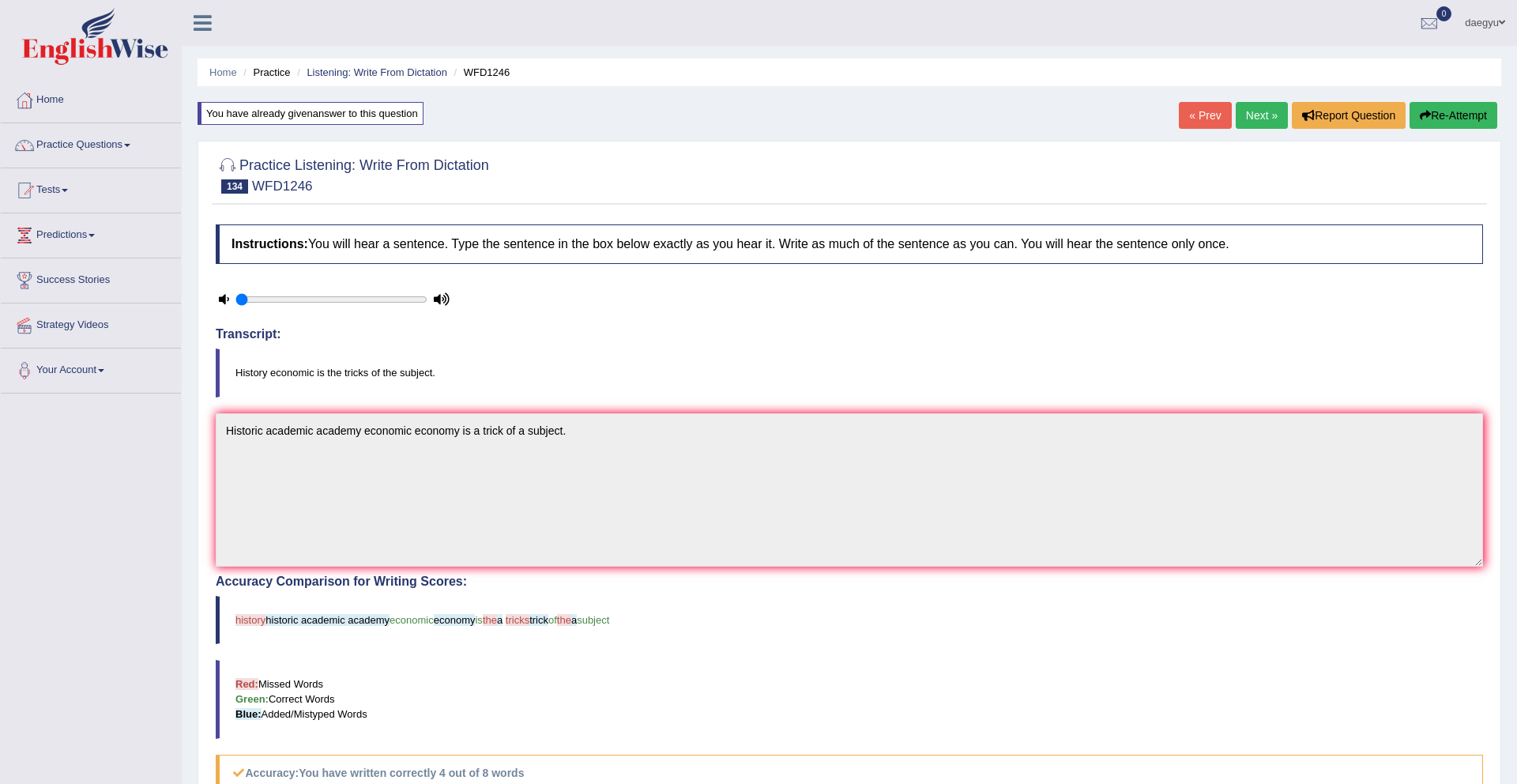
click at [1247, 109] on link "Next »" at bounding box center [1262, 116] width 52 height 27
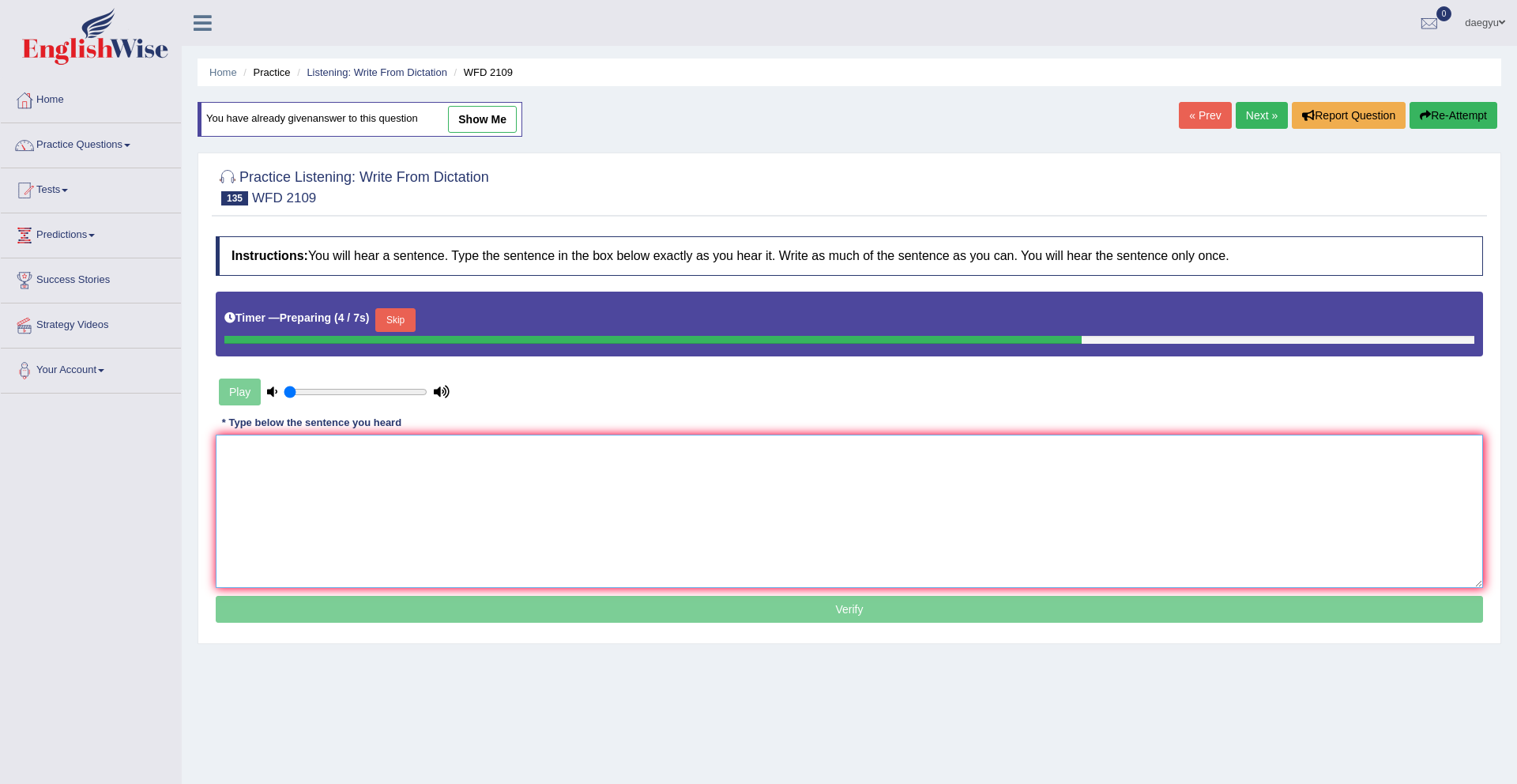
click at [1097, 575] on textarea at bounding box center [849, 511] width 1267 height 154
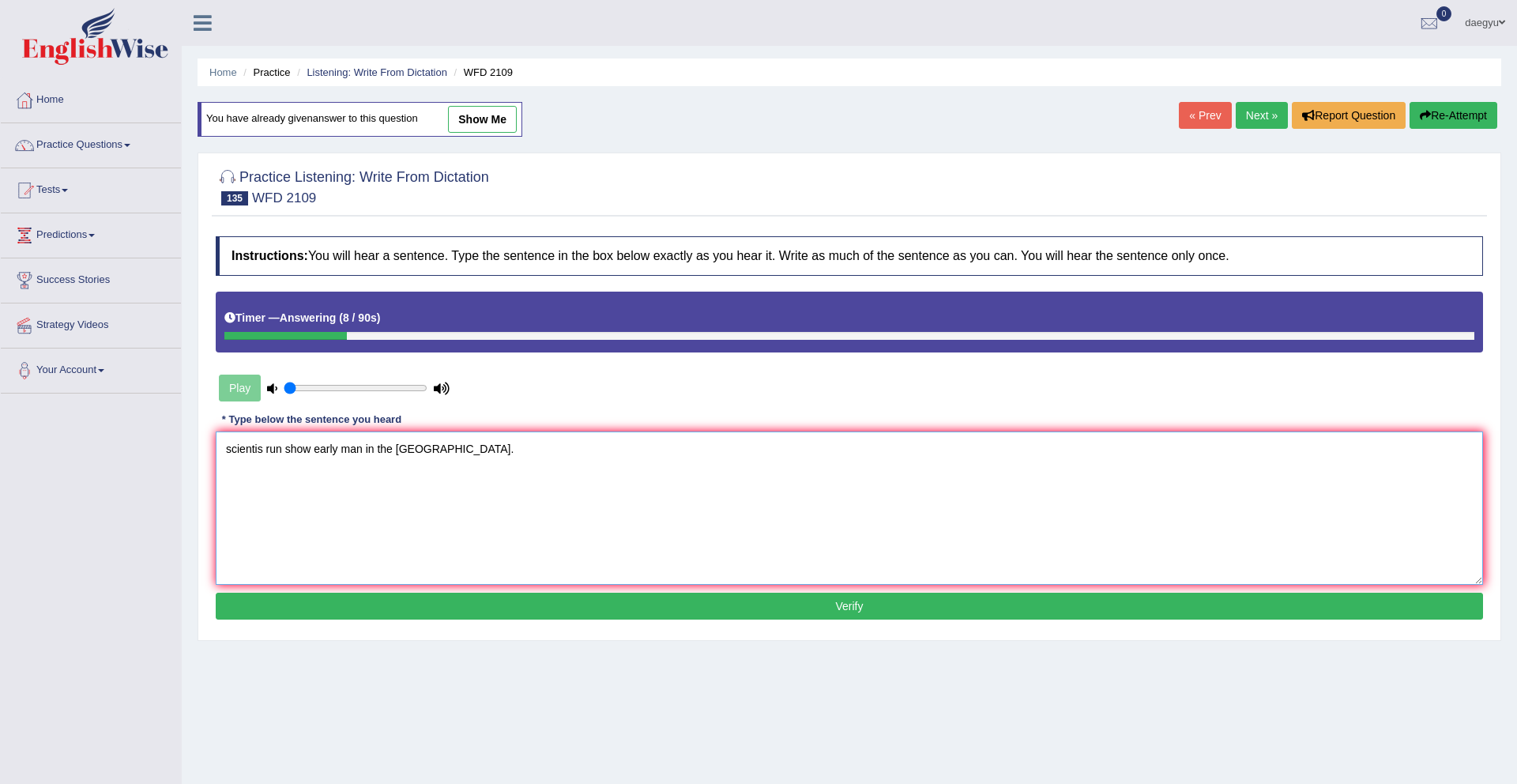
click at [249, 445] on textarea "scientis run show early man in the [GEOGRAPHIC_DATA]." at bounding box center [849, 508] width 1267 height 154
click at [291, 445] on textarea "scientists run show early man in the [GEOGRAPHIC_DATA]." at bounding box center [849, 508] width 1267 height 154
click at [327, 454] on textarea "scientists run show early man in the [GEOGRAPHIC_DATA]." at bounding box center [849, 508] width 1267 height 154
click at [315, 454] on textarea "scientists run show early man in the [GEOGRAPHIC_DATA]." at bounding box center [849, 508] width 1267 height 154
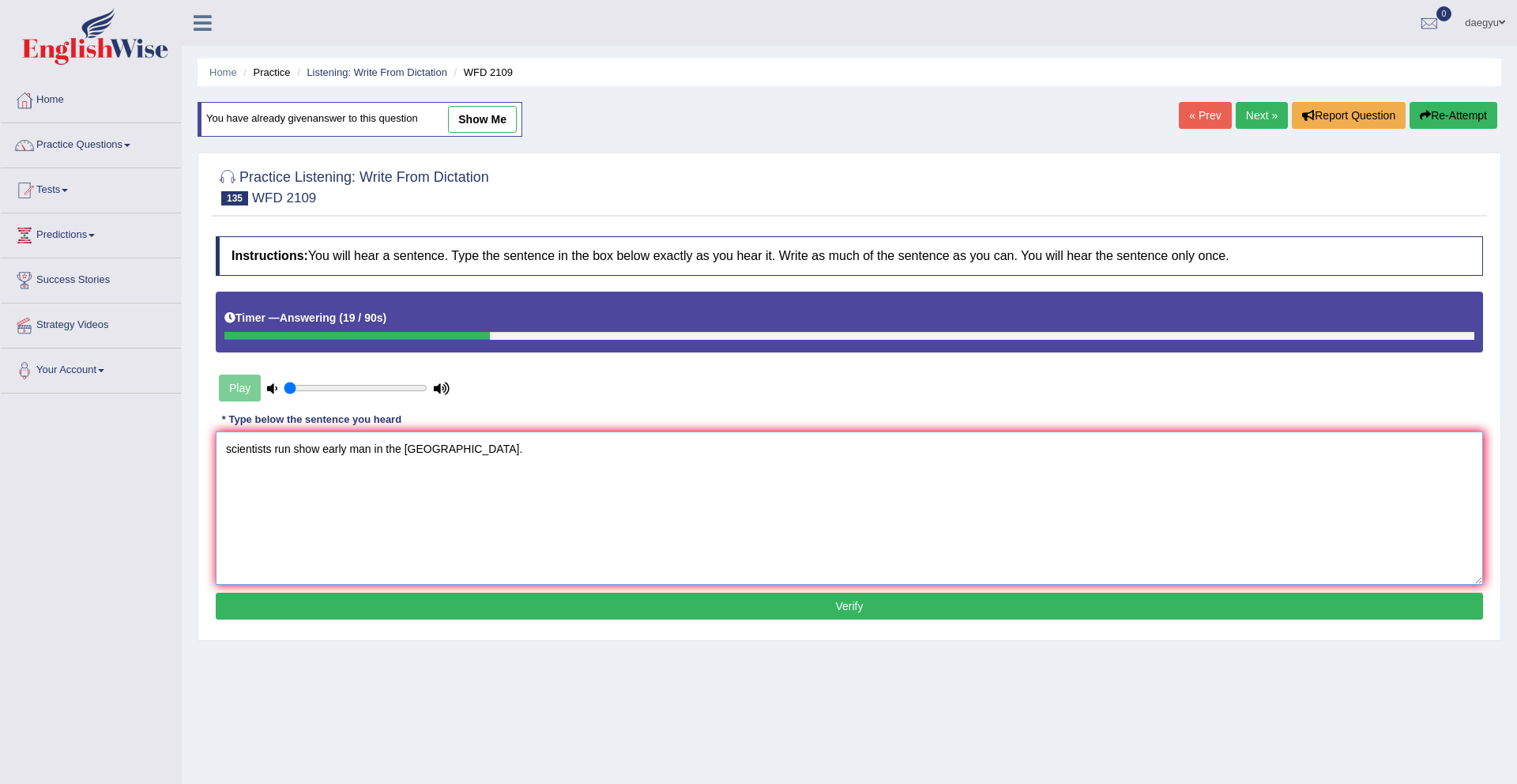
type textarea "scientists run show early man in the [GEOGRAPHIC_DATA]."
click at [398, 598] on button "Verify" at bounding box center [849, 606] width 1267 height 27
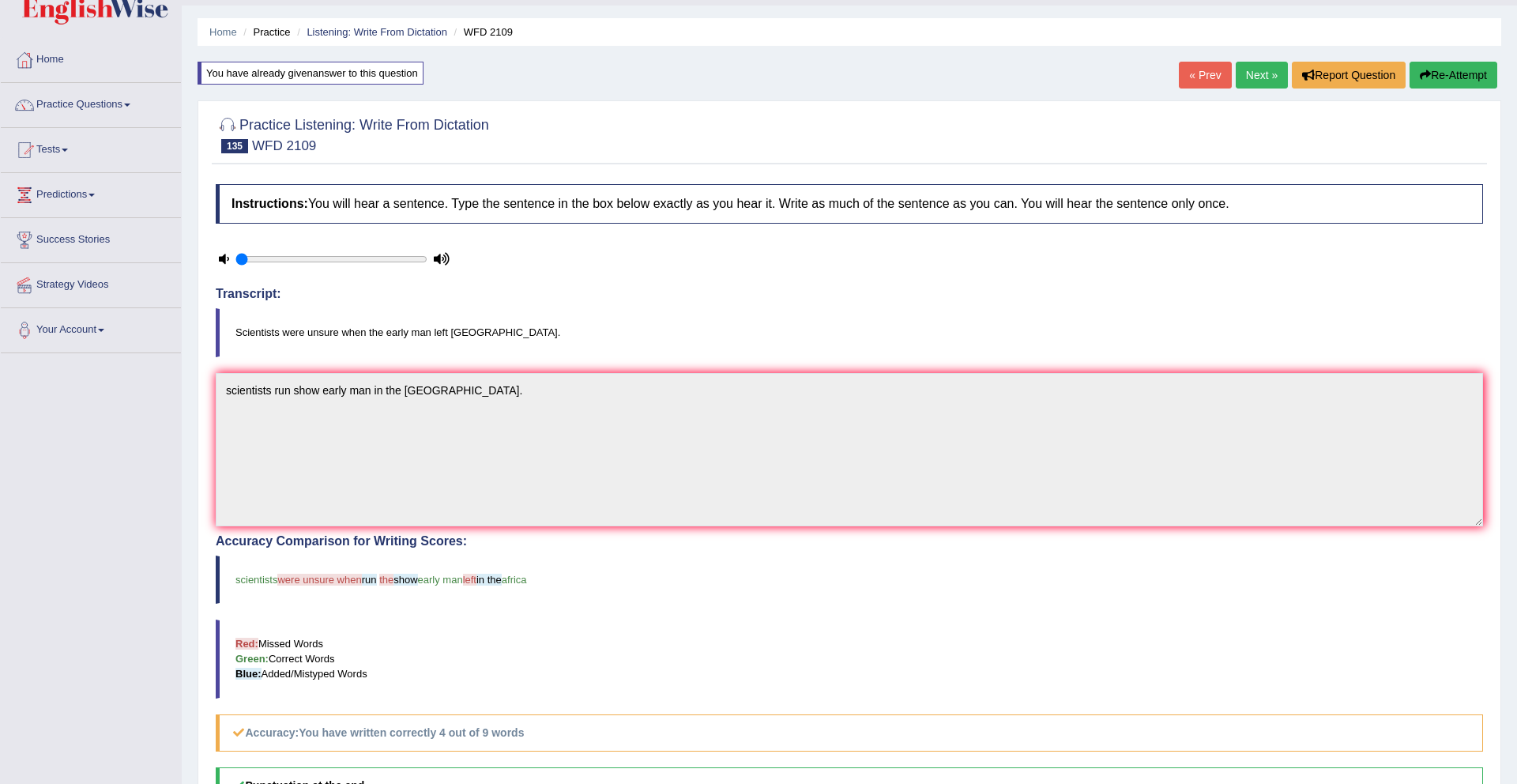
scroll to position [129, 0]
